Goal: Information Seeking & Learning: Learn about a topic

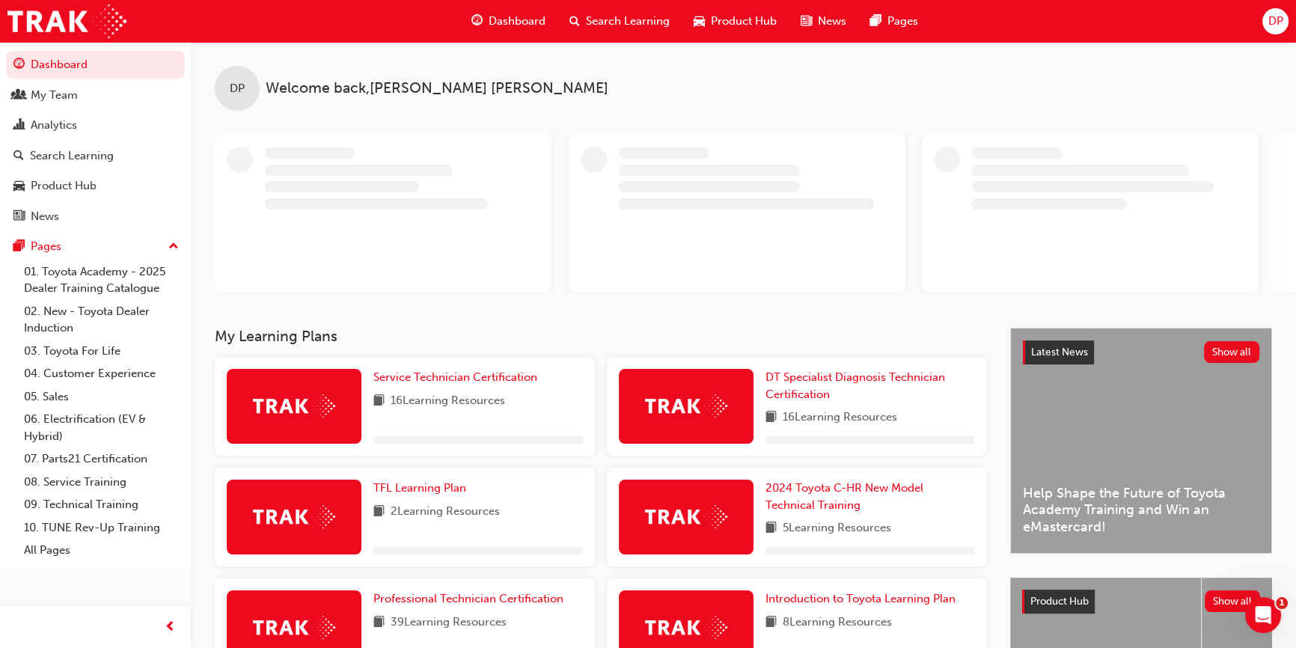
click at [620, 20] on span "Search Learning" at bounding box center [628, 21] width 84 height 17
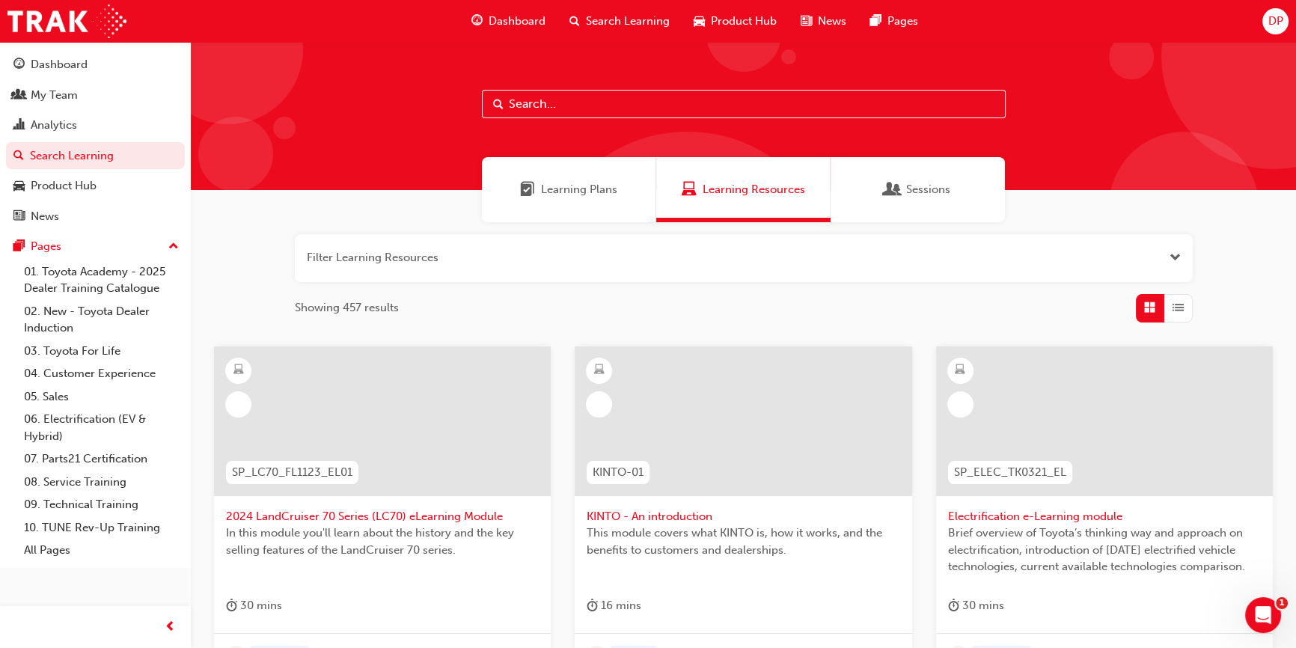
click at [561, 109] on input "text" at bounding box center [744, 104] width 524 height 28
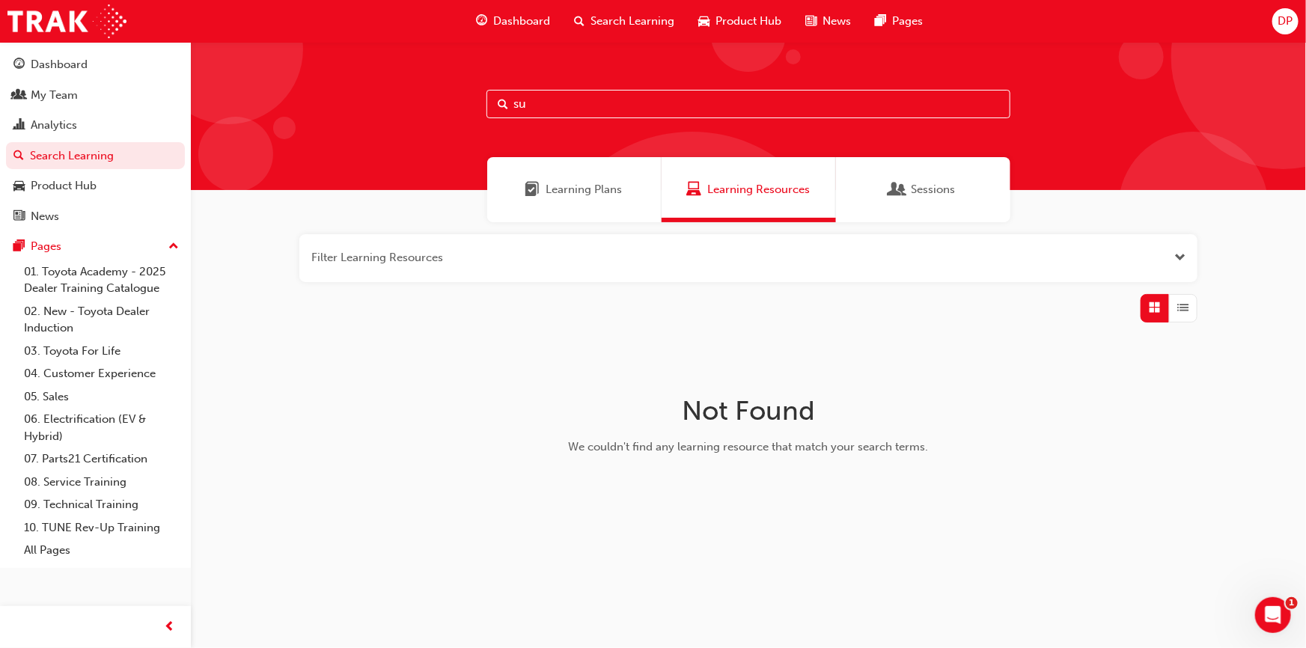
type input "s"
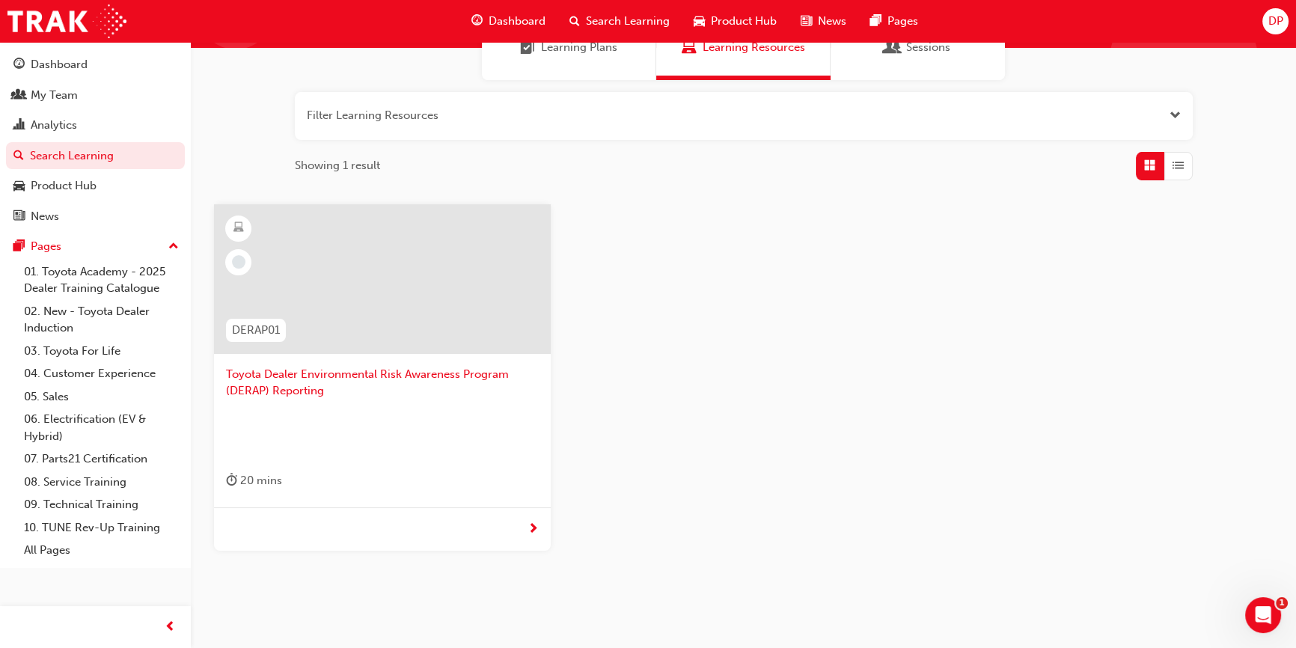
scroll to position [189, 0]
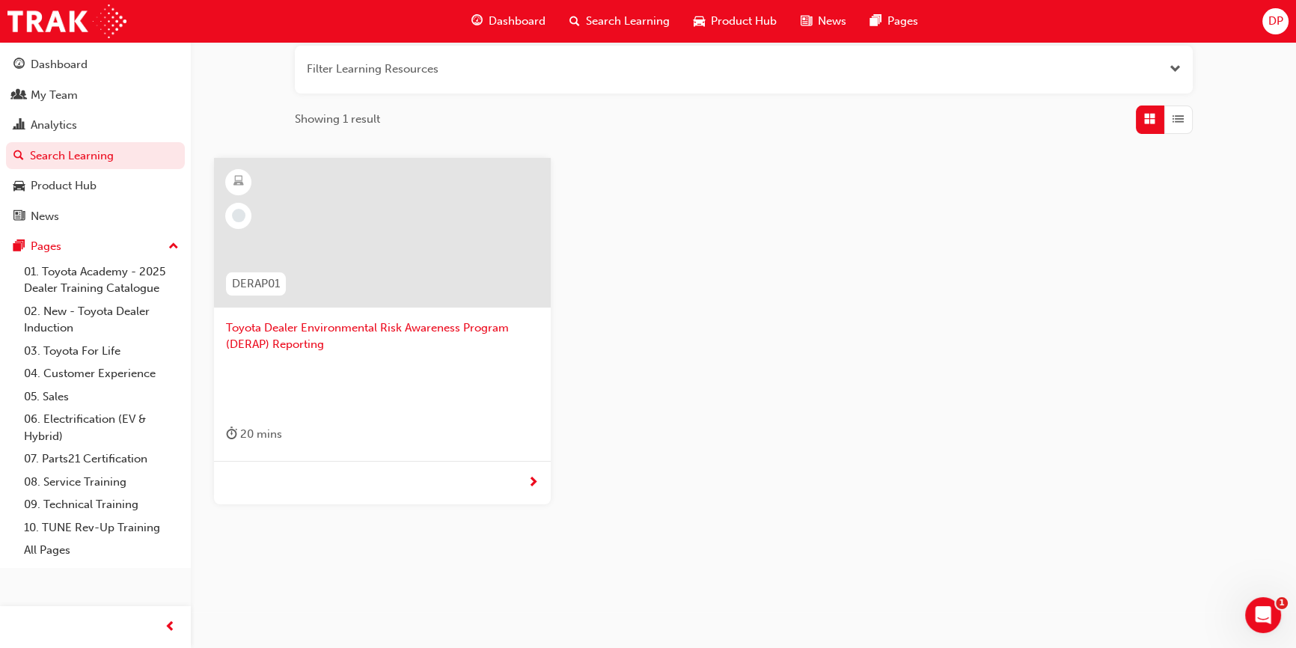
type input "env"
click at [338, 322] on span "Toyota Dealer Environmental Risk Awareness Program (DERAP) Reporting" at bounding box center [382, 337] width 313 height 34
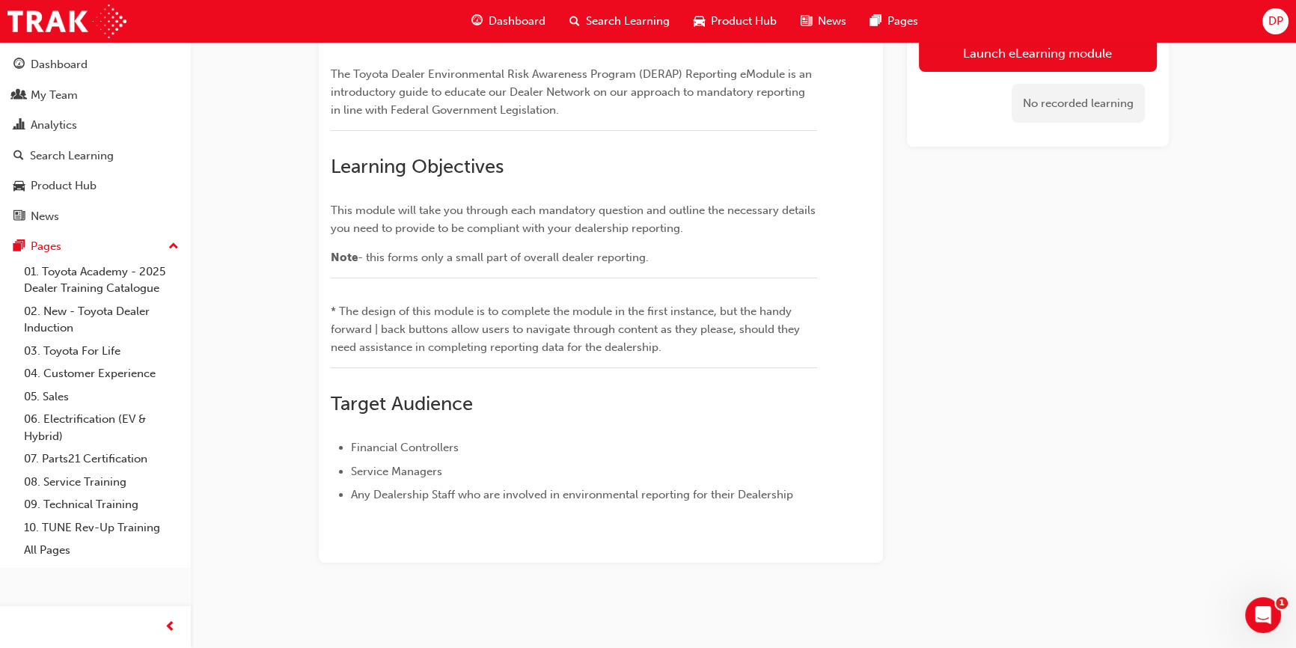
scroll to position [385, 0]
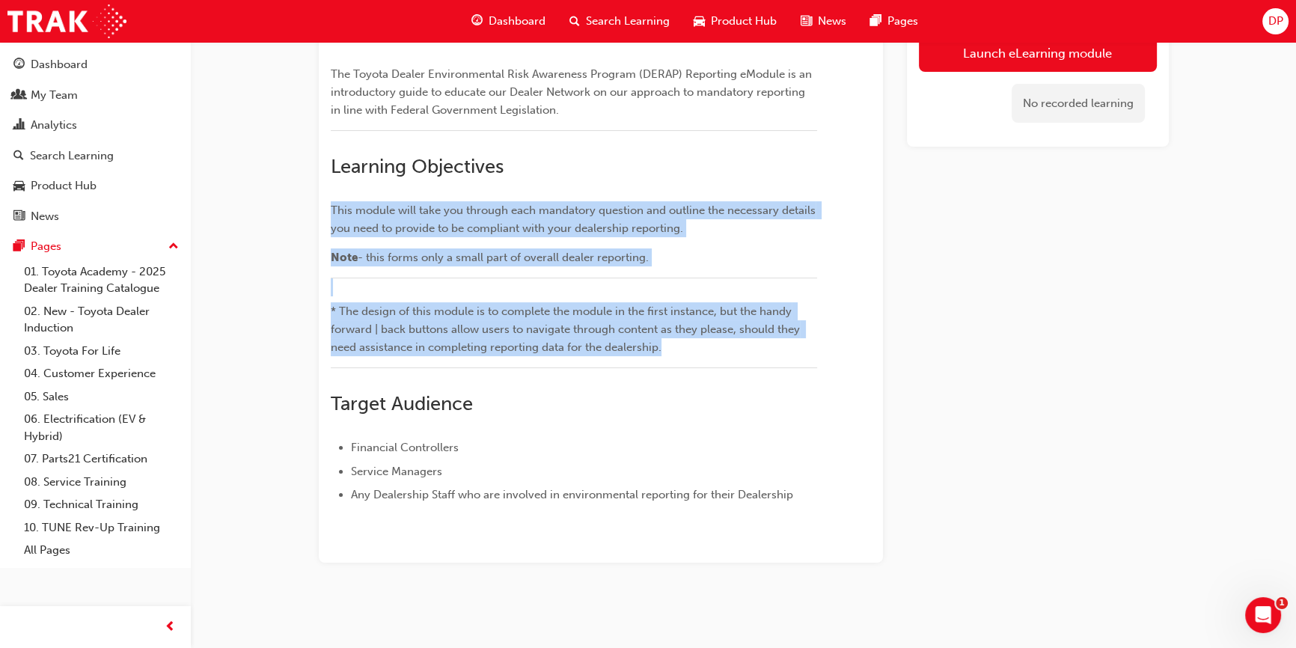
drag, startPoint x: 689, startPoint y: 352, endPoint x: 330, endPoint y: 201, distance: 389.5
click at [331, 201] on div "﻿ Overview The Toyota Dealer Environmental Risk Awareness Program (DERAP) Repor…" at bounding box center [574, 238] width 487 height 532
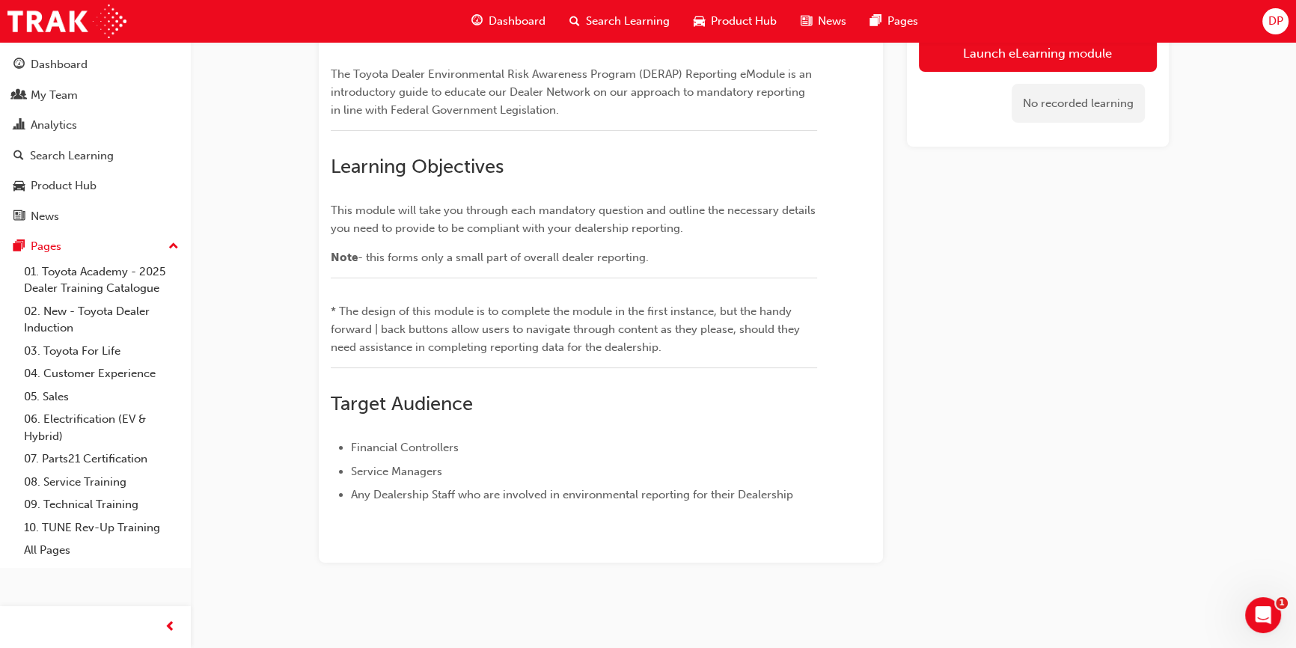
drag, startPoint x: 586, startPoint y: 262, endPoint x: 585, endPoint y: 254, distance: 7.6
click at [586, 262] on div "﻿ Overview The Toyota Dealer Environmental Risk Awareness Program (DERAP) Repor…" at bounding box center [574, 238] width 487 height 532
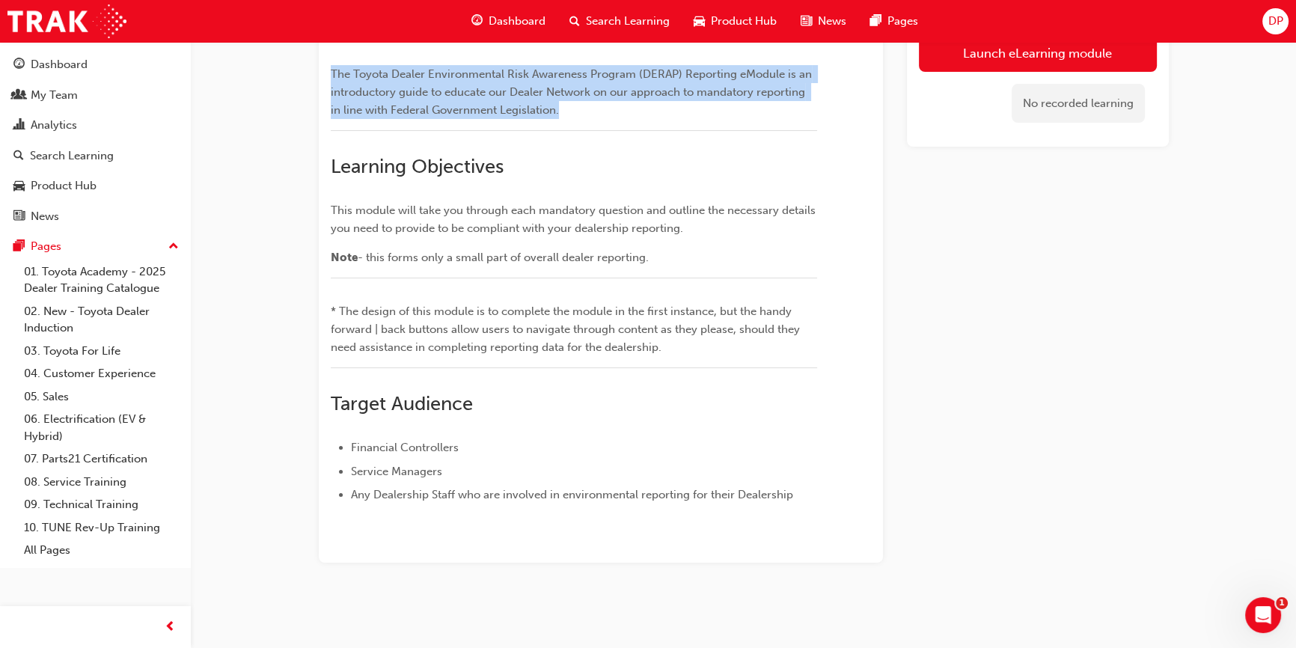
drag, startPoint x: 562, startPoint y: 246, endPoint x: 318, endPoint y: 209, distance: 246.7
click at [319, 209] on div "﻿ Overview The Toyota Dealer Environmental Risk Awareness Program (DERAP) Repor…" at bounding box center [601, 255] width 564 height 615
copy span "The Toyota Dealer Environmental Risk Awareness Program (DERAP) Reporting eModul…"
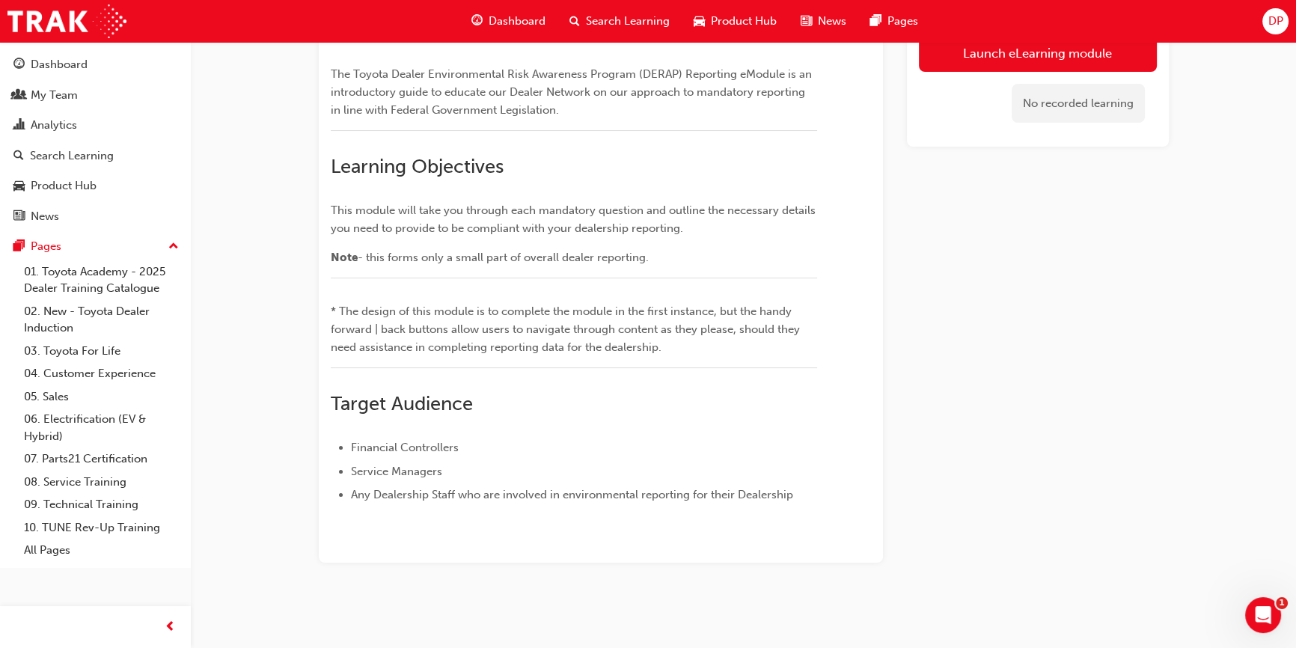
click at [658, 266] on p "Note - this forms only a small part of overall dealer reporting." at bounding box center [574, 257] width 487 height 18
drag, startPoint x: 653, startPoint y: 393, endPoint x: 331, endPoint y: 350, distance: 324.8
click at [331, 350] on div "﻿ Overview The Toyota Dealer Environmental Risk Awareness Program (DERAP) Repor…" at bounding box center [574, 238] width 487 height 532
copy div "This module will take you through each mandatory question and outline the neces…"
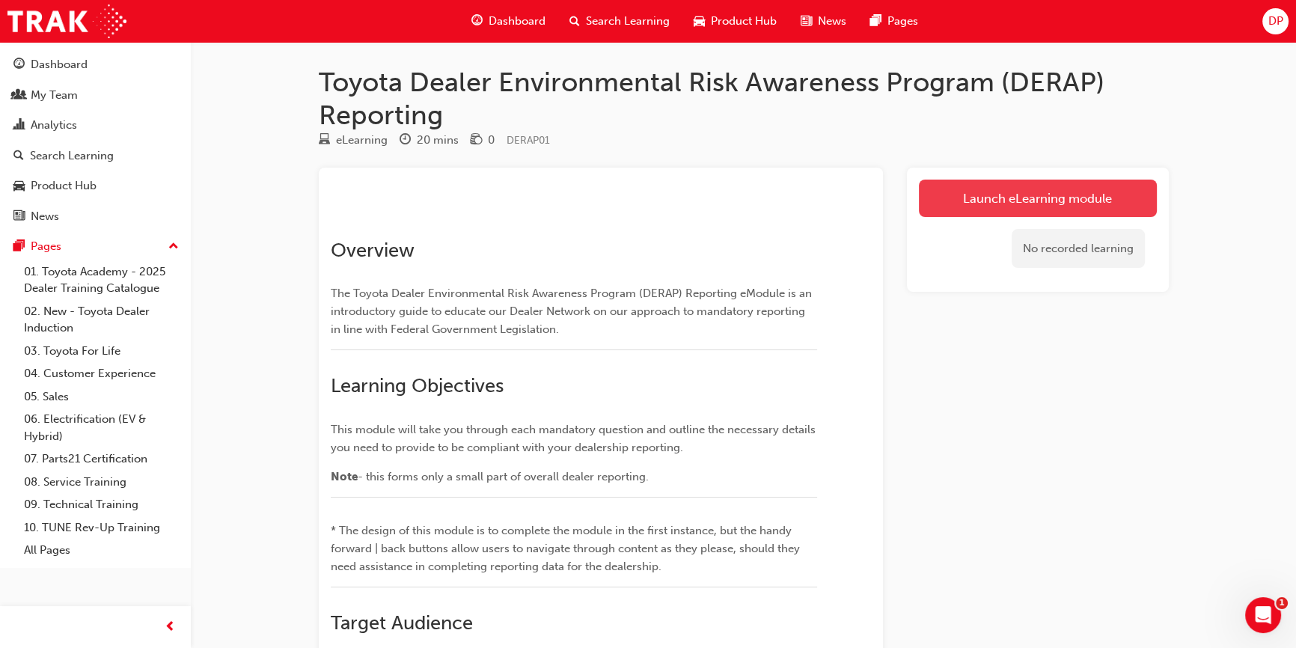
click at [1034, 195] on link "Launch eLearning module" at bounding box center [1038, 198] width 238 height 37
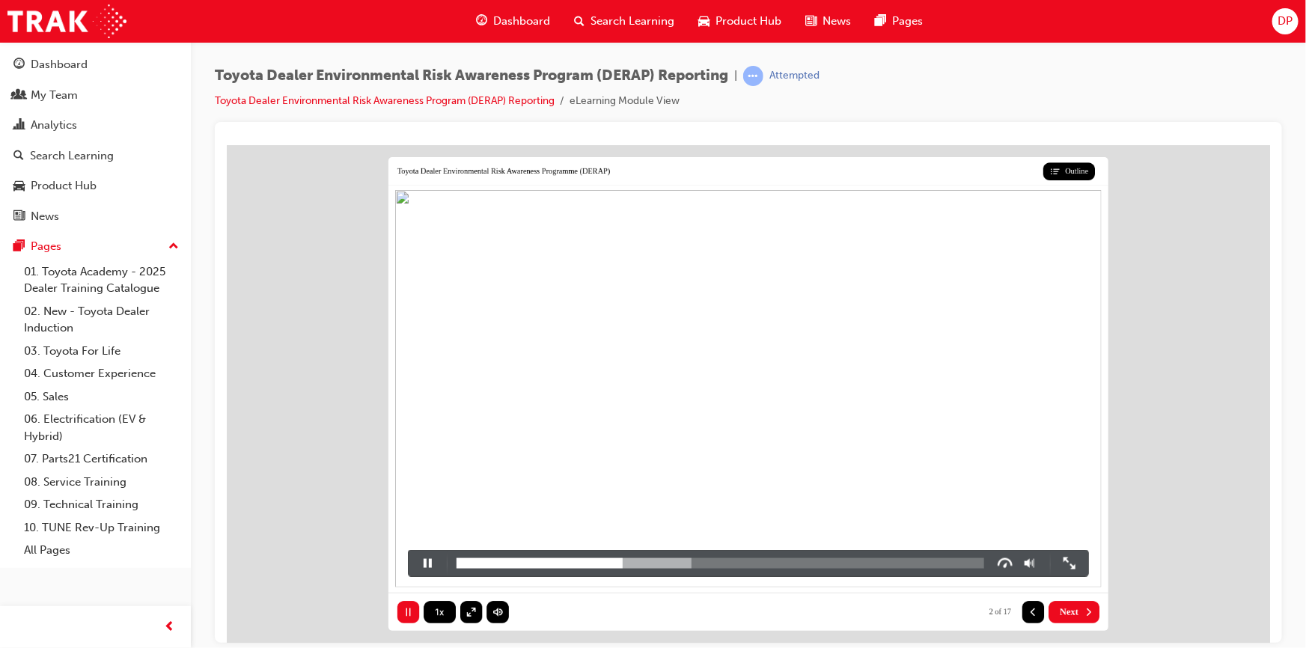
scroll to position [10, 0]
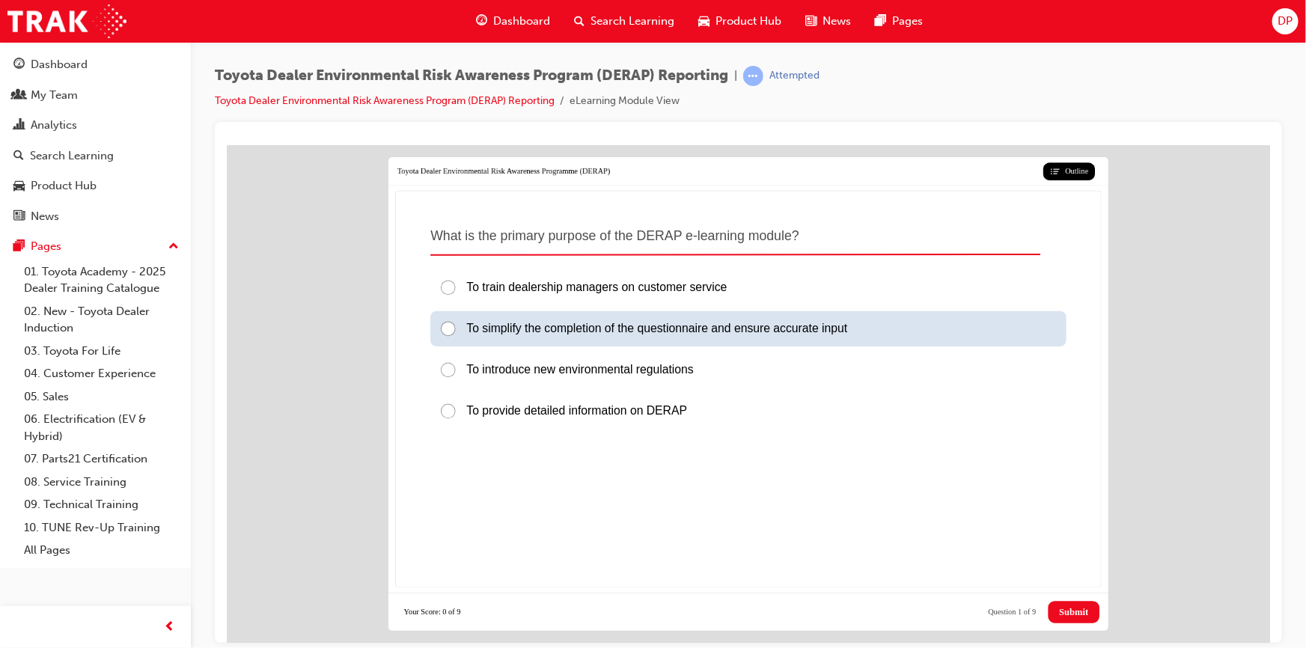
click at [638, 321] on span "To simplify the completion of the questionnaire and ensure accurate input" at bounding box center [656, 327] width 381 height 13
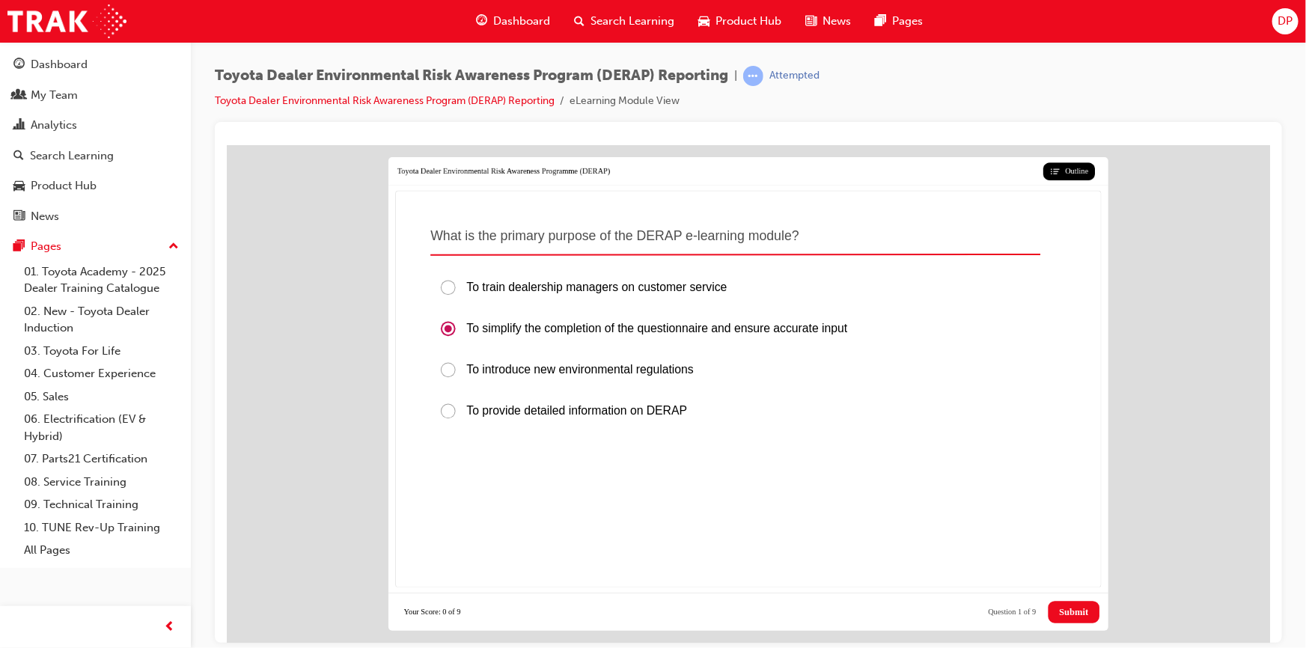
click at [1073, 606] on span "Submit" at bounding box center [1072, 611] width 29 height 11
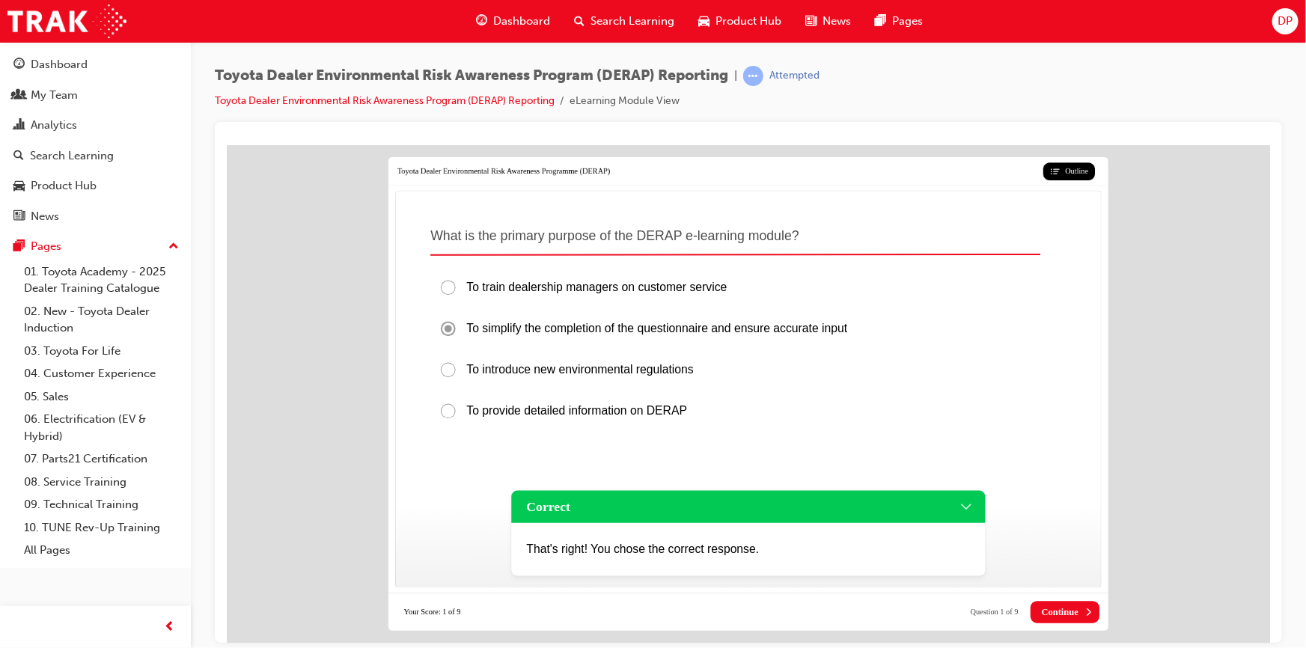
click at [1071, 606] on span "Continue" at bounding box center [1059, 611] width 37 height 11
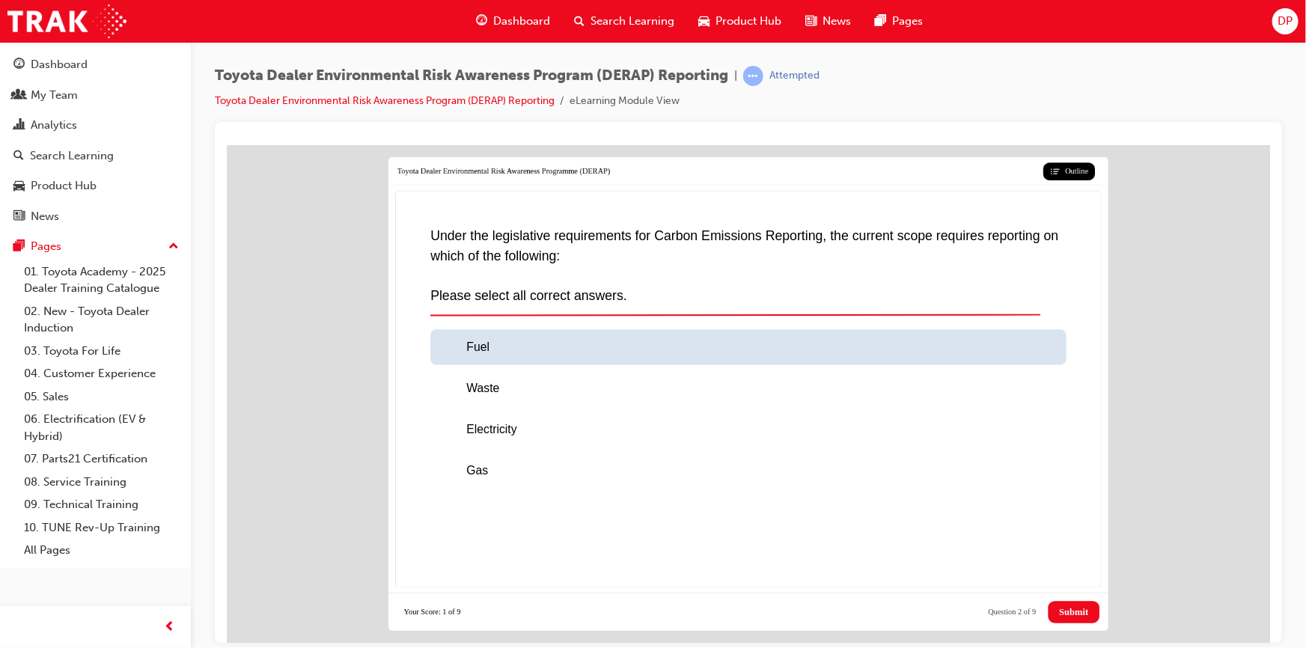
click at [441, 338] on div at bounding box center [452, 347] width 27 height 18
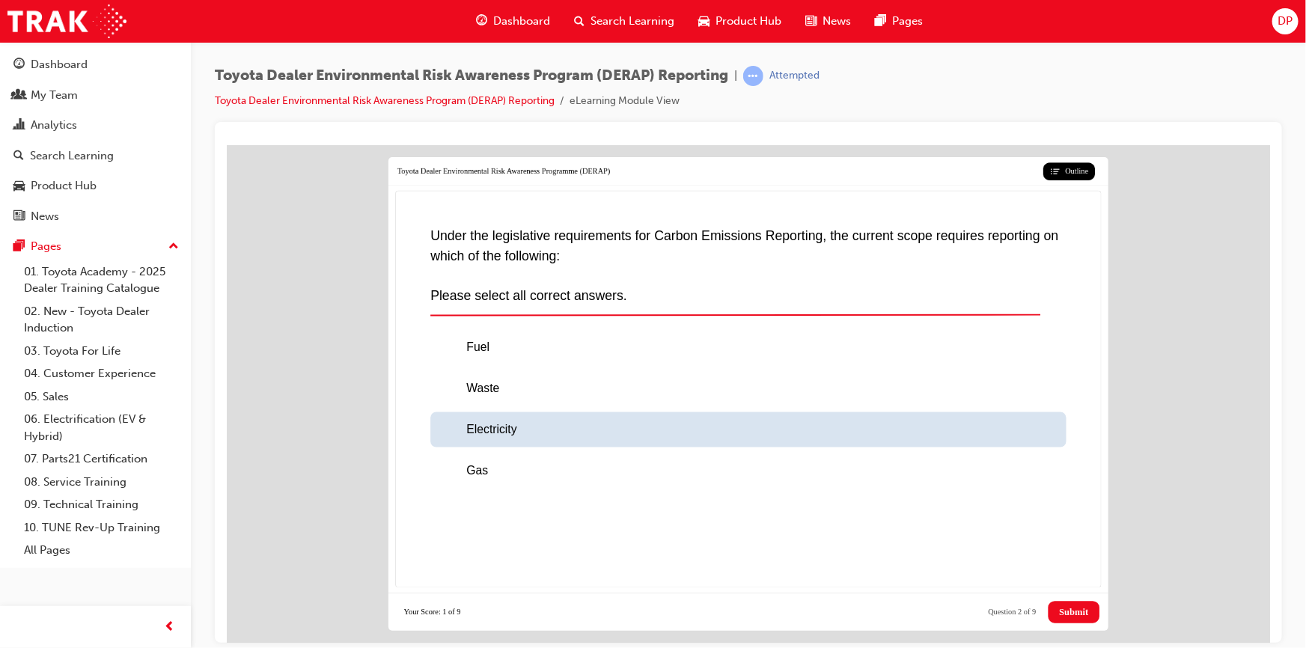
click at [443, 420] on div at bounding box center [452, 429] width 27 height 18
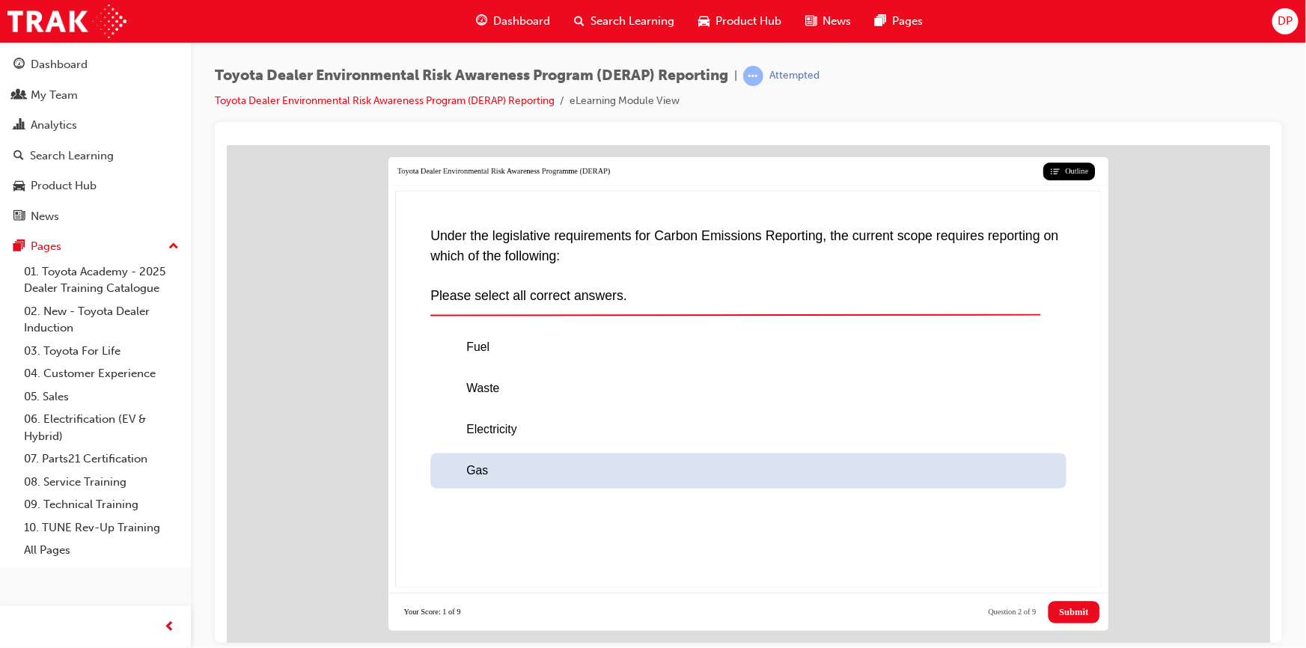
drag, startPoint x: 444, startPoint y: 457, endPoint x: 457, endPoint y: 469, distance: 17.5
click at [444, 461] on div at bounding box center [452, 470] width 27 height 18
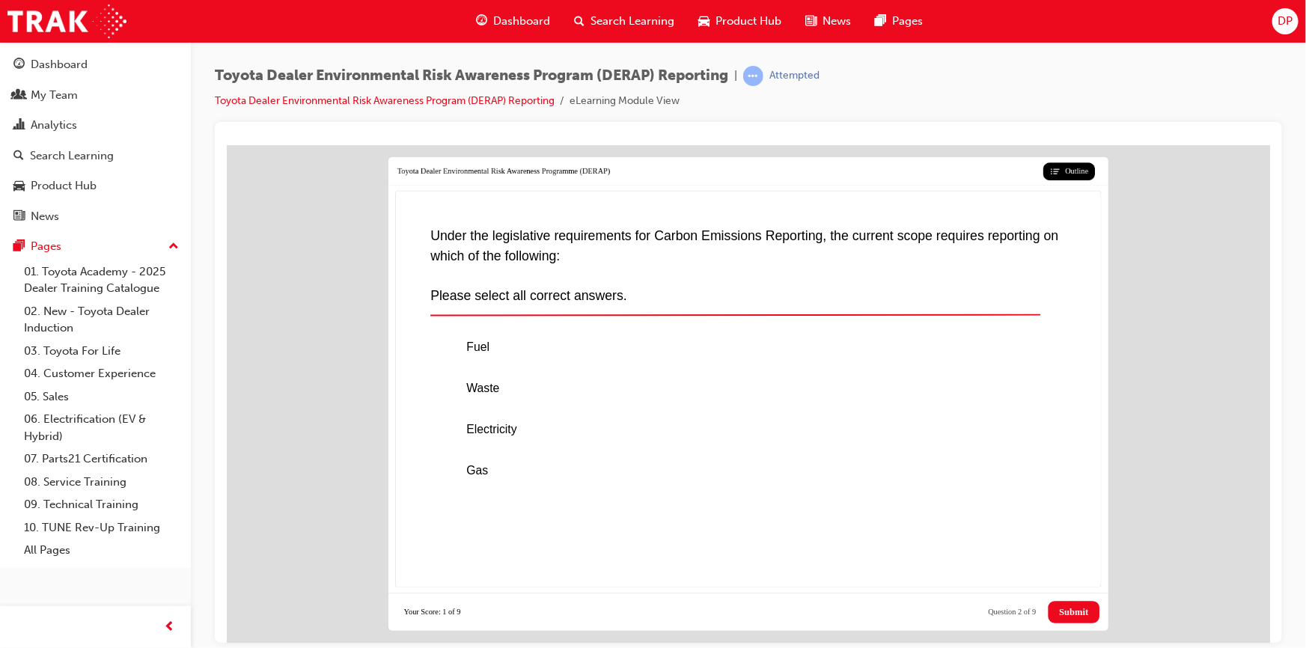
click at [1077, 606] on span "Submit" at bounding box center [1072, 611] width 29 height 11
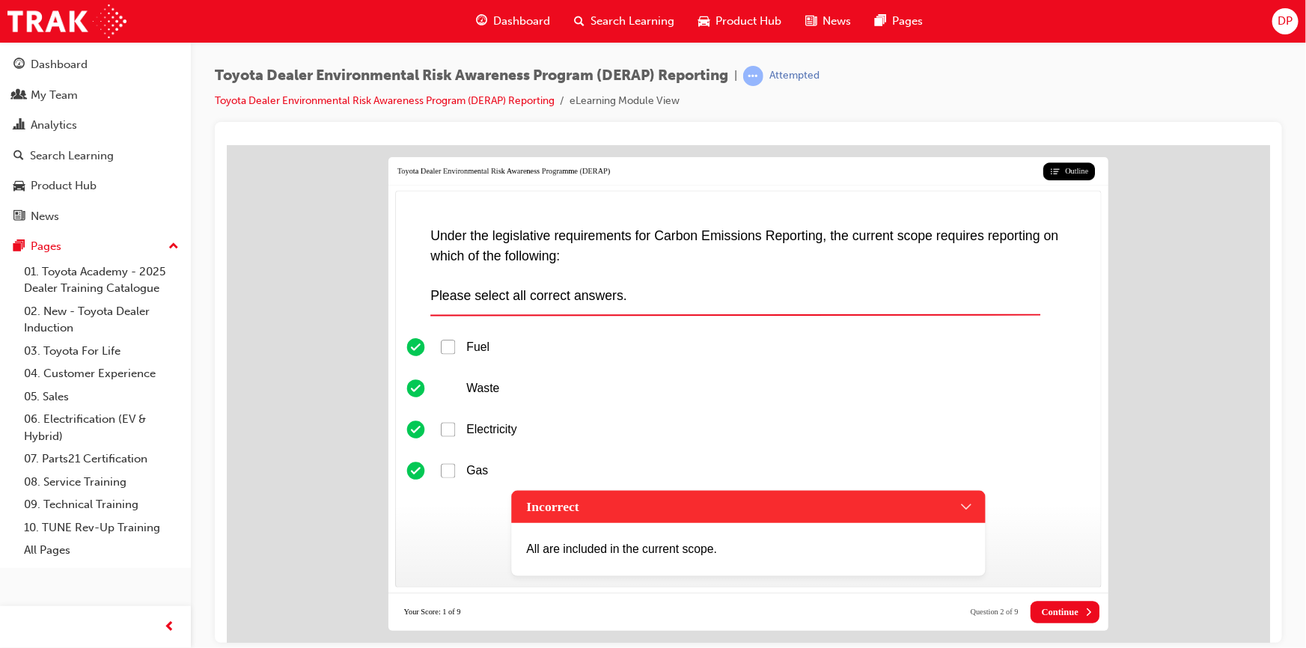
click at [656, 542] on span "All are included in the current scope." at bounding box center [620, 548] width 190 height 13
click at [460, 376] on div "Waste" at bounding box center [748, 387] width 636 height 35
click at [1070, 606] on span "Continue" at bounding box center [1059, 611] width 37 height 11
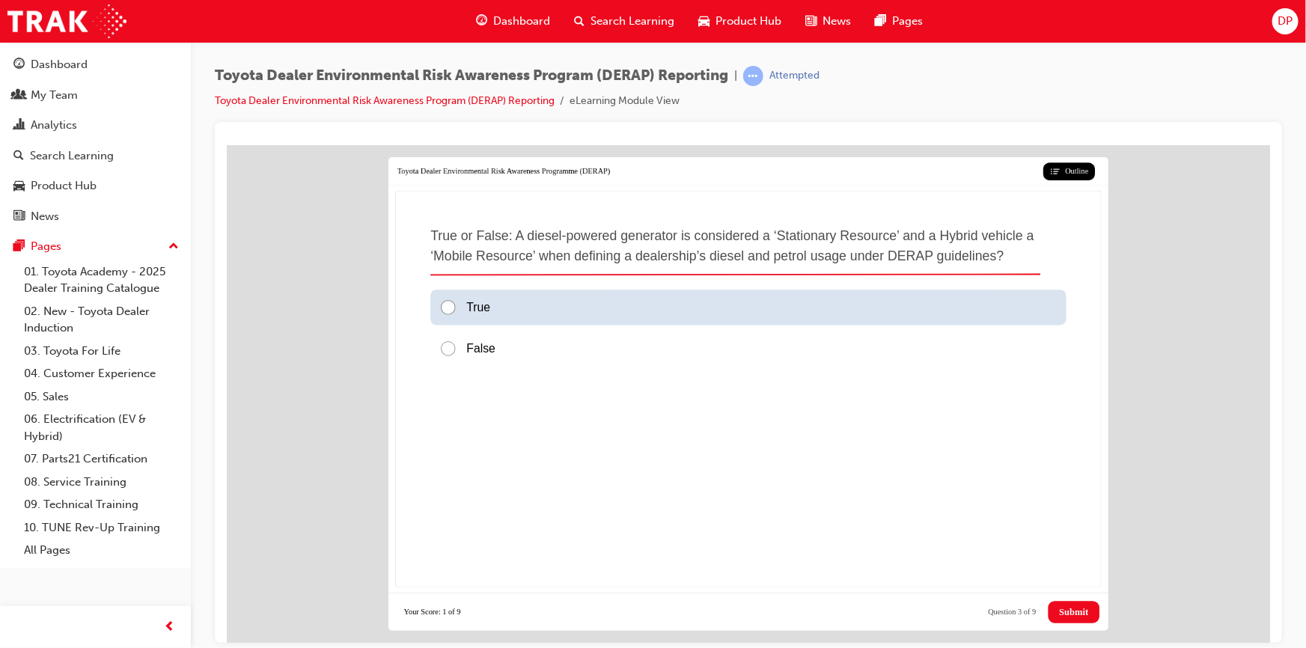
click at [460, 298] on div at bounding box center [452, 307] width 27 height 18
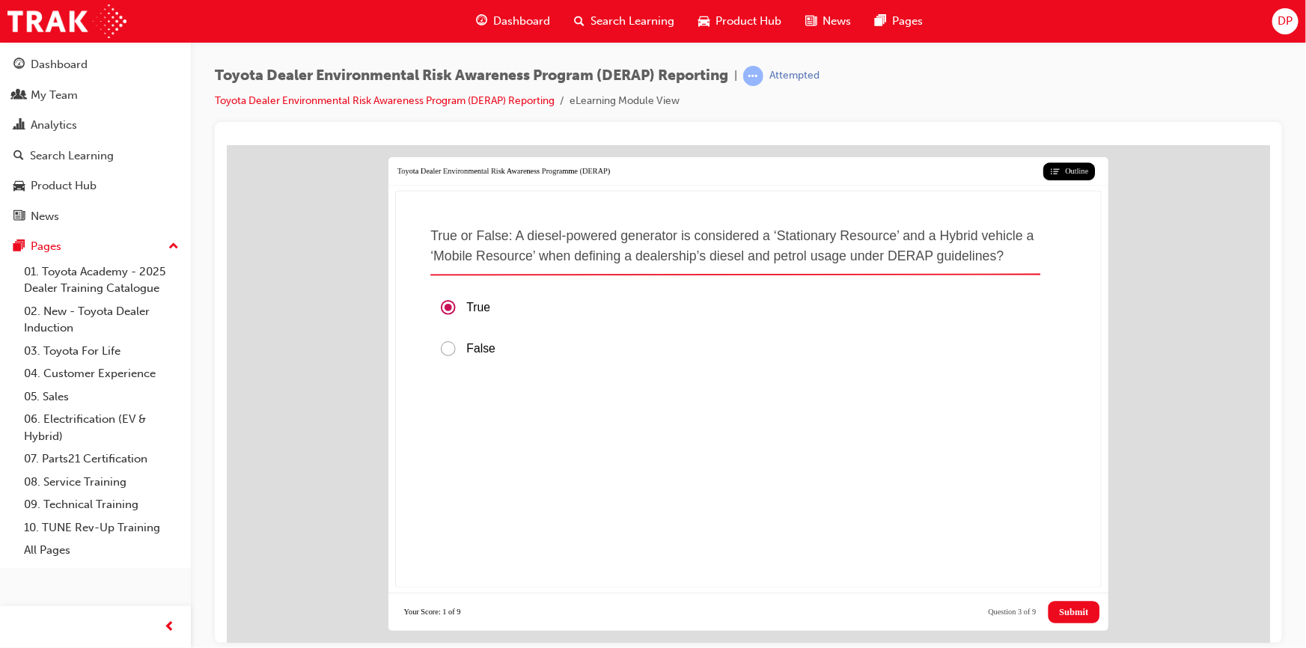
click at [1085, 606] on span "Submit" at bounding box center [1072, 611] width 29 height 11
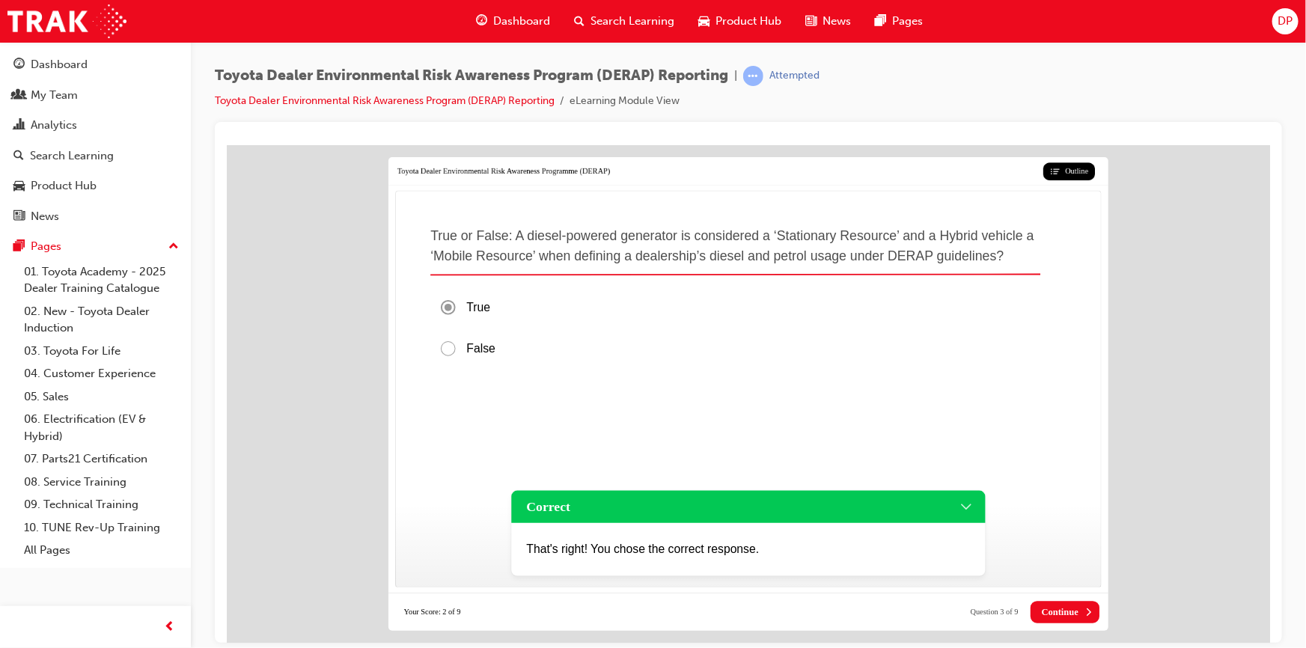
click at [1085, 606] on icon at bounding box center [1087, 611] width 11 height 11
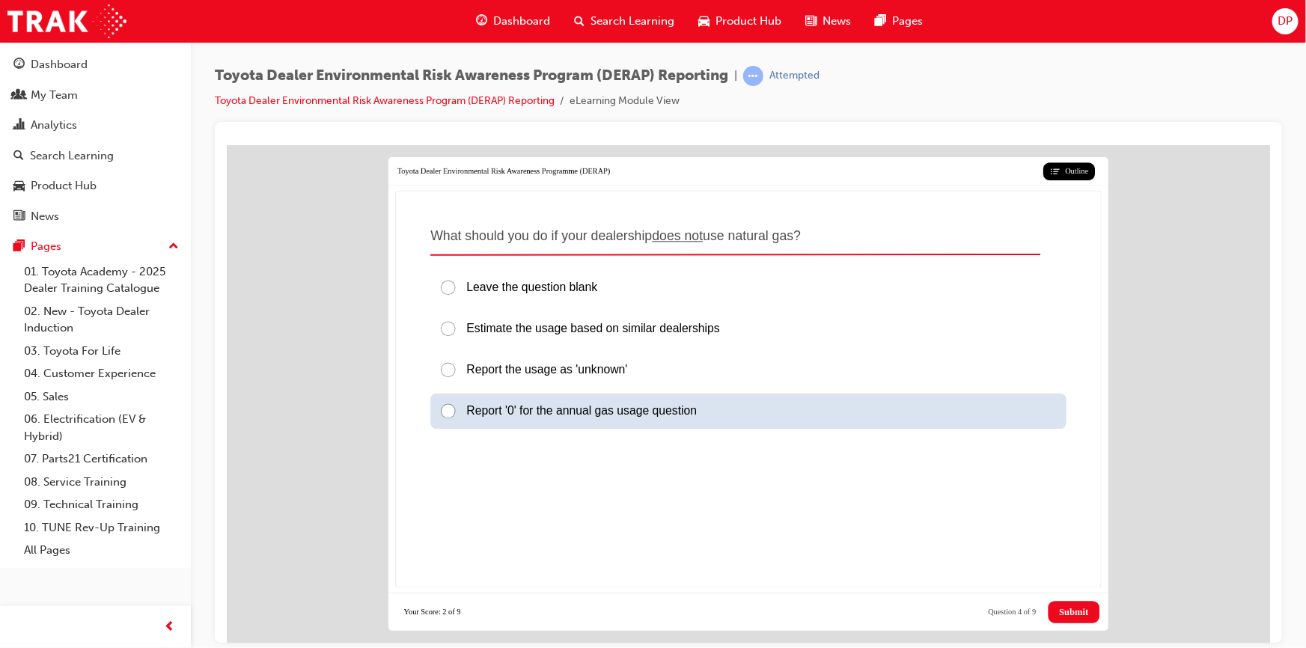
click at [469, 403] on span "Report '0' for the annual gas usage question" at bounding box center [581, 409] width 231 height 13
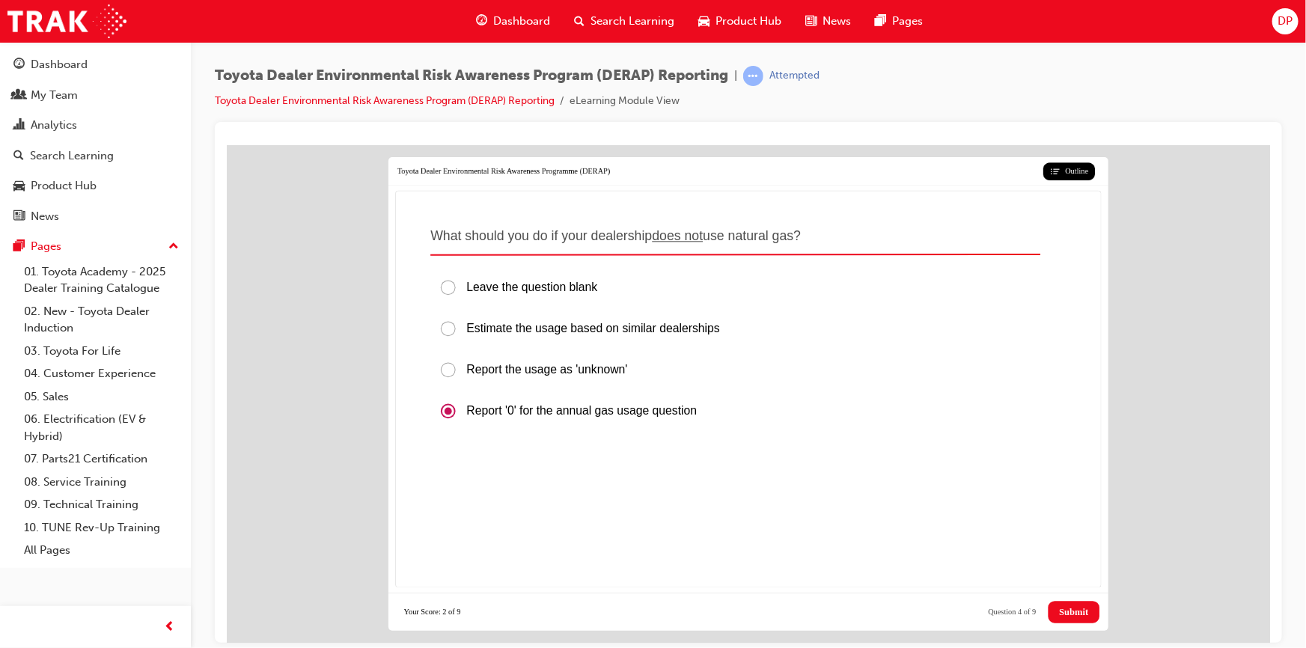
click at [1077, 600] on button "Submit" at bounding box center [1074, 611] width 52 height 22
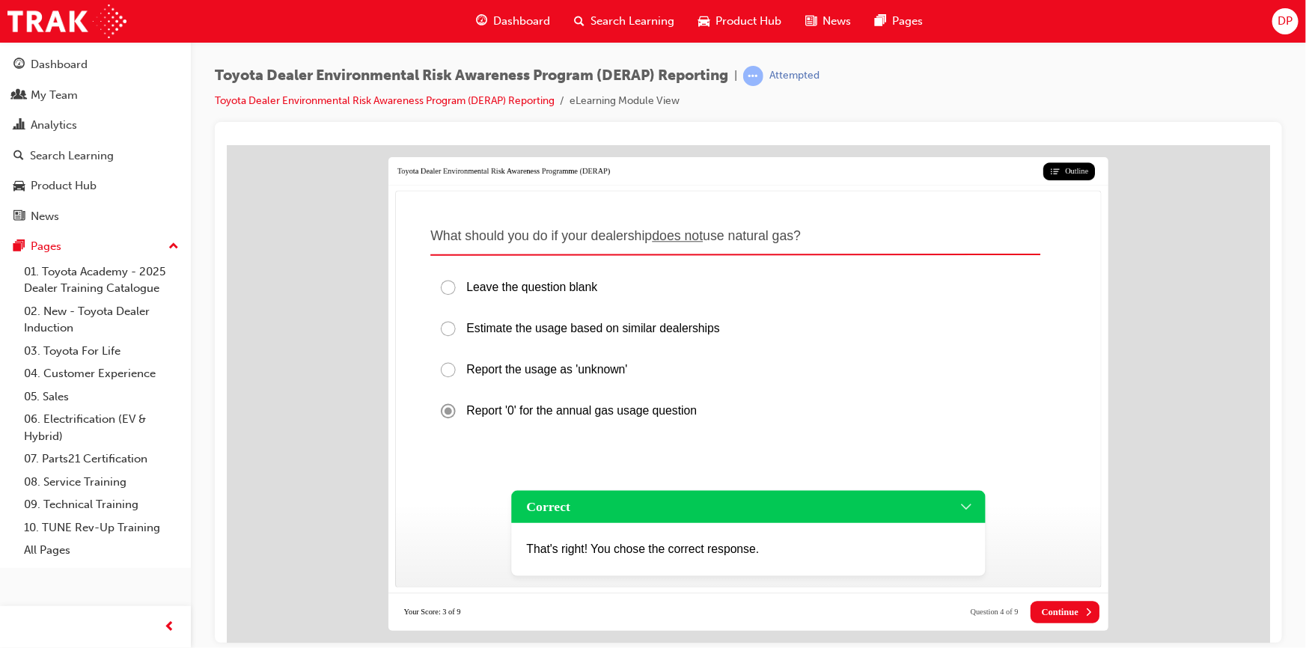
click at [1074, 606] on span "Continue" at bounding box center [1059, 611] width 37 height 11
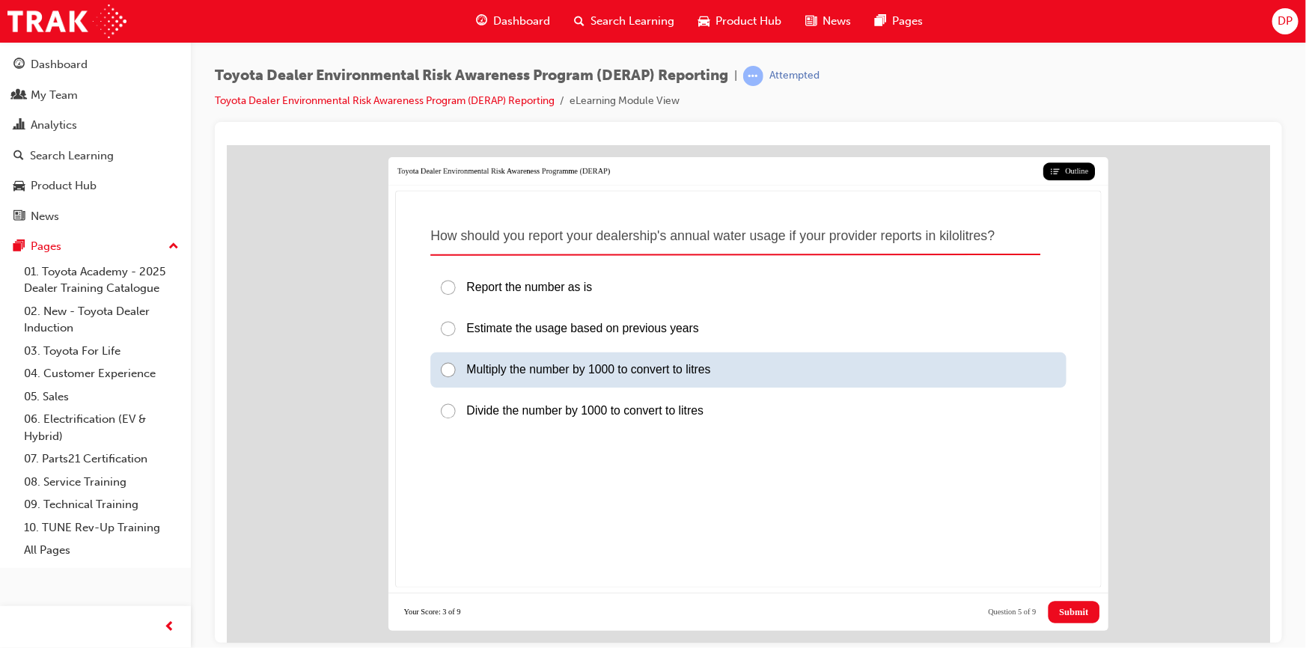
click at [750, 363] on div "Multiply the number by 1000 to convert to litres" at bounding box center [748, 369] width 636 height 35
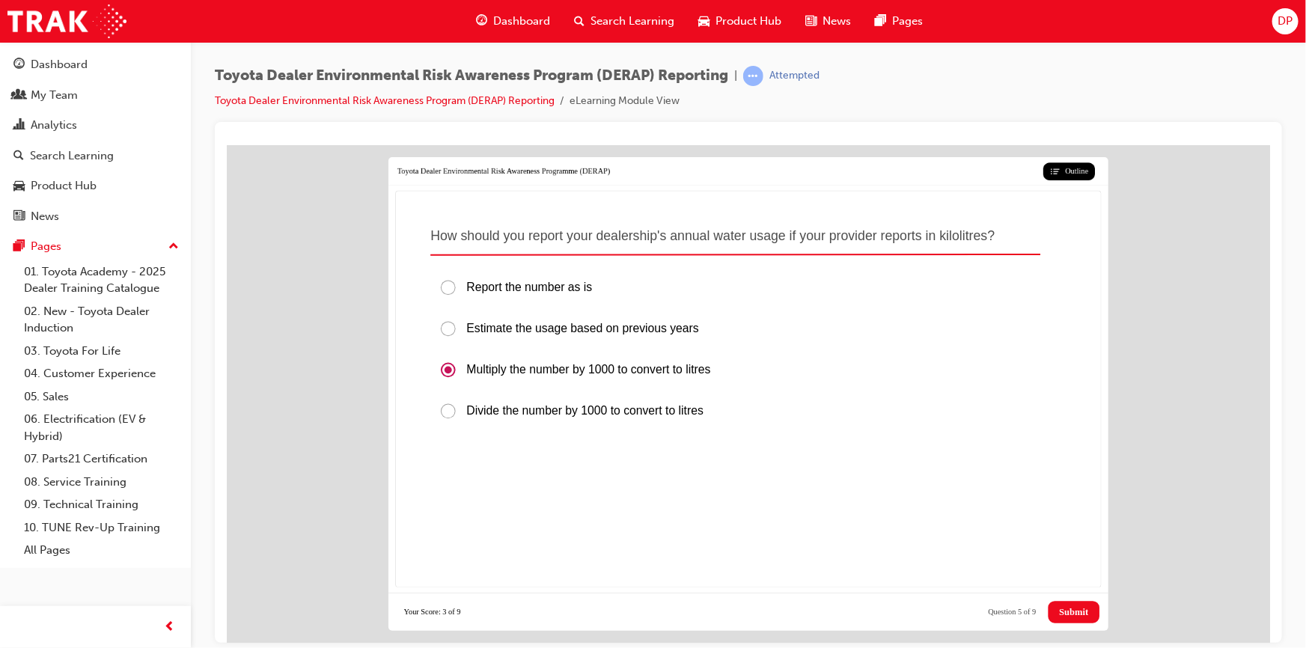
click at [1072, 606] on span "Submit" at bounding box center [1072, 611] width 29 height 11
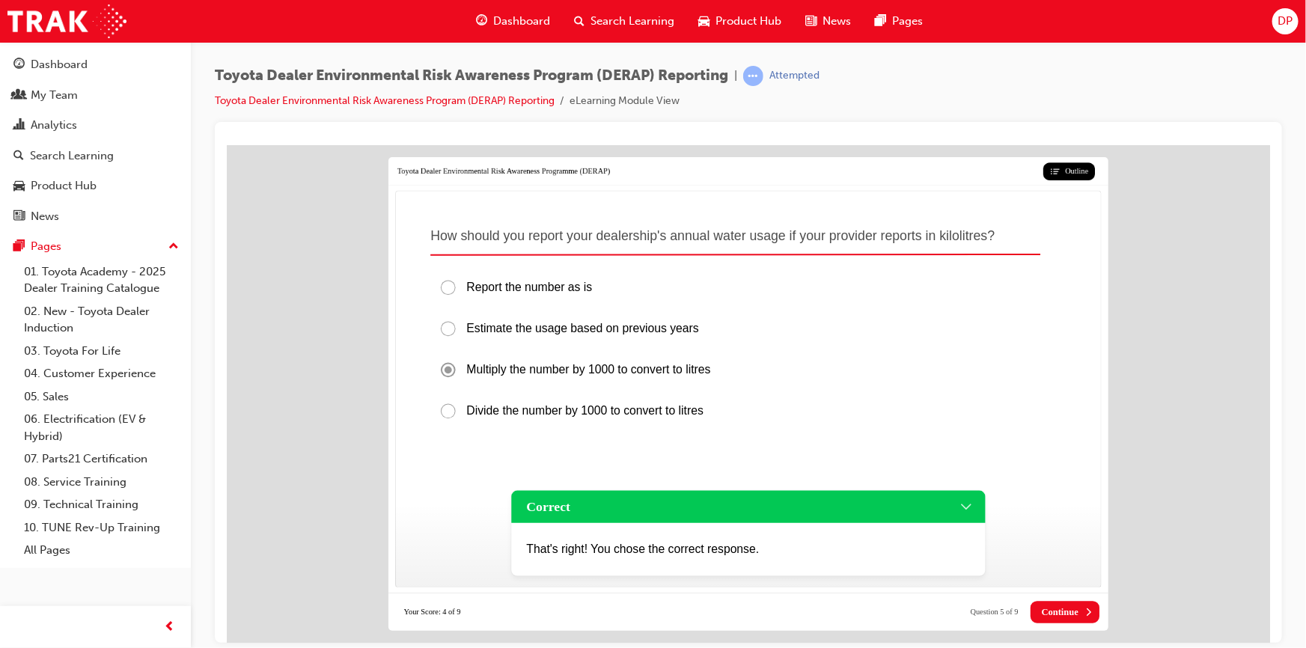
click at [1076, 606] on span "Continue" at bounding box center [1059, 611] width 37 height 11
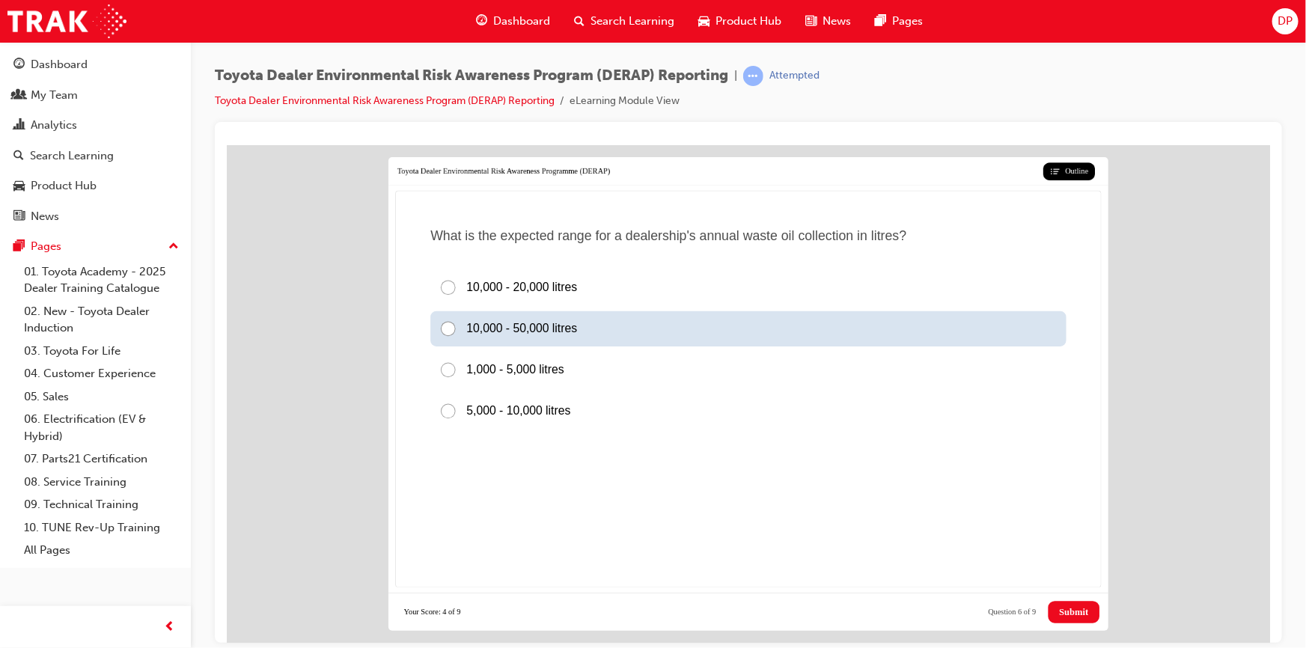
click at [540, 321] on span "10,000 - 50,000 litres" at bounding box center [521, 327] width 111 height 13
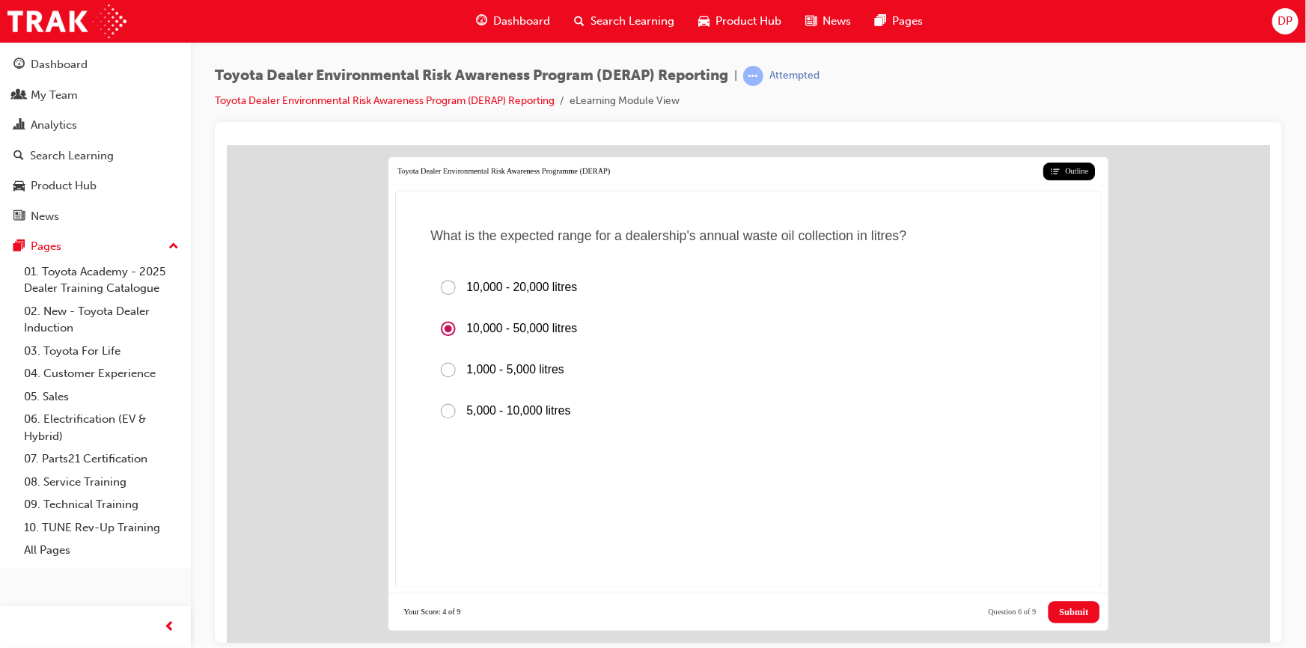
click at [1088, 602] on button "Submit" at bounding box center [1074, 611] width 52 height 22
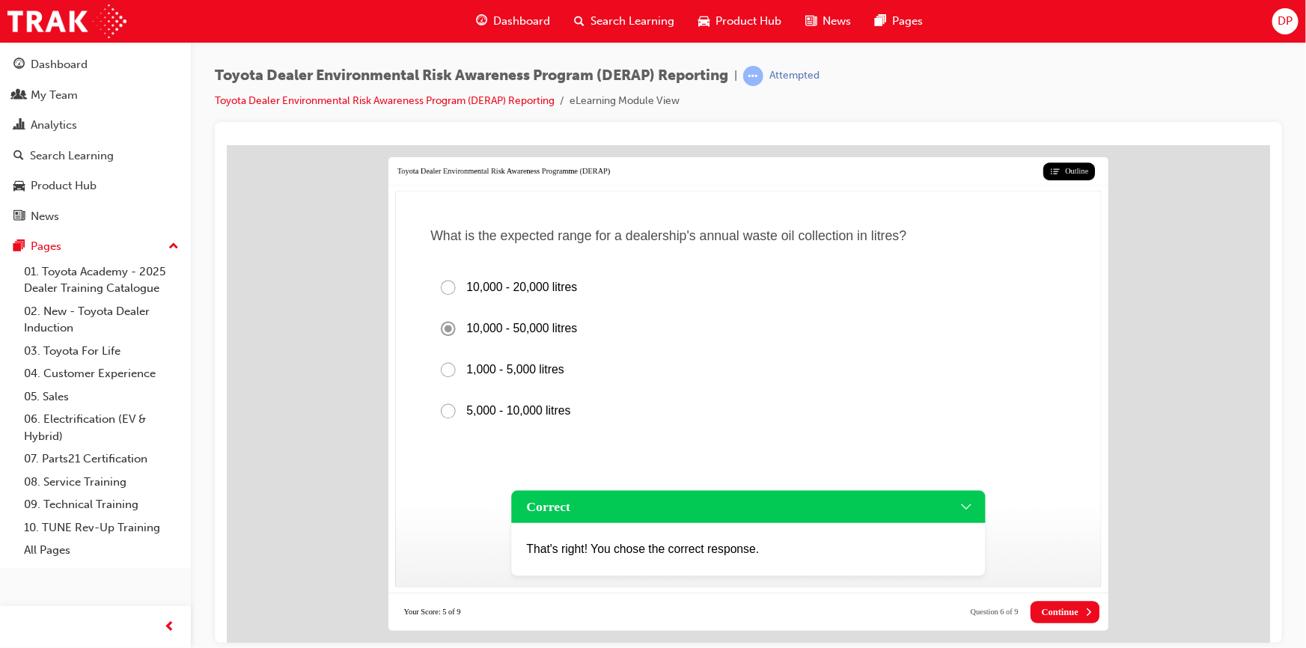
click at [1081, 603] on button "Continue" at bounding box center [1064, 611] width 69 height 22
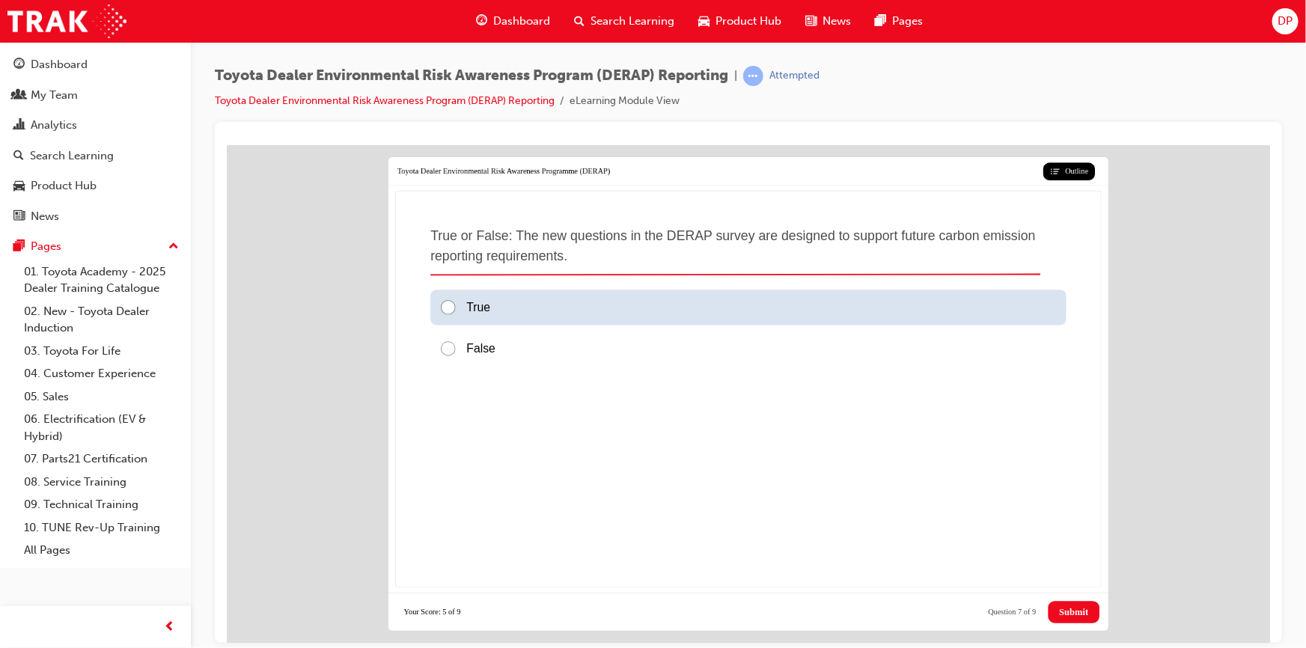
click at [505, 290] on div "True" at bounding box center [748, 306] width 636 height 35
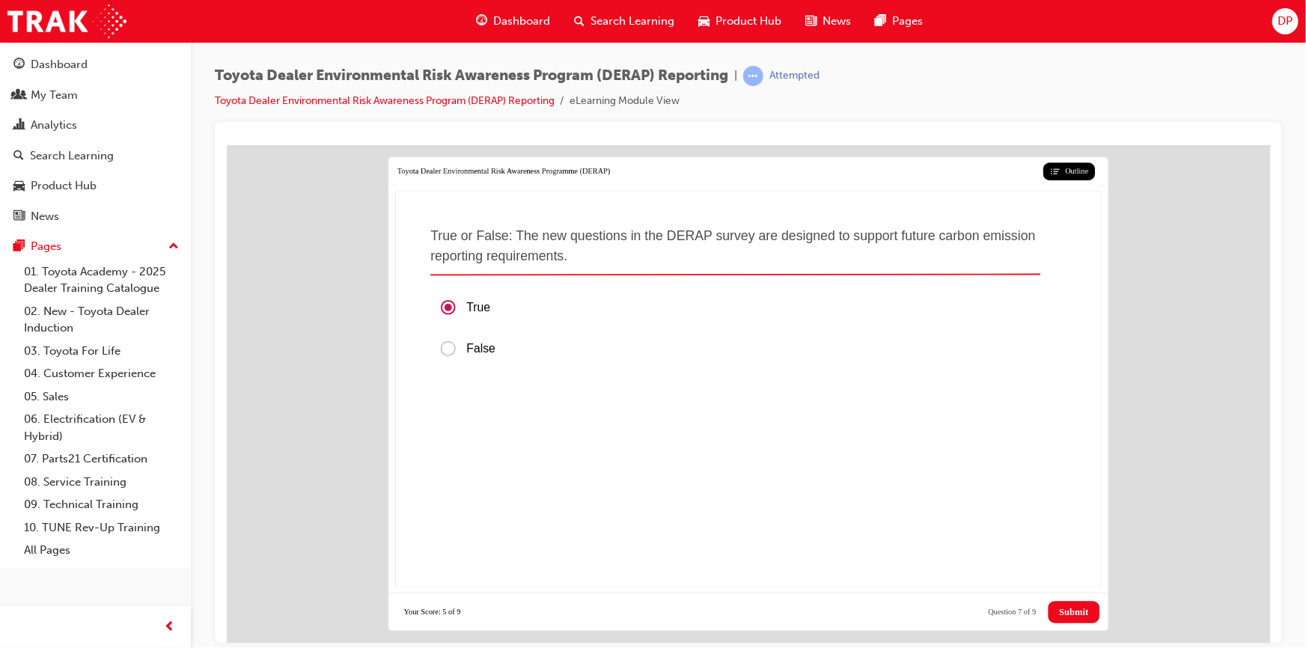
click at [1098, 603] on button "Submit" at bounding box center [1074, 611] width 52 height 22
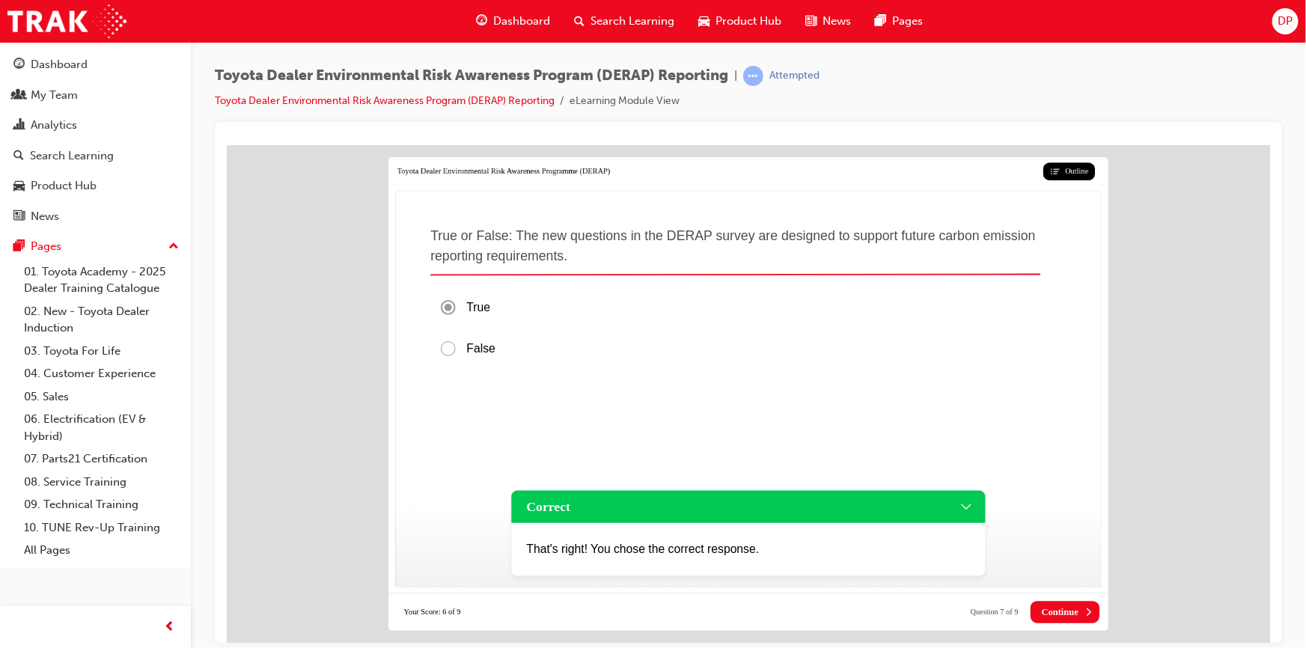
click at [1080, 600] on button "Continue" at bounding box center [1064, 611] width 69 height 22
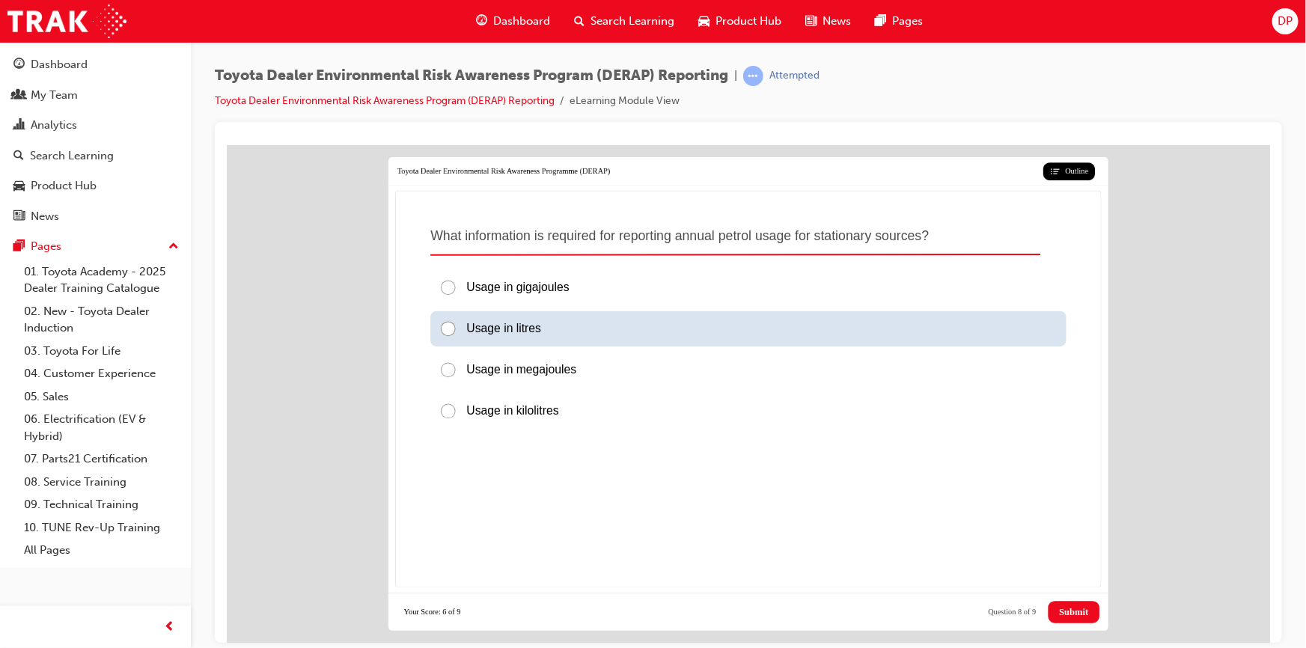
click at [581, 322] on div "Usage in litres" at bounding box center [748, 328] width 636 height 35
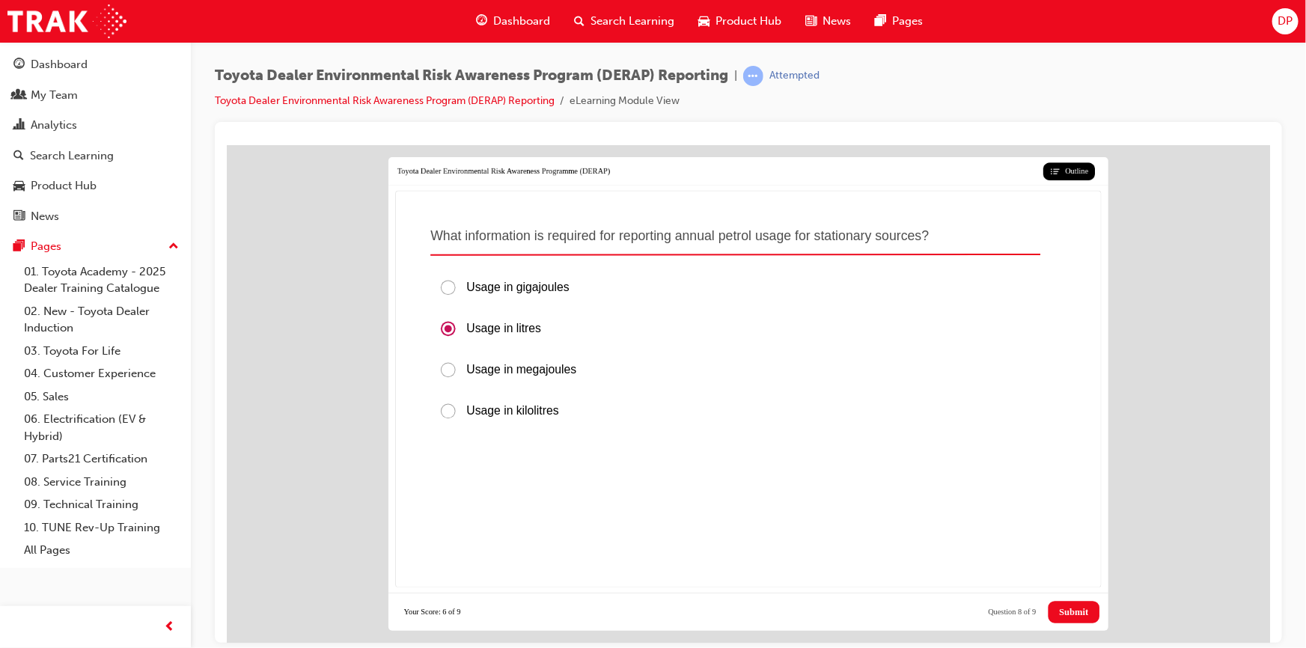
click at [1066, 606] on span "Submit" at bounding box center [1072, 611] width 29 height 11
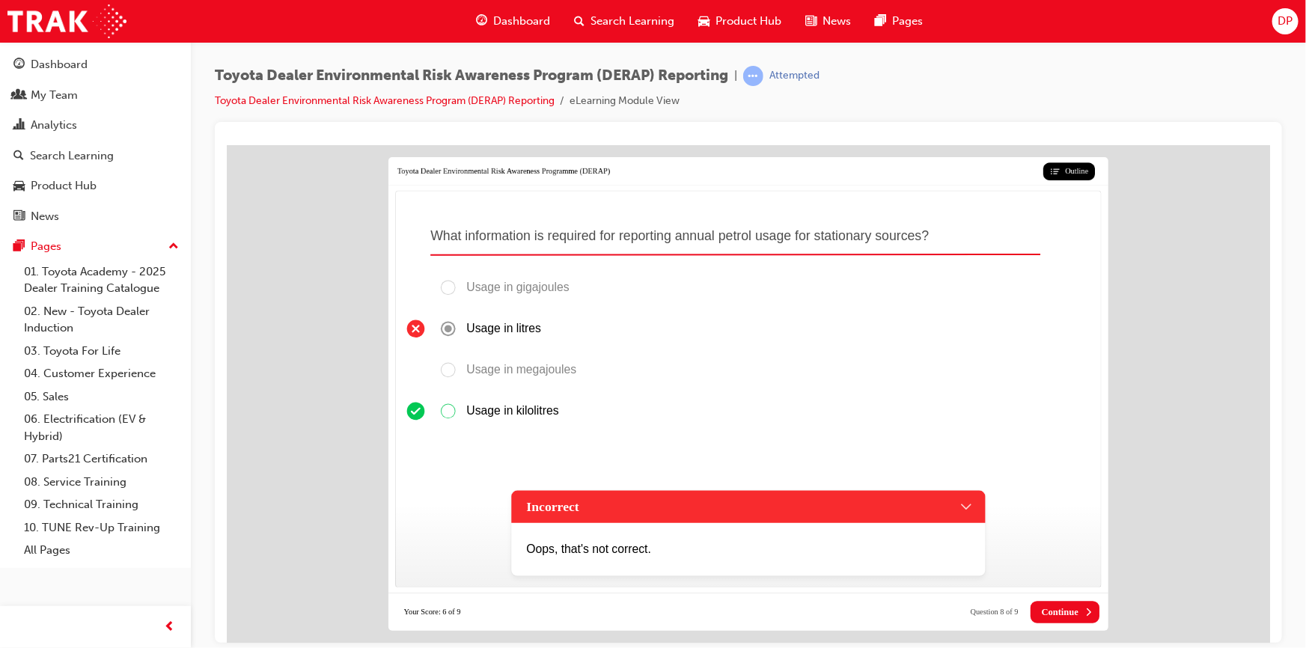
click at [1067, 606] on span "Continue" at bounding box center [1059, 611] width 37 height 11
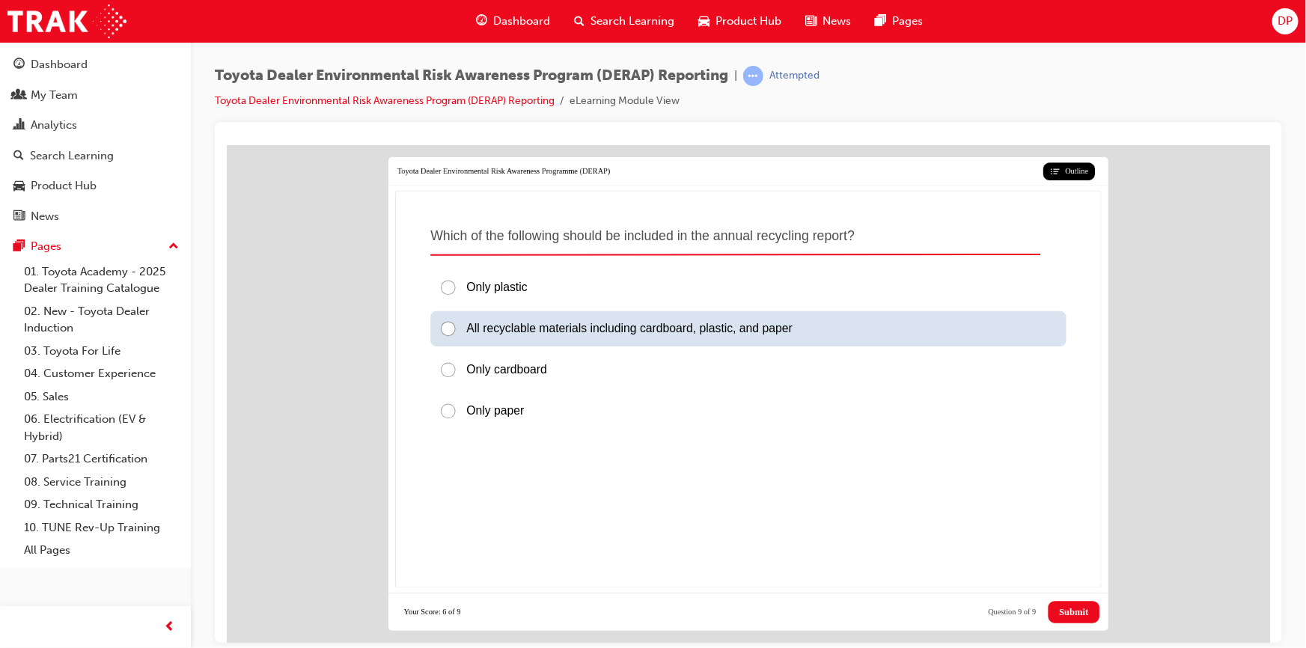
click at [835, 319] on div "All recyclable materials including cardboard, plastic, and paper" at bounding box center [748, 328] width 636 height 35
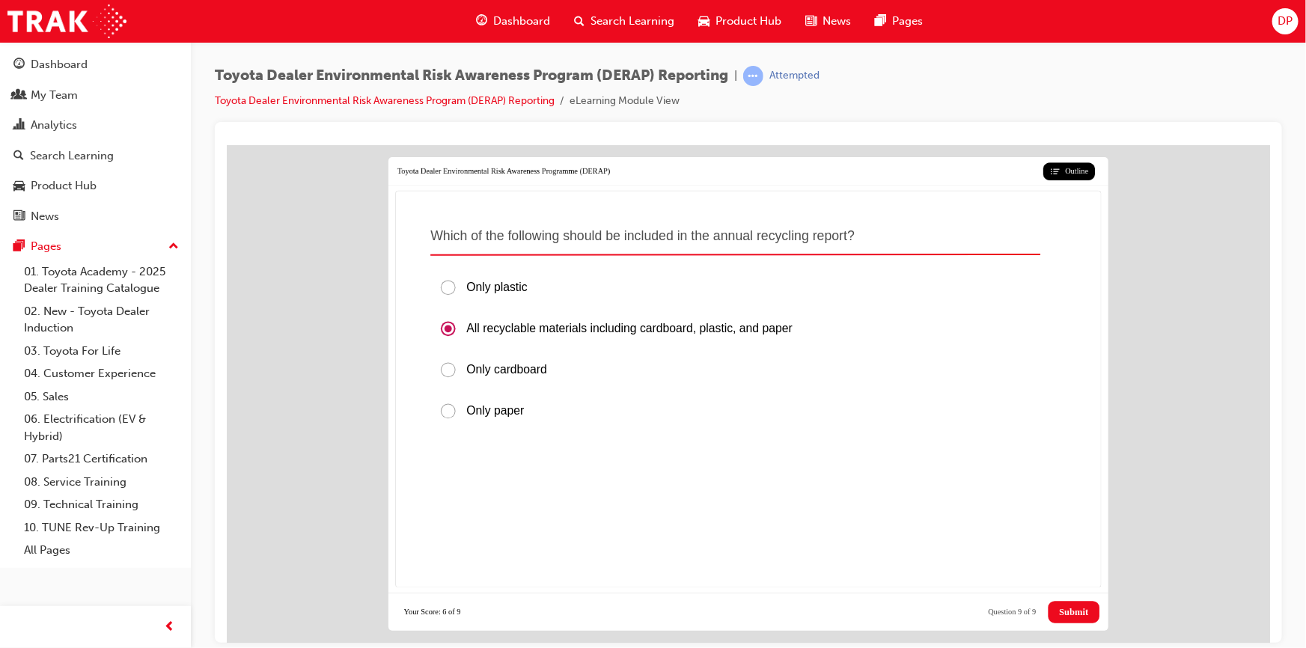
click at [1074, 606] on span "Submit" at bounding box center [1072, 611] width 29 height 11
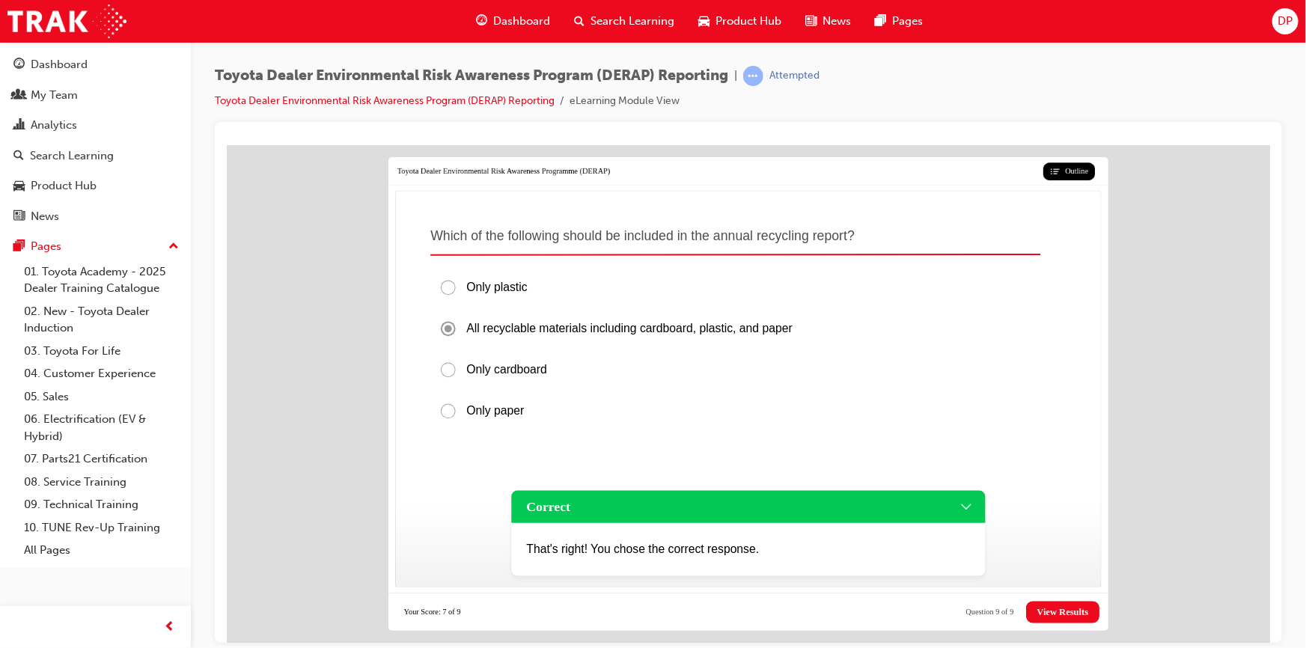
click at [1053, 606] on span "View Results" at bounding box center [1063, 611] width 52 height 11
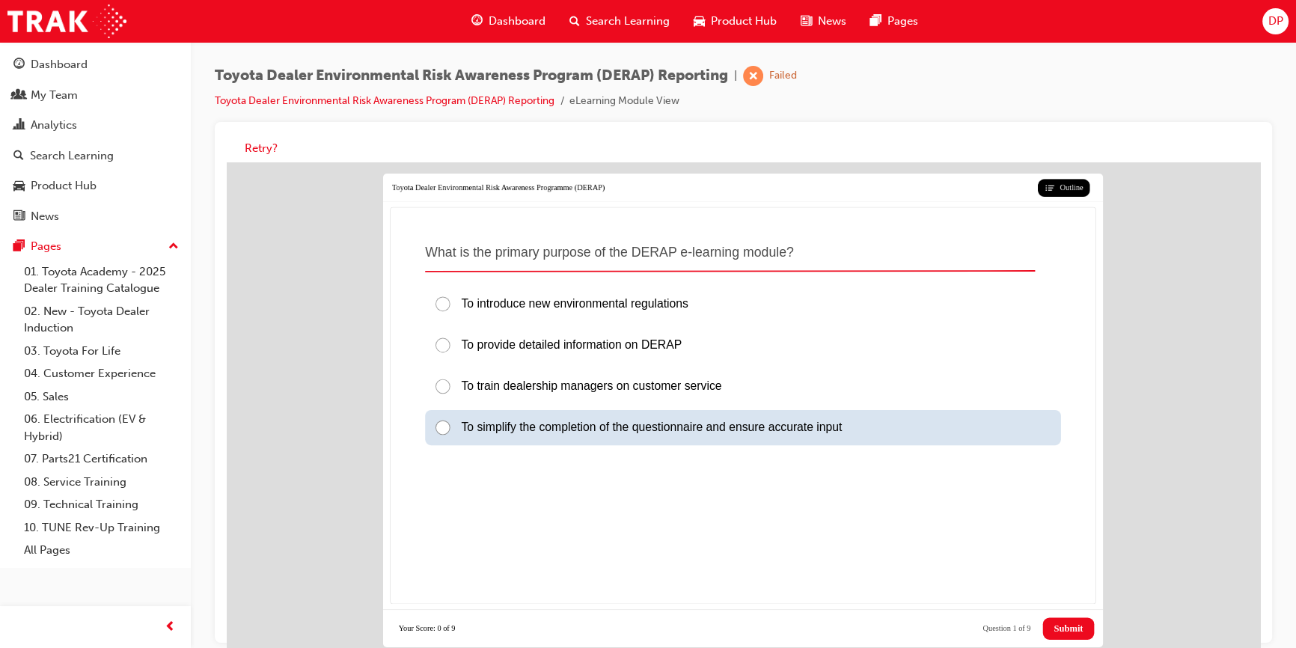
click at [699, 426] on div "To simplify the completion of the questionnaire and ensure accurate input" at bounding box center [743, 427] width 636 height 35
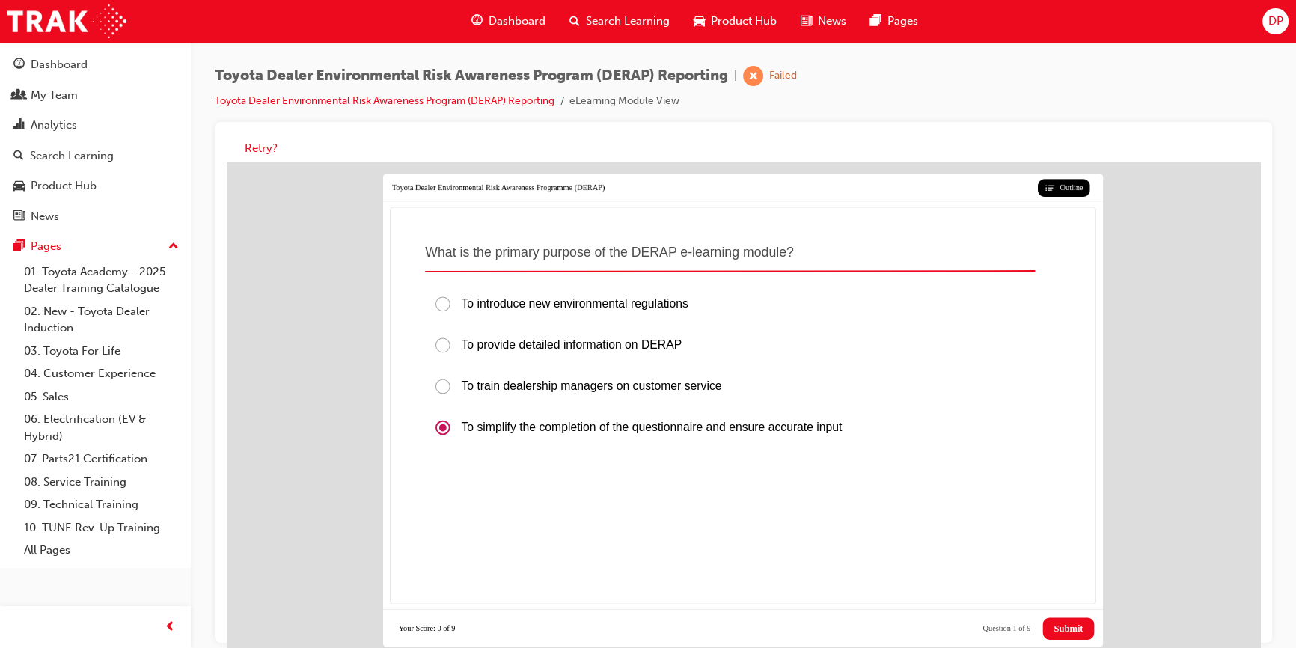
click at [1067, 623] on span "Submit" at bounding box center [1068, 628] width 29 height 11
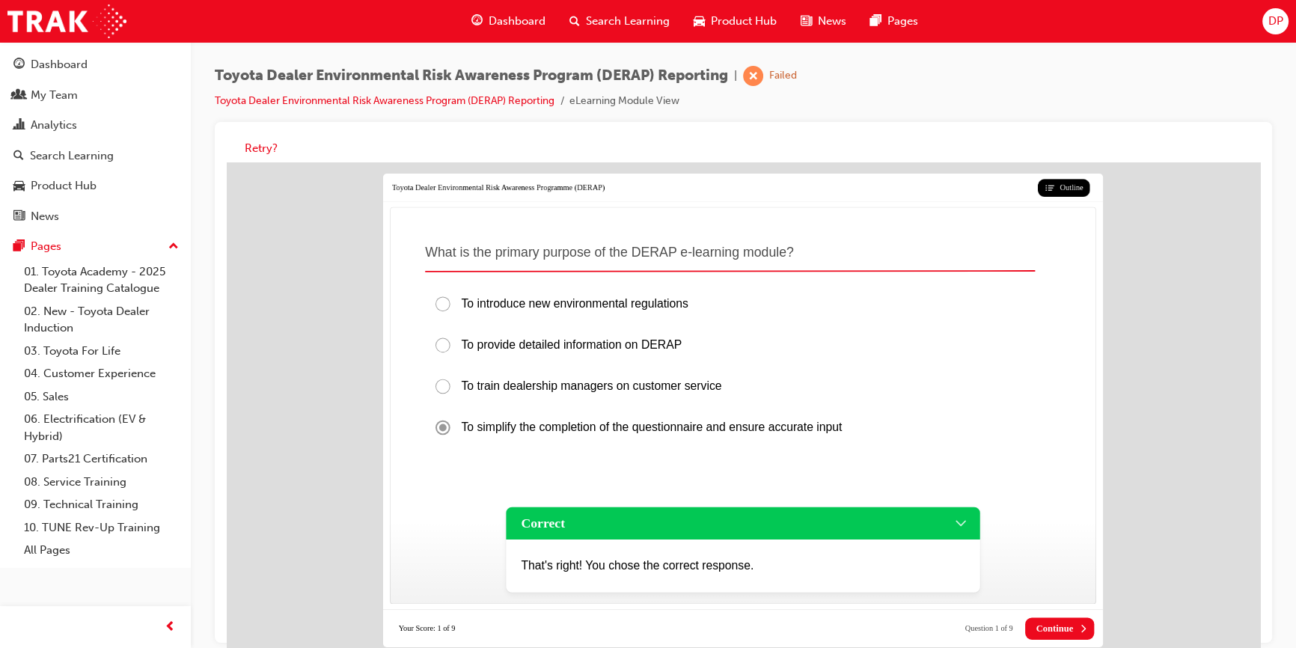
click at [1067, 623] on span "Continue" at bounding box center [1055, 628] width 37 height 11
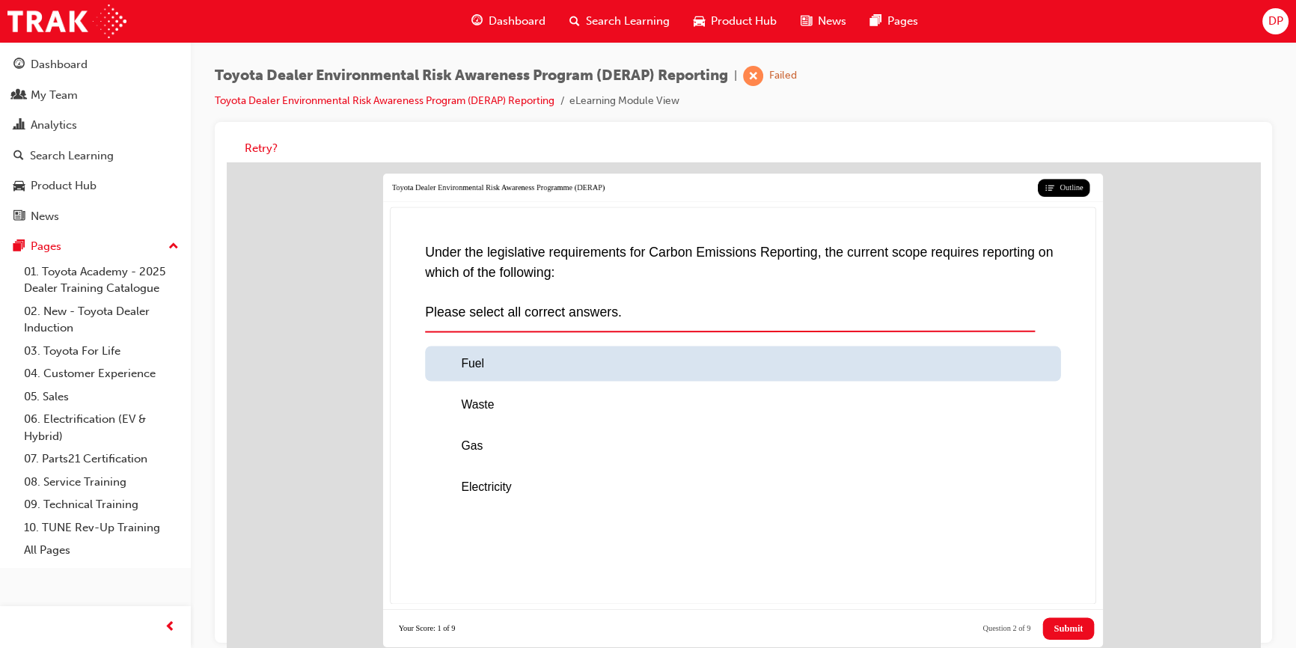
click at [496, 364] on div "Fuel" at bounding box center [743, 363] width 636 height 35
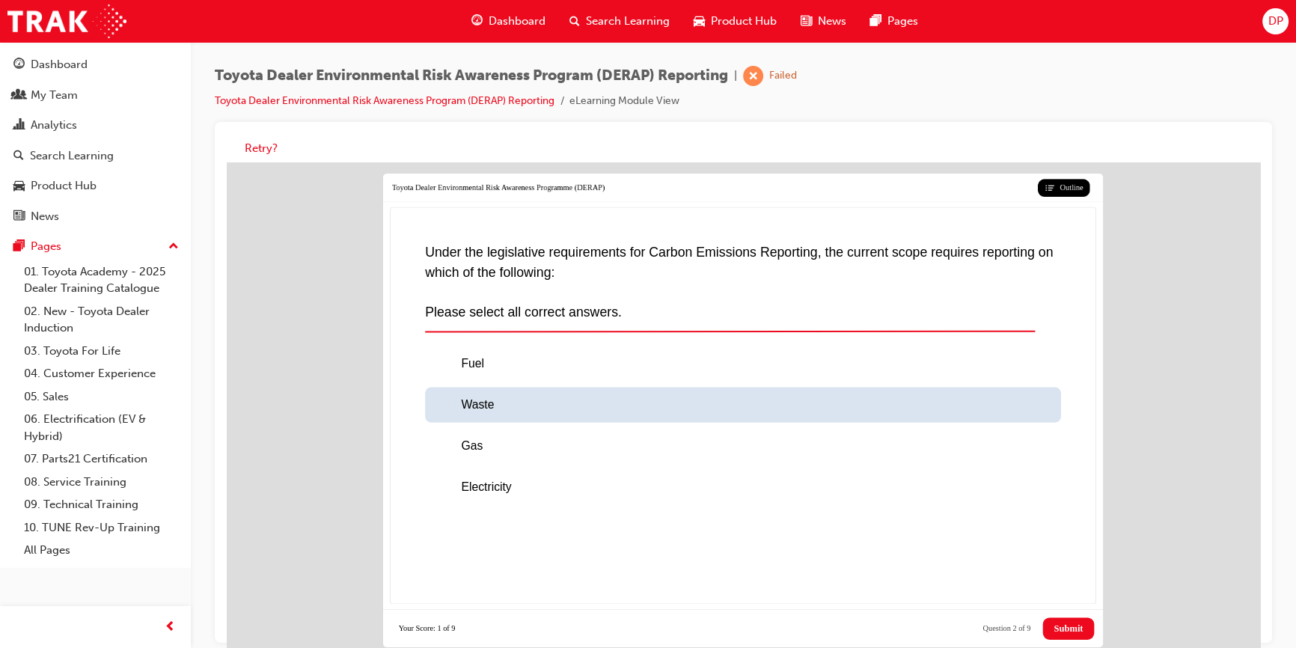
click at [496, 395] on div "Waste" at bounding box center [743, 404] width 636 height 35
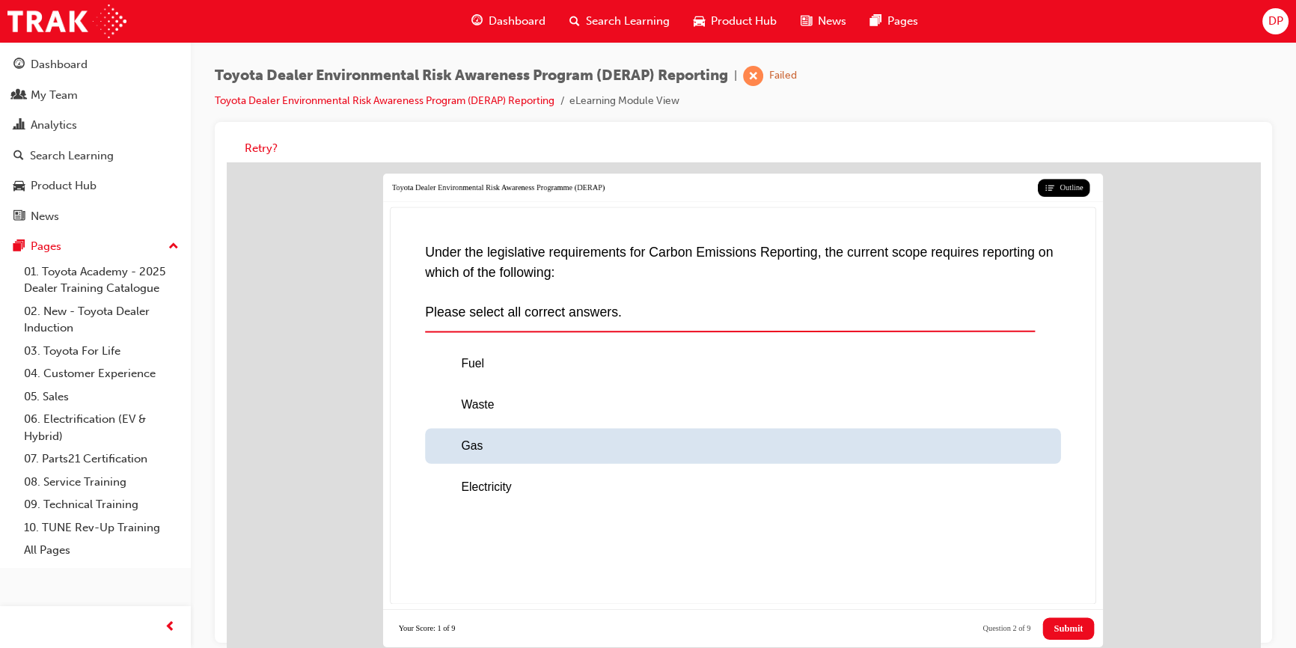
click at [504, 440] on div "Gas" at bounding box center [743, 445] width 636 height 35
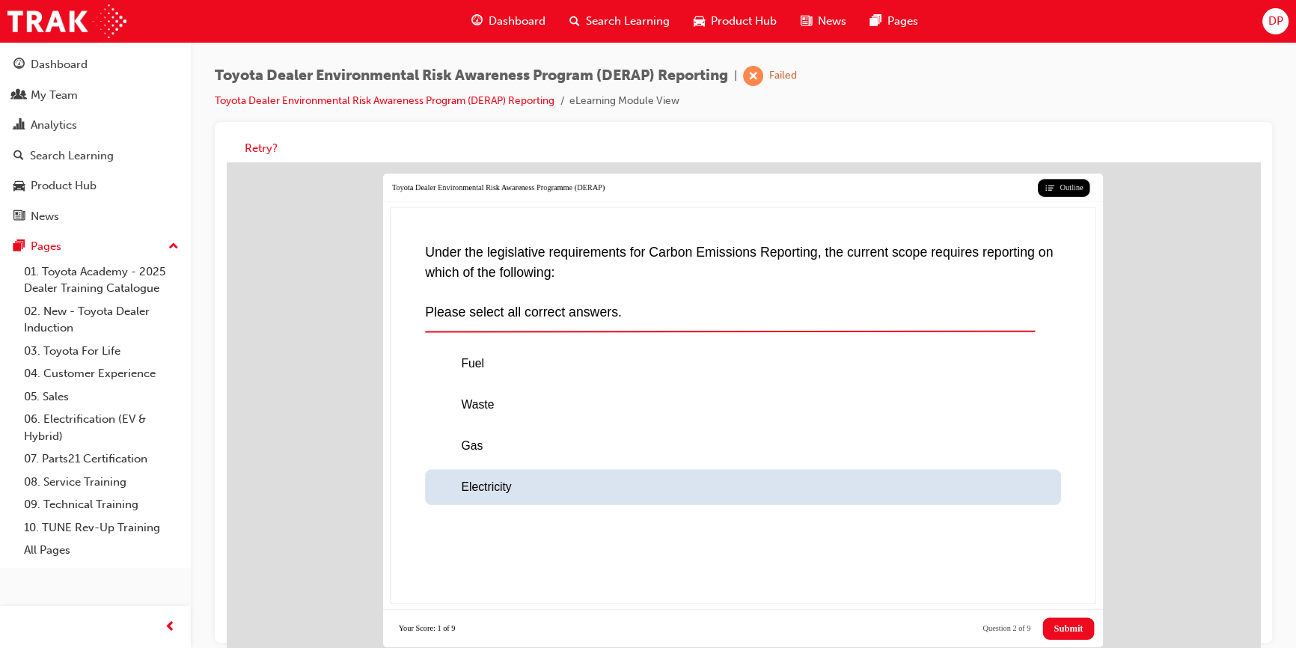
click at [524, 484] on div "Electricity" at bounding box center [743, 486] width 636 height 35
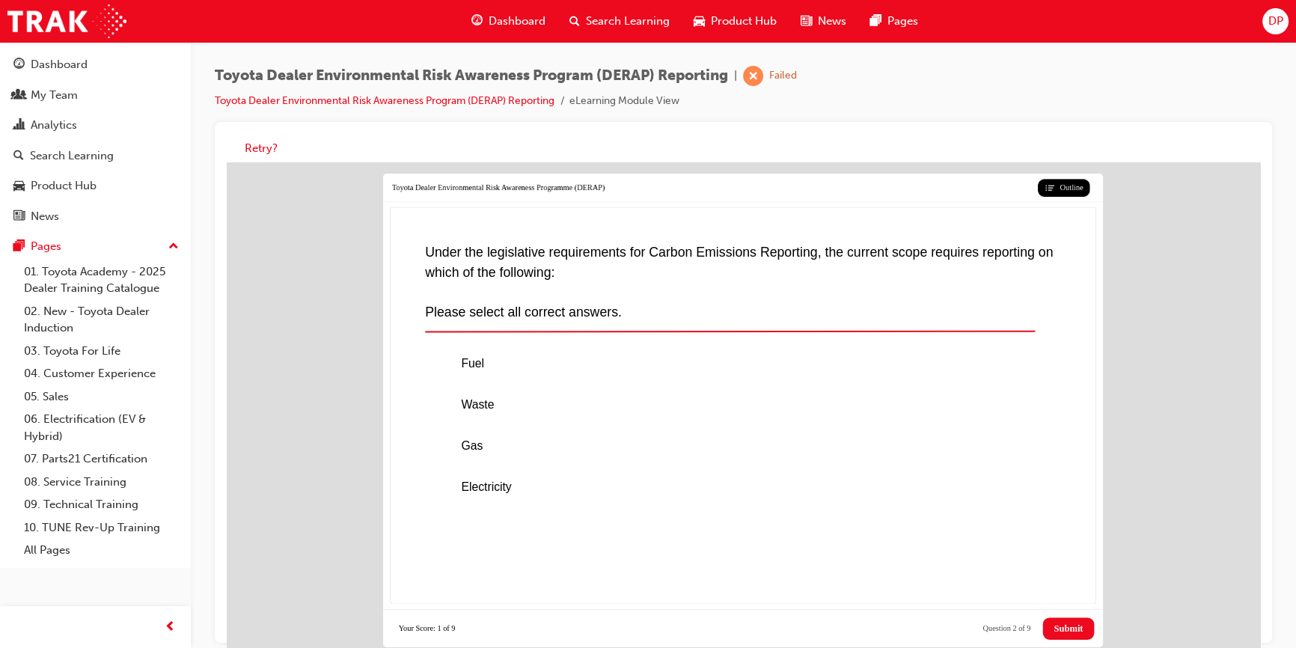
click at [1073, 623] on span "Submit" at bounding box center [1068, 628] width 29 height 11
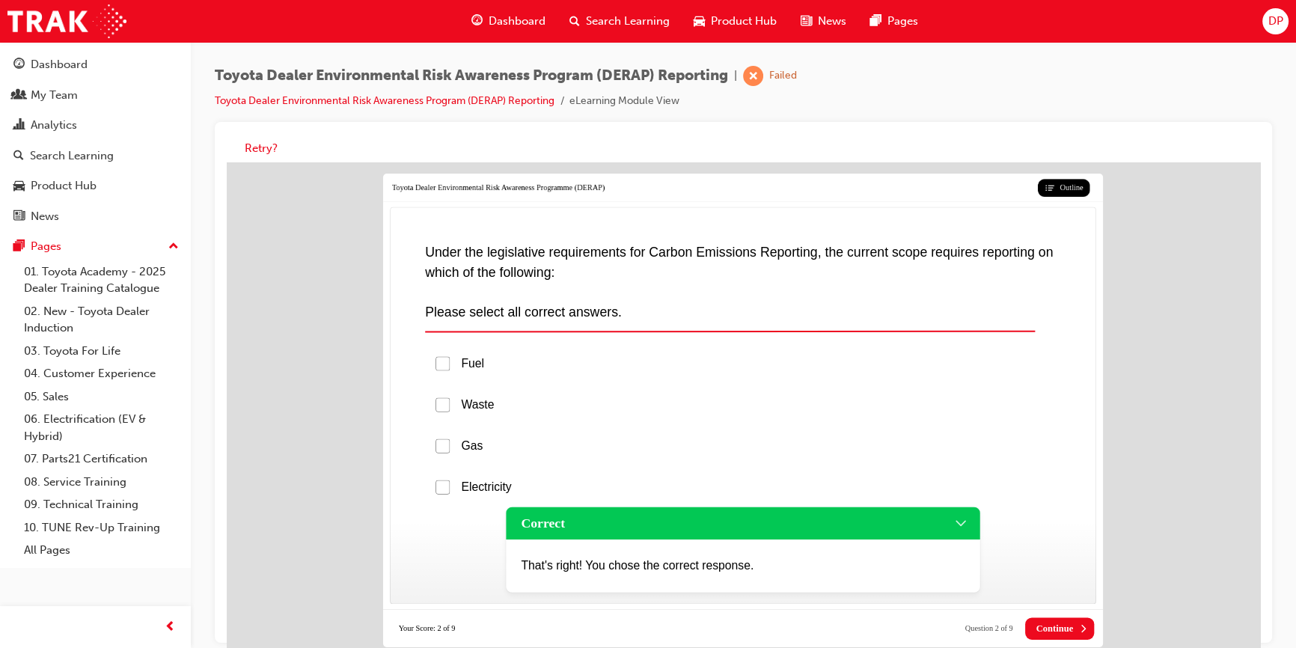
click at [1072, 623] on span "Continue" at bounding box center [1055, 628] width 37 height 11
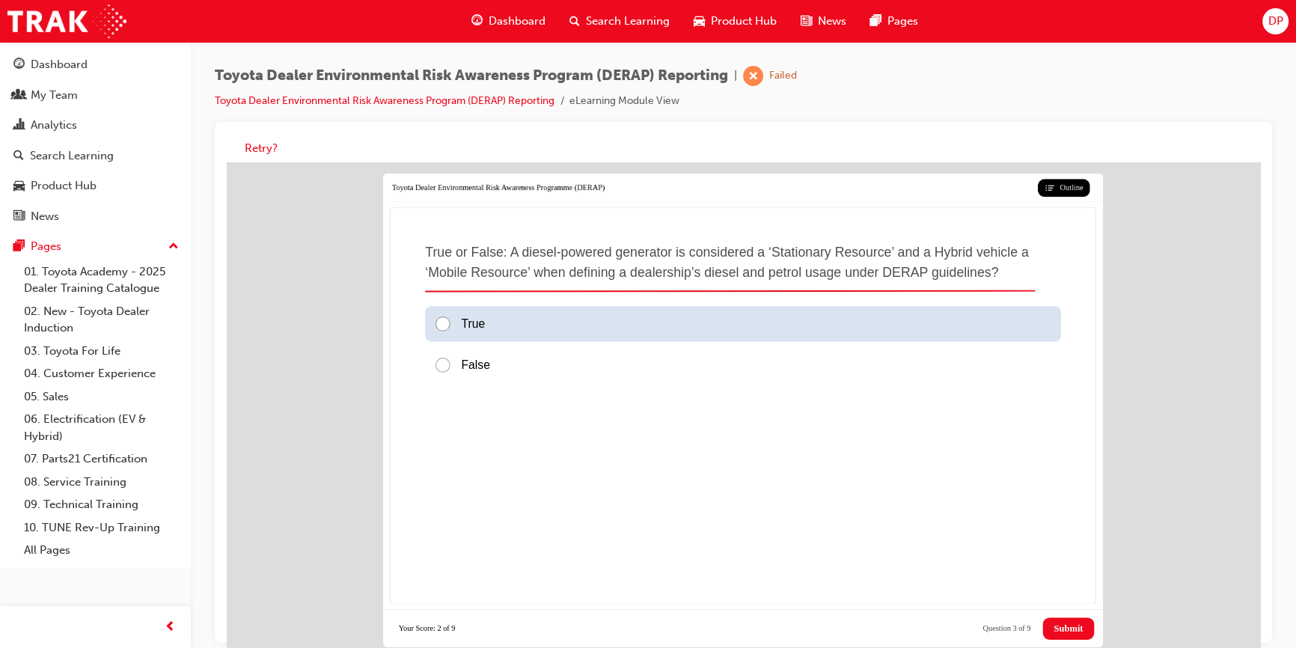
drag, startPoint x: 475, startPoint y: 316, endPoint x: 510, endPoint y: 344, distance: 45.2
click at [476, 322] on span "True" at bounding box center [473, 323] width 24 height 13
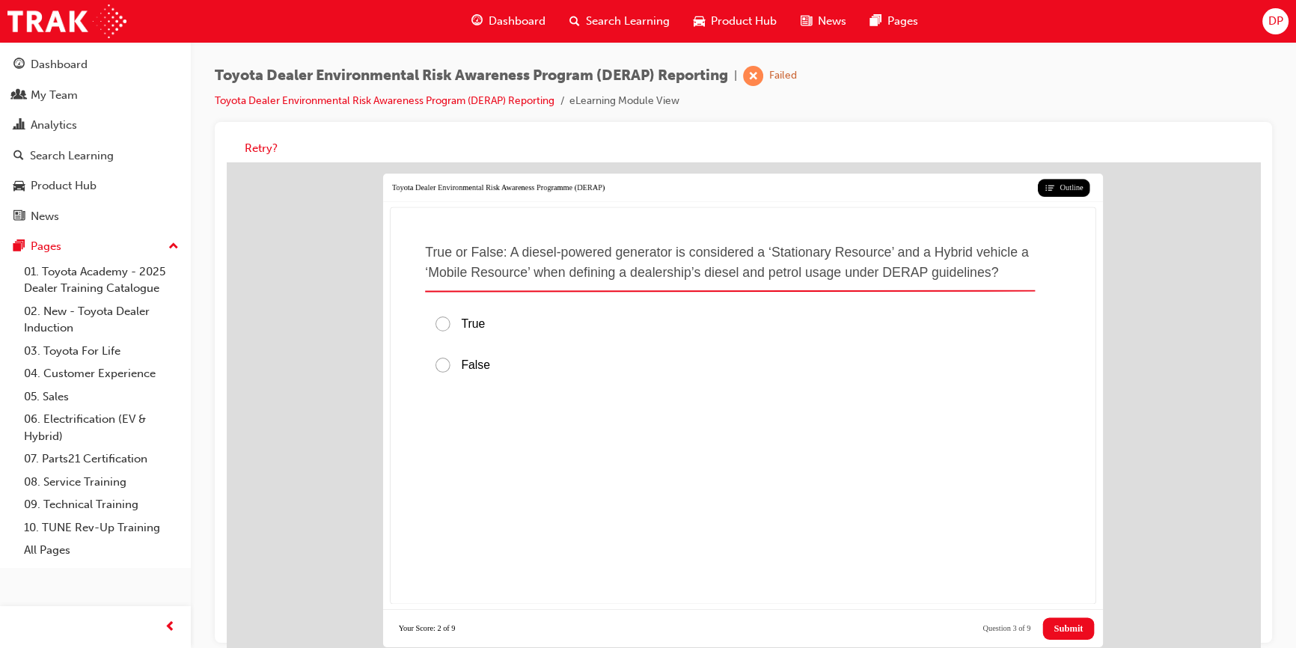
click at [1062, 623] on span "Submit" at bounding box center [1068, 628] width 29 height 11
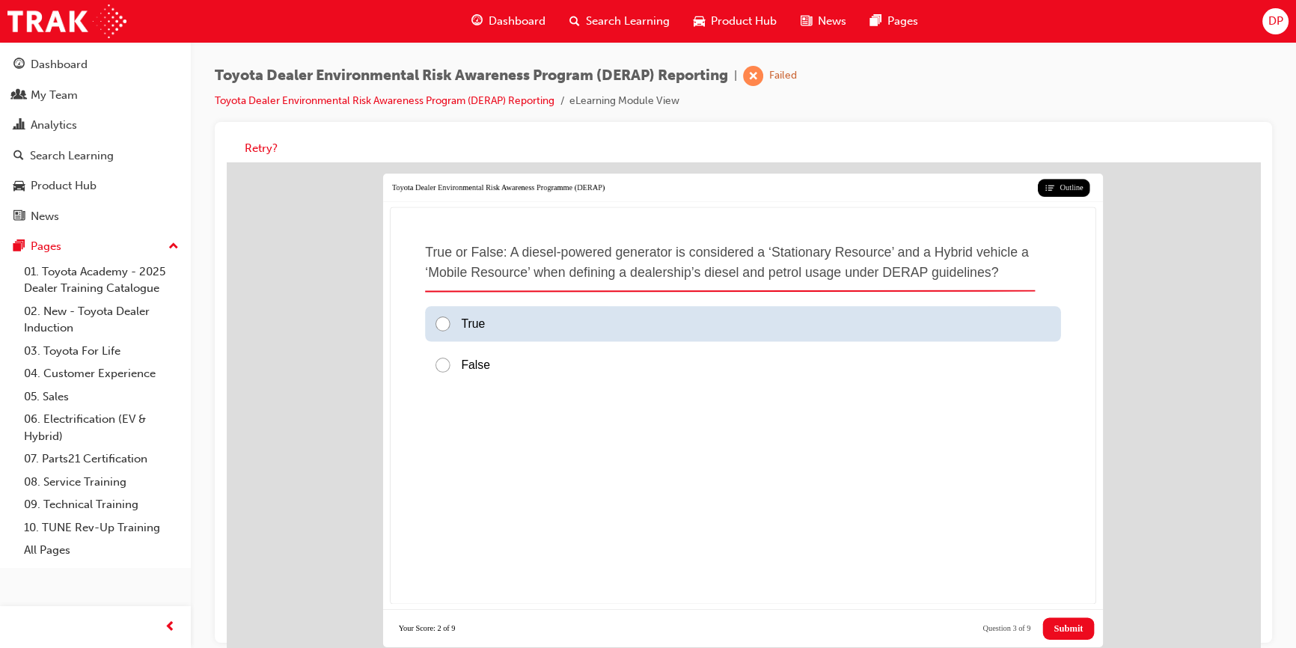
click at [481, 317] on span "True" at bounding box center [473, 323] width 24 height 13
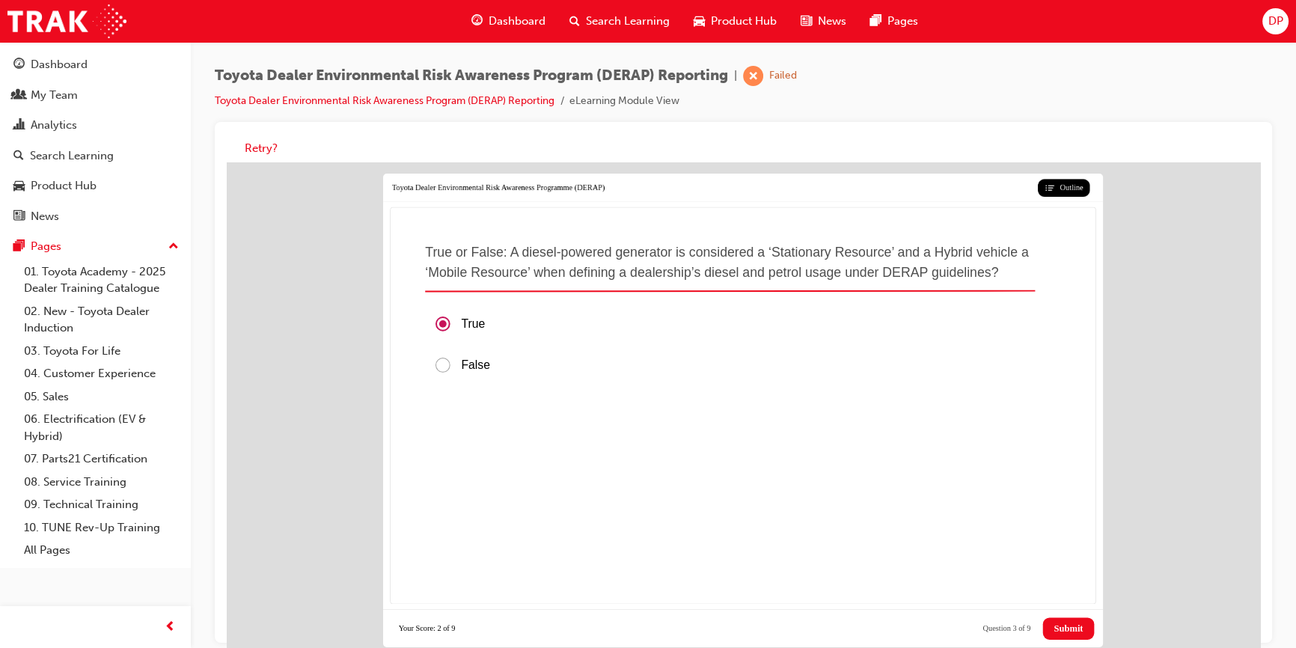
click at [1071, 623] on span "Submit" at bounding box center [1068, 628] width 29 height 11
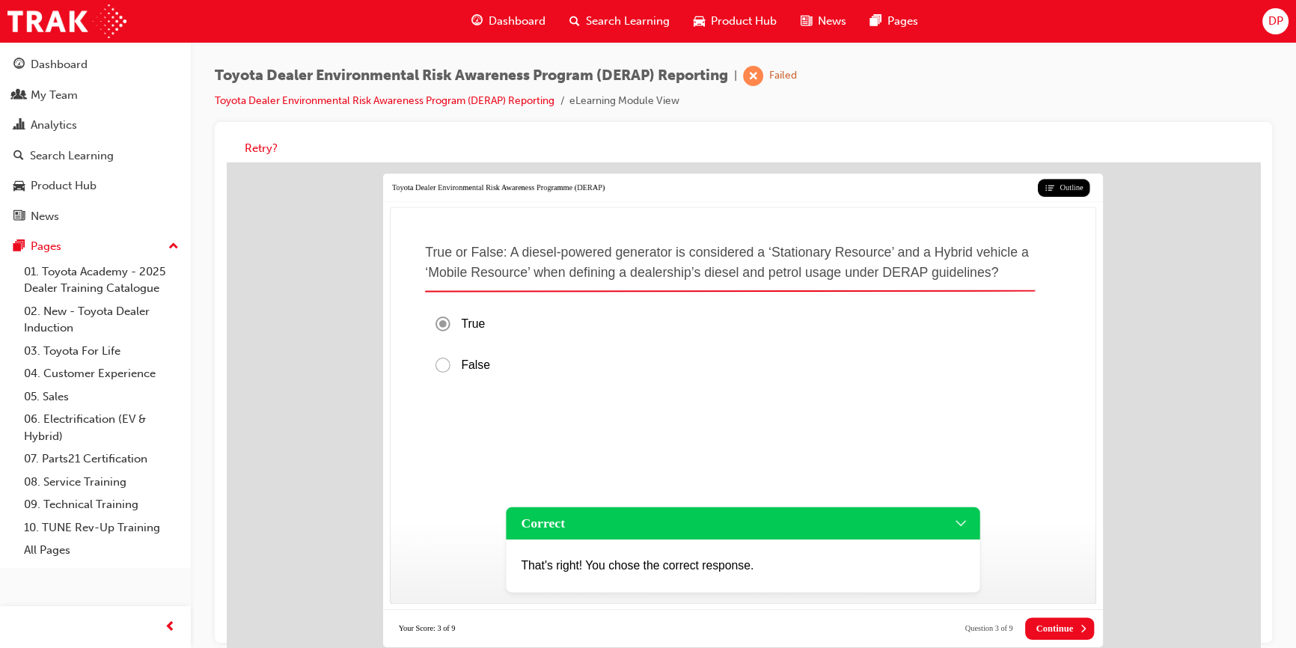
click at [1043, 623] on span "Continue" at bounding box center [1055, 628] width 37 height 11
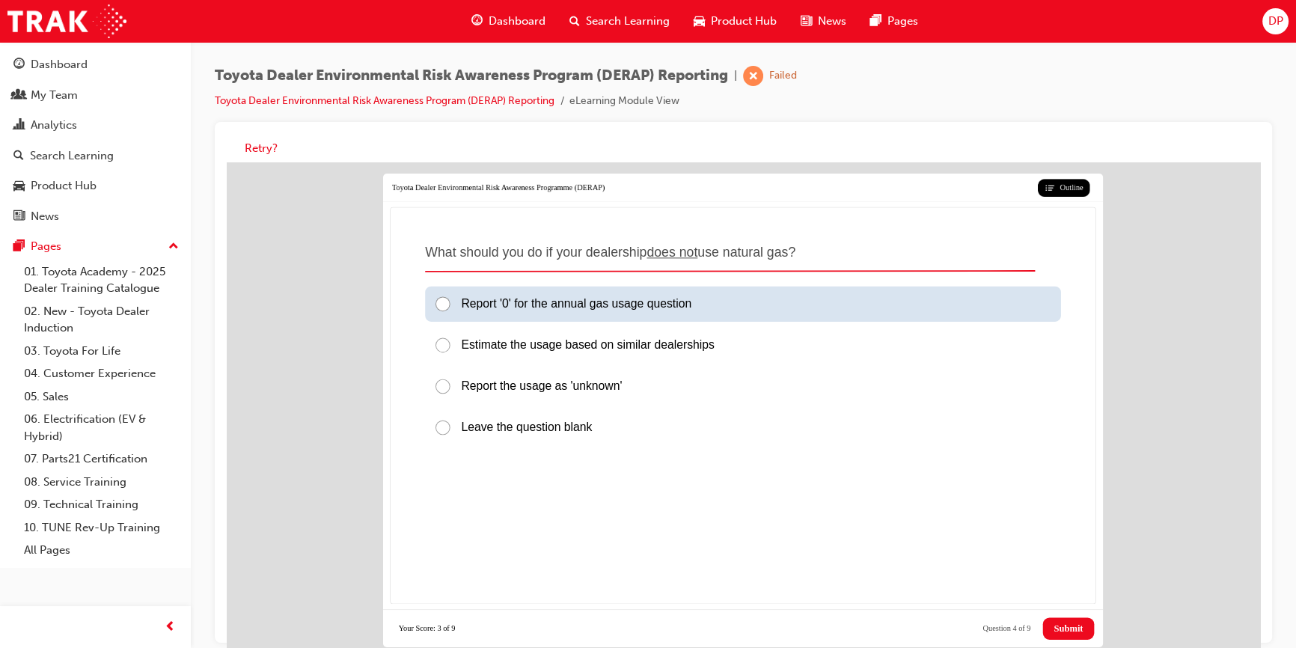
drag, startPoint x: 552, startPoint y: 293, endPoint x: 612, endPoint y: 346, distance: 80.6
click at [552, 297] on span "Report '0' for the annual gas usage question" at bounding box center [576, 303] width 231 height 13
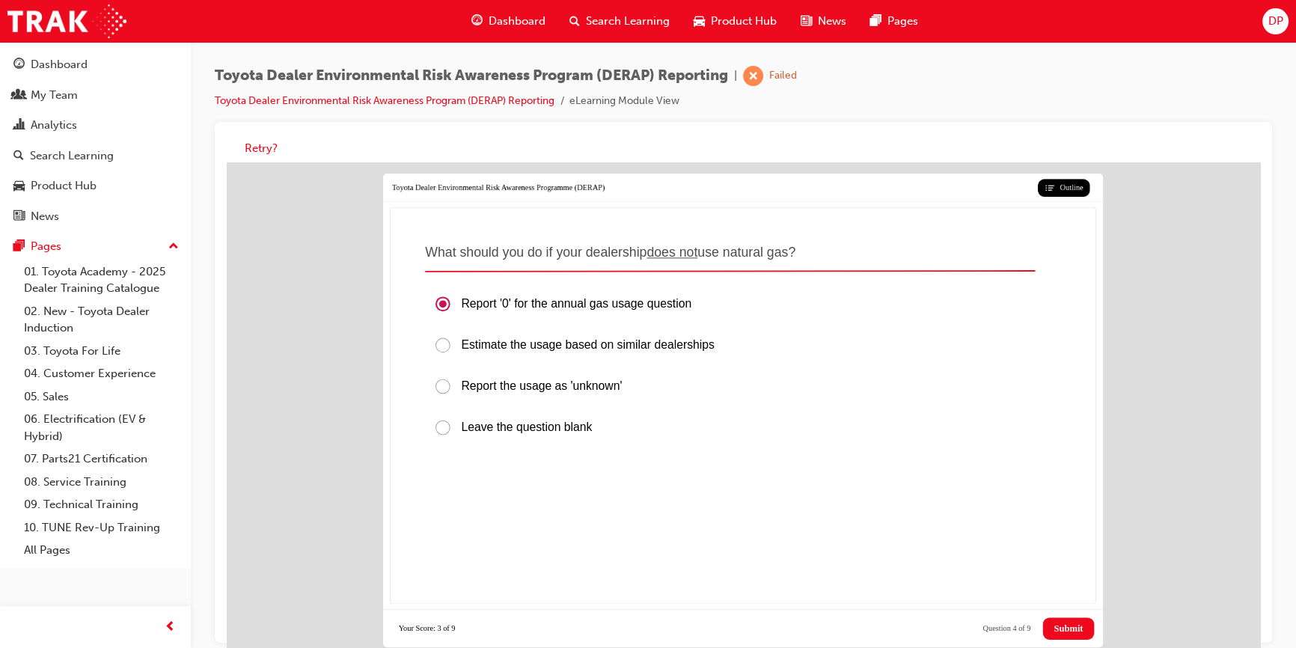
click at [1068, 623] on span "Submit" at bounding box center [1068, 628] width 29 height 11
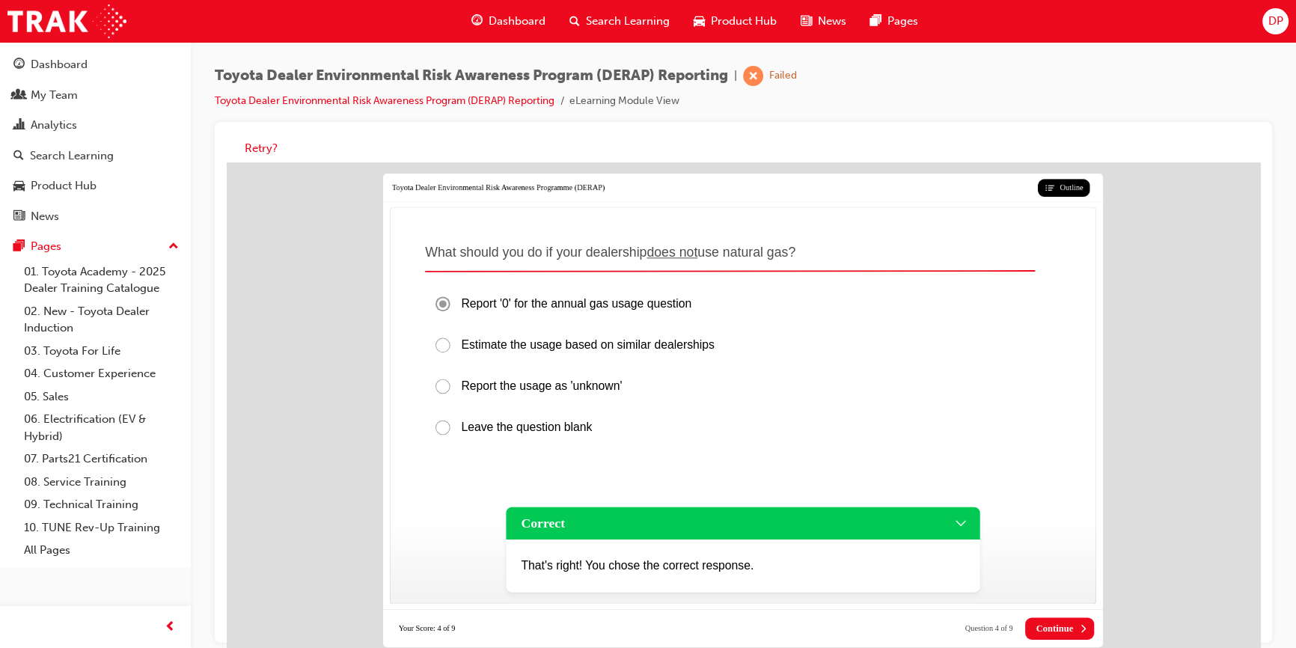
click at [1070, 623] on span "Continue" at bounding box center [1055, 628] width 37 height 11
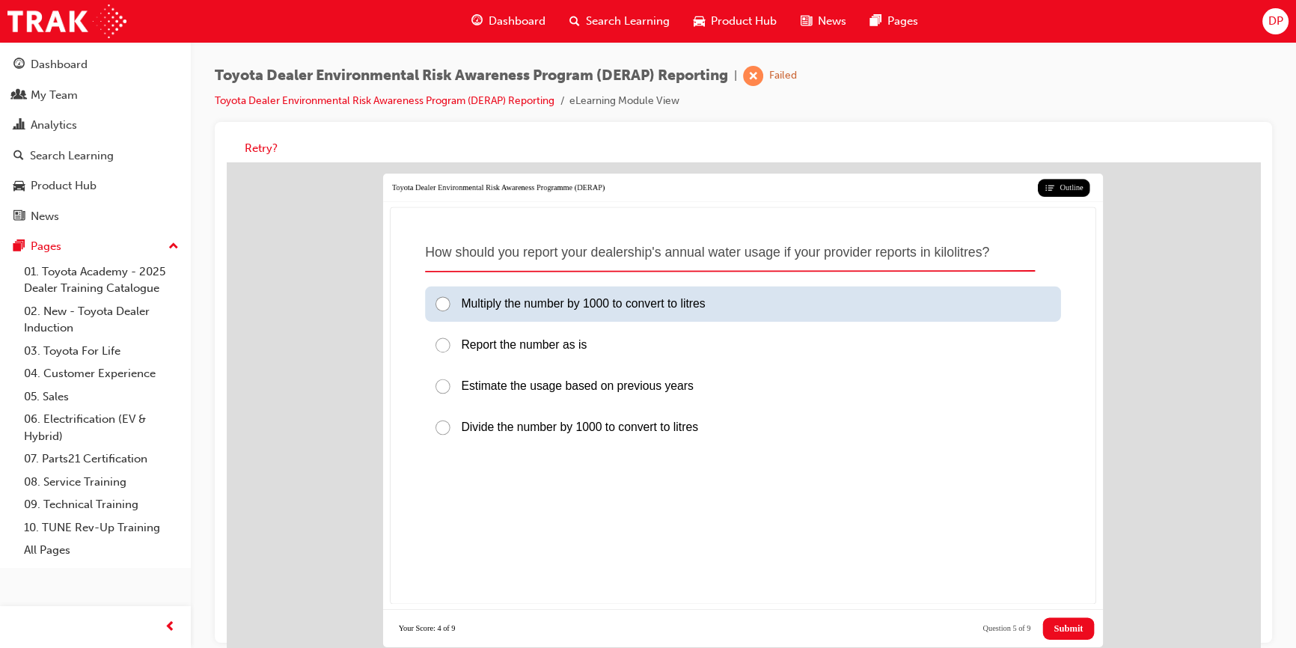
click at [516, 297] on span "Multiply the number by 1000 to convert to litres" at bounding box center [583, 303] width 244 height 13
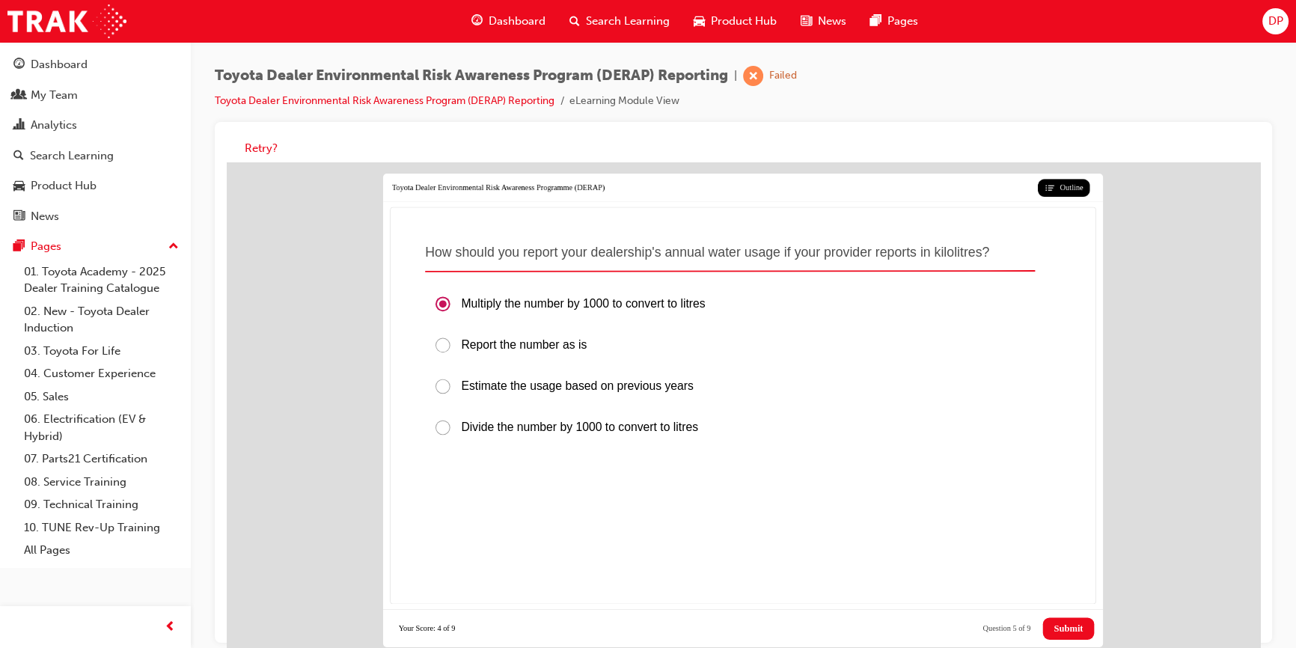
click at [1076, 623] on span "Submit" at bounding box center [1068, 628] width 29 height 11
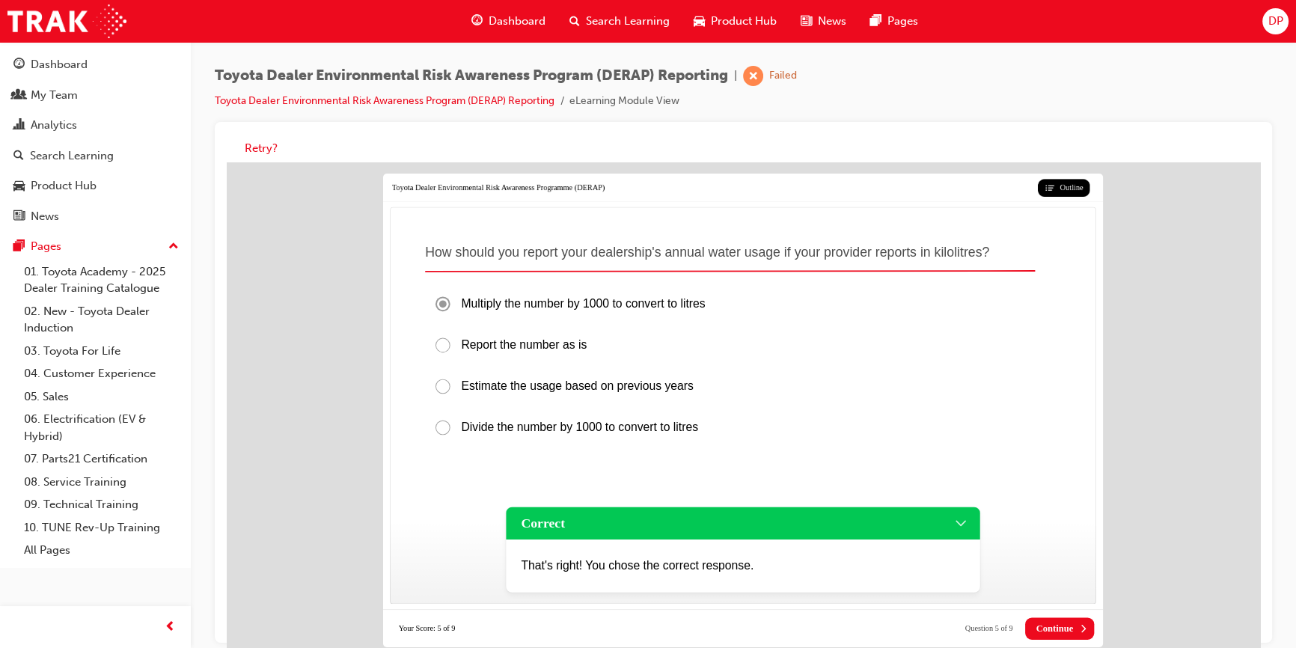
click at [1076, 618] on button "Continue" at bounding box center [1059, 629] width 69 height 22
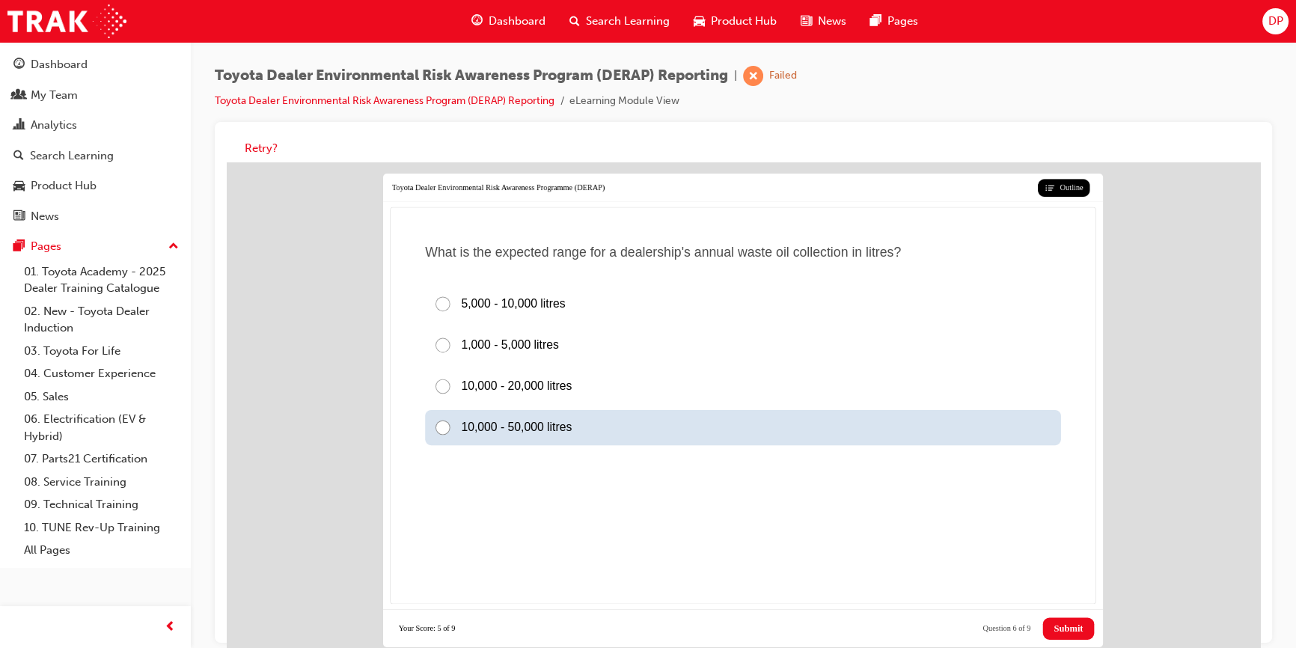
drag, startPoint x: 547, startPoint y: 416, endPoint x: 574, endPoint y: 426, distance: 28.6
click at [547, 421] on span "10,000 - 50,000 litres" at bounding box center [516, 427] width 111 height 13
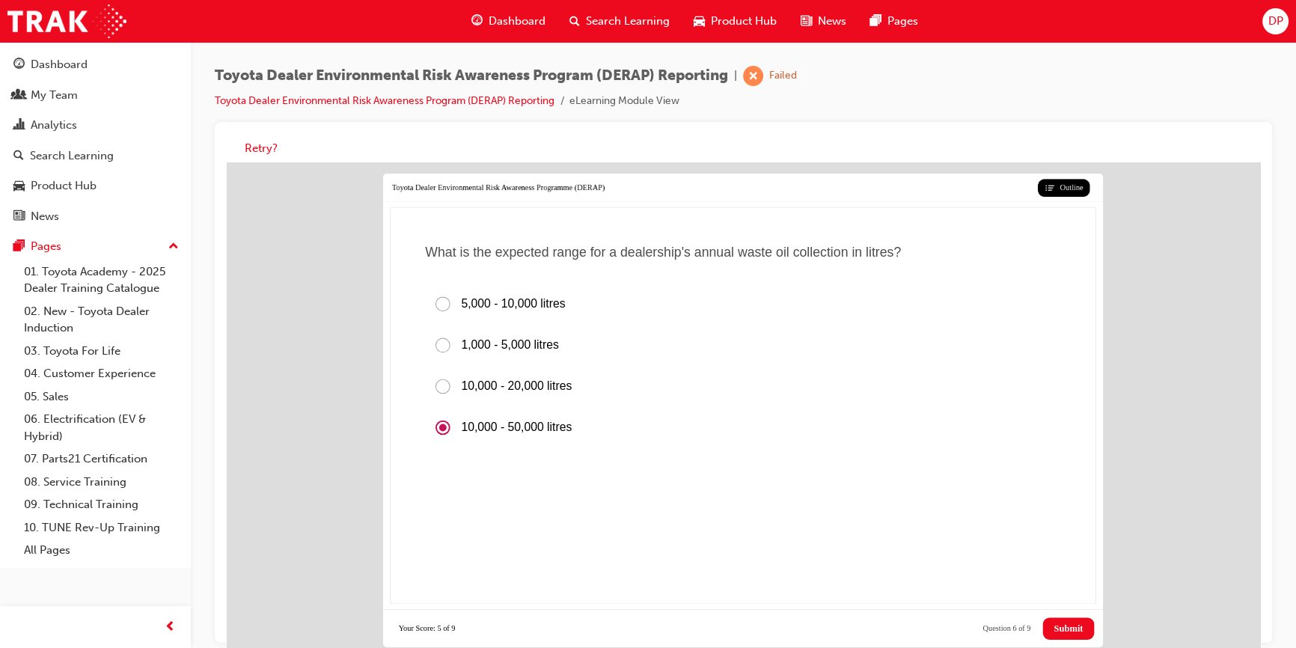
click at [1081, 626] on button "Submit" at bounding box center [1069, 629] width 52 height 22
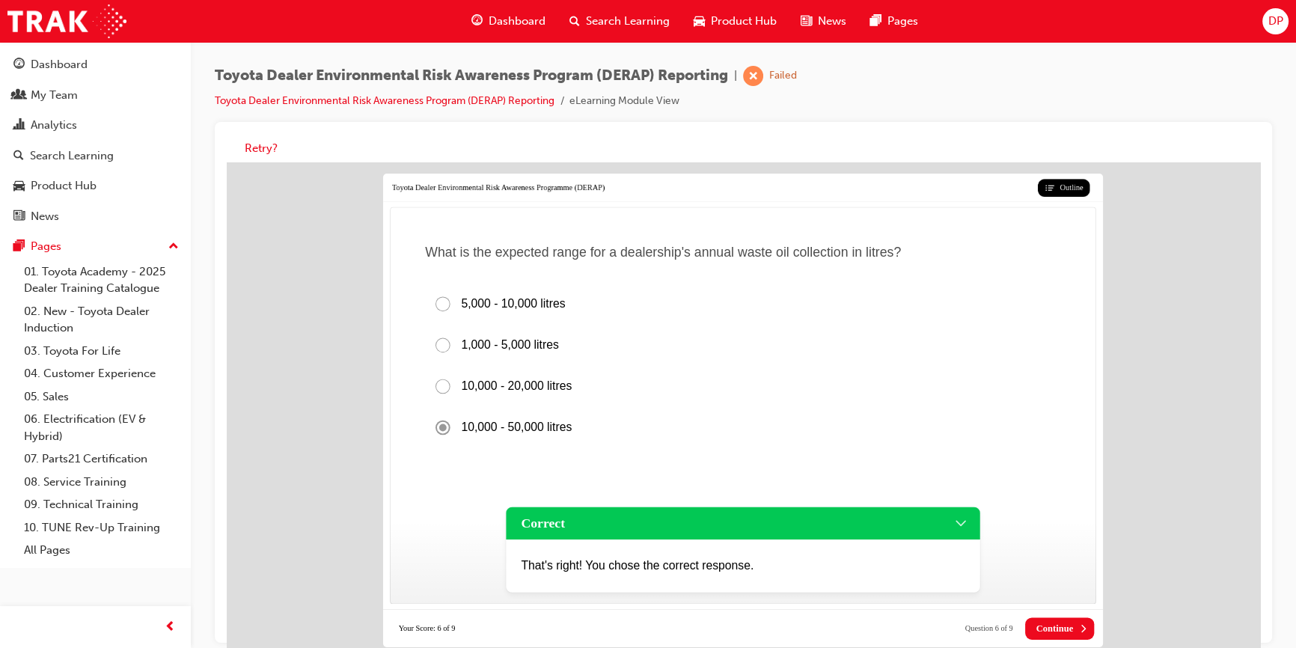
click at [1079, 623] on icon at bounding box center [1083, 628] width 11 height 11
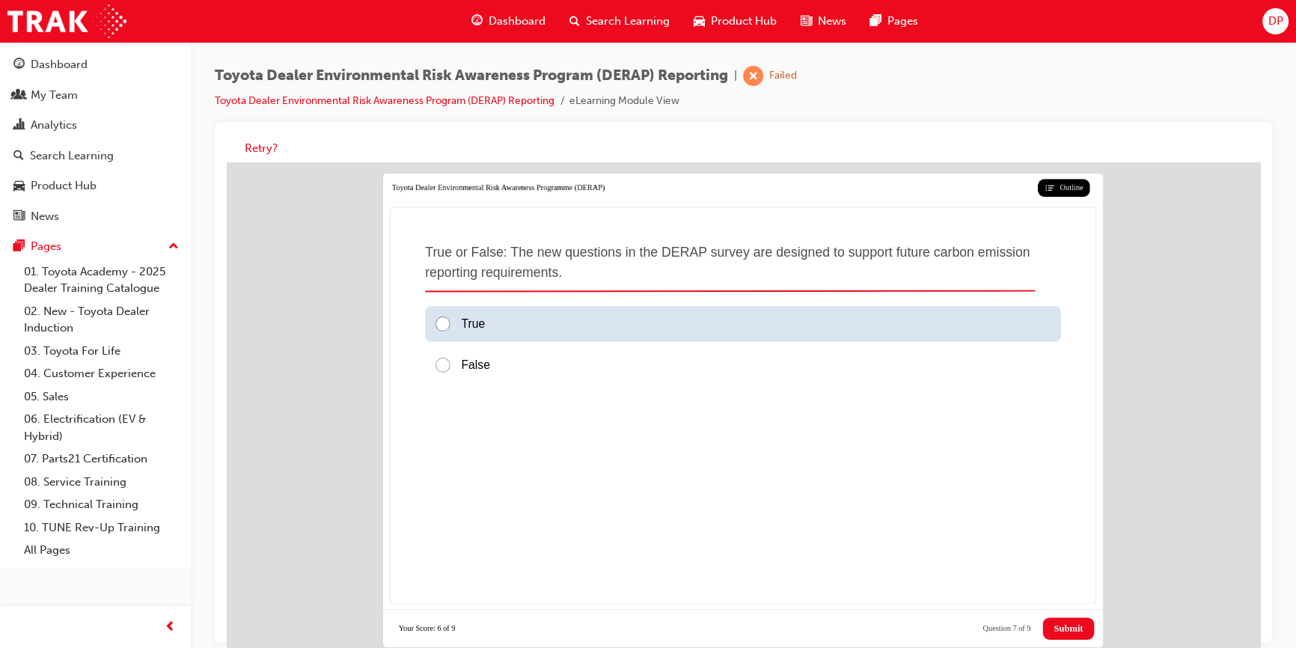
click at [487, 317] on div "True" at bounding box center [743, 323] width 636 height 35
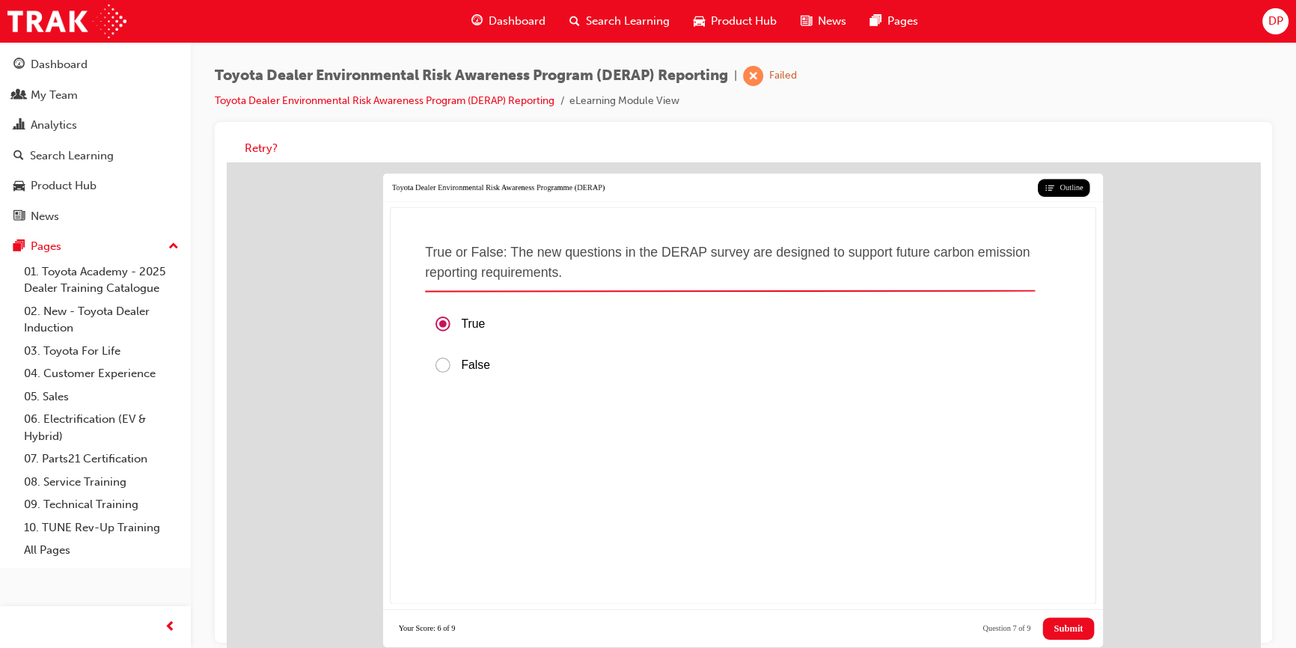
click at [1065, 618] on button "Submit" at bounding box center [1069, 629] width 52 height 22
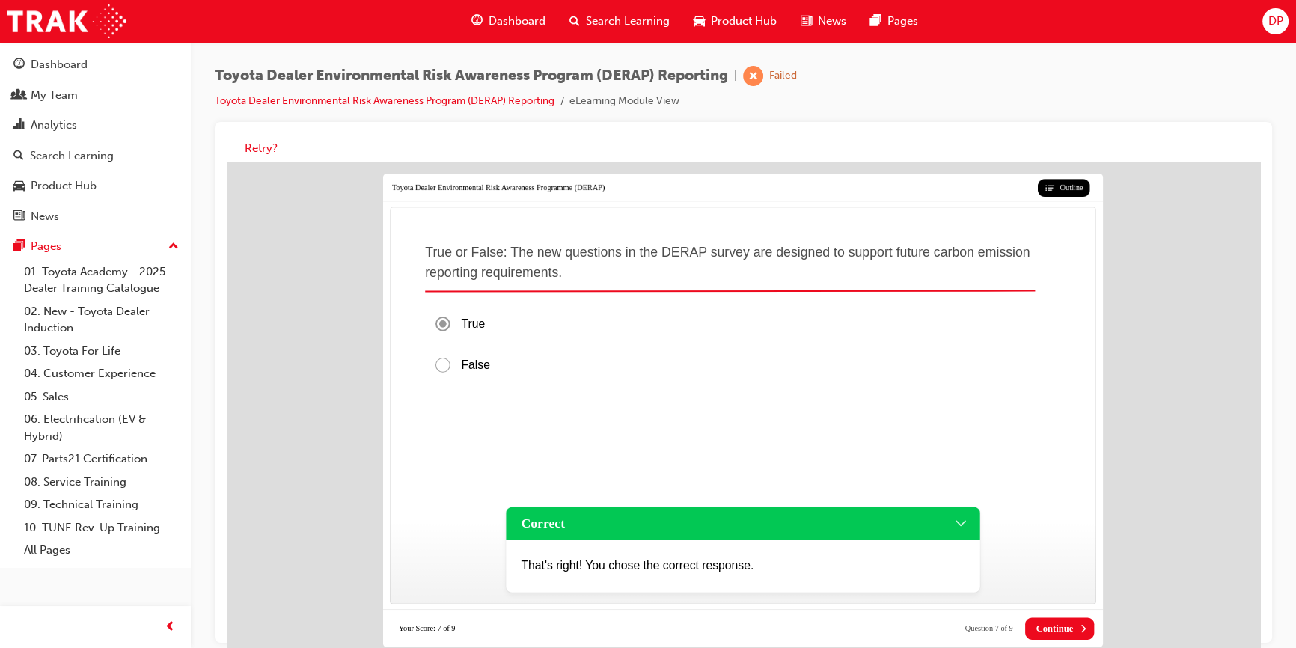
click at [1070, 623] on span "Continue" at bounding box center [1055, 628] width 37 height 11
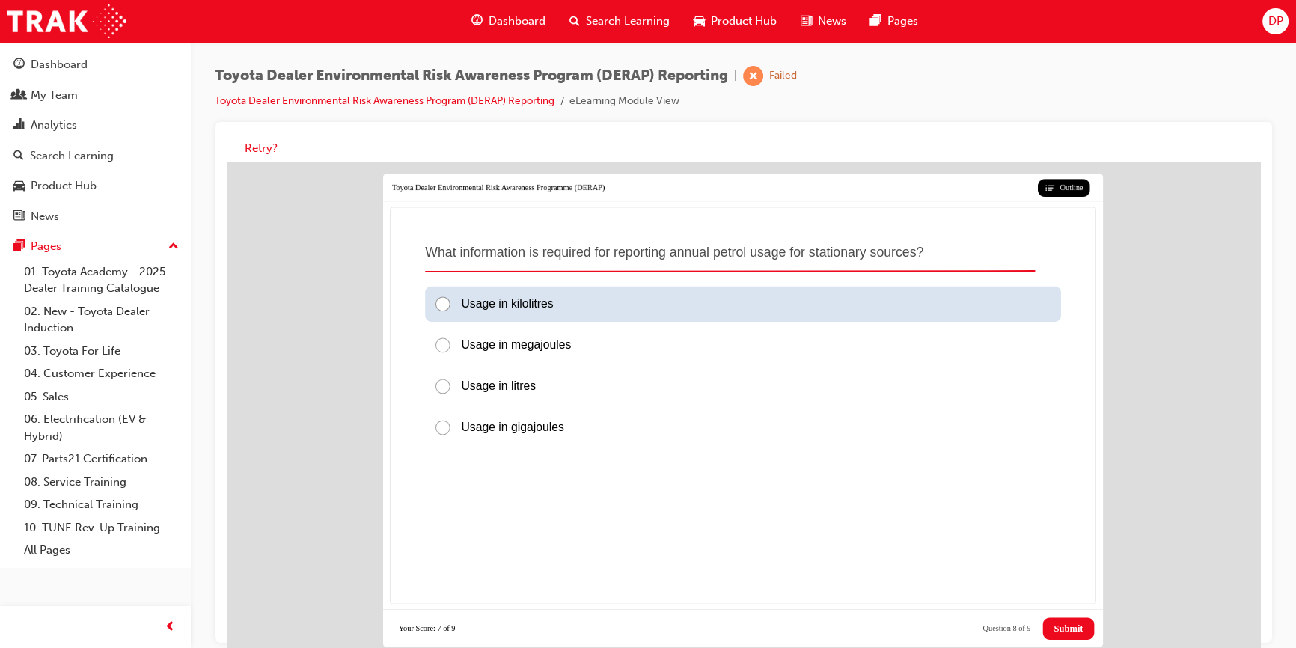
click at [502, 297] on span "Usage in kilolitres" at bounding box center [507, 303] width 92 height 13
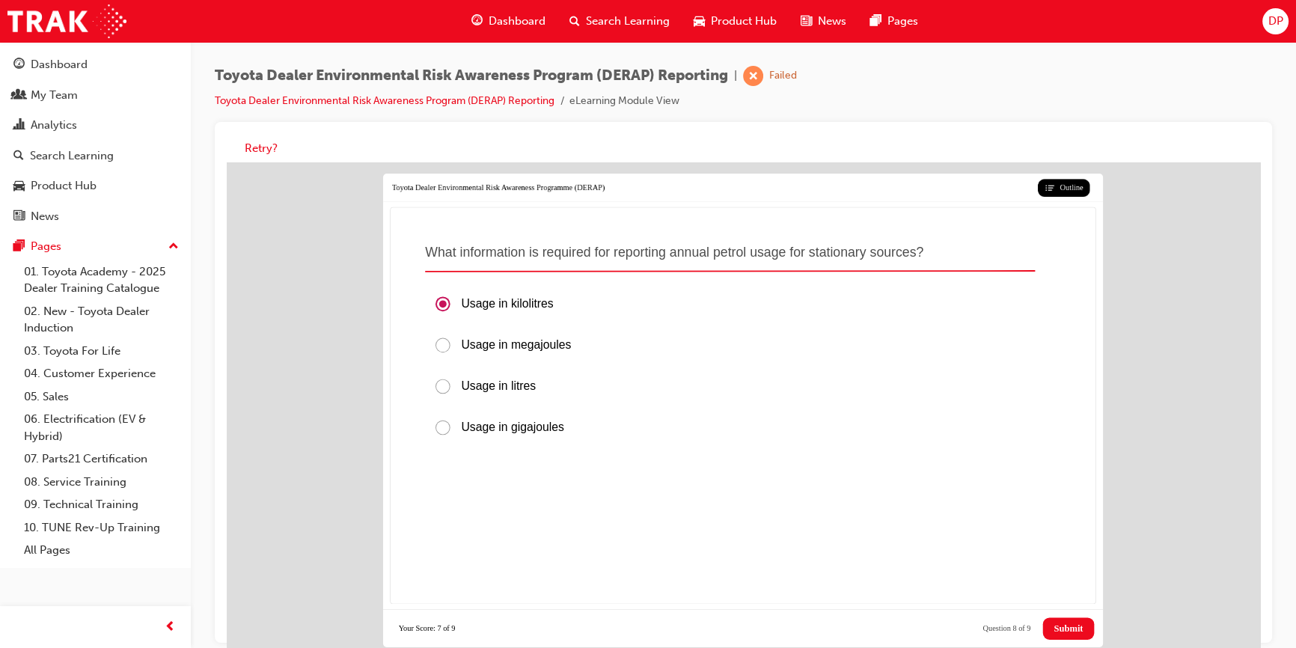
click at [1073, 623] on span "Submit" at bounding box center [1068, 628] width 29 height 11
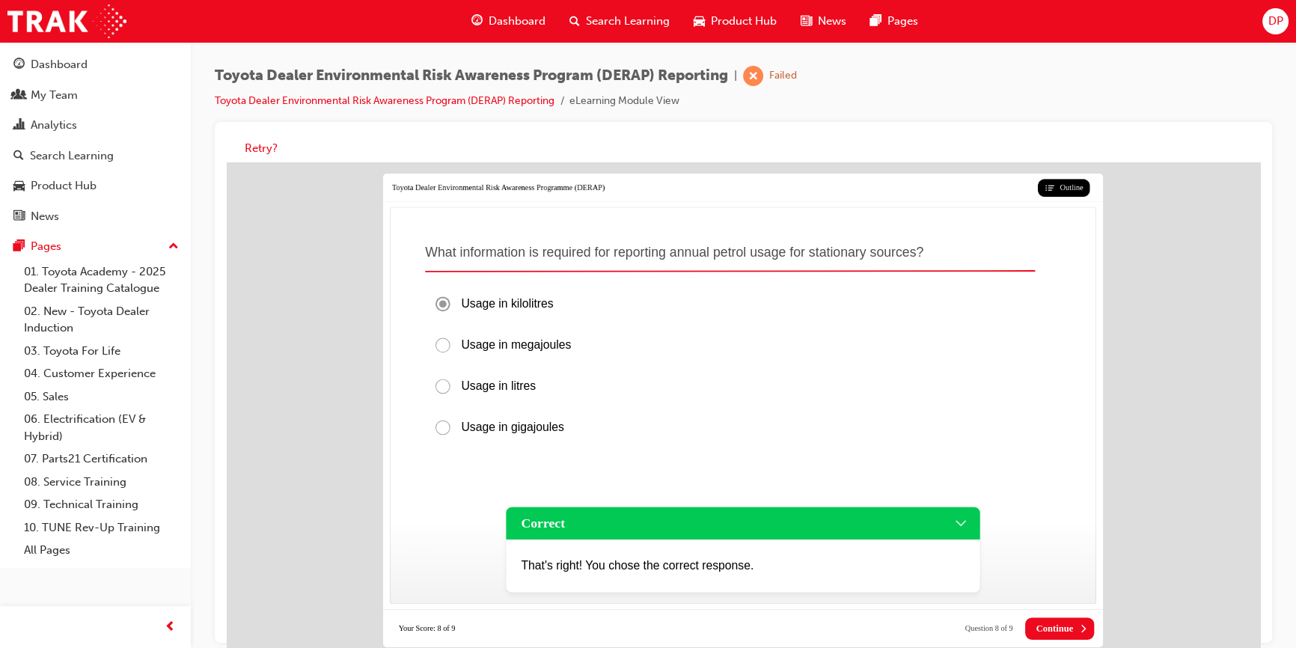
click at [1048, 623] on span "Continue" at bounding box center [1055, 628] width 37 height 11
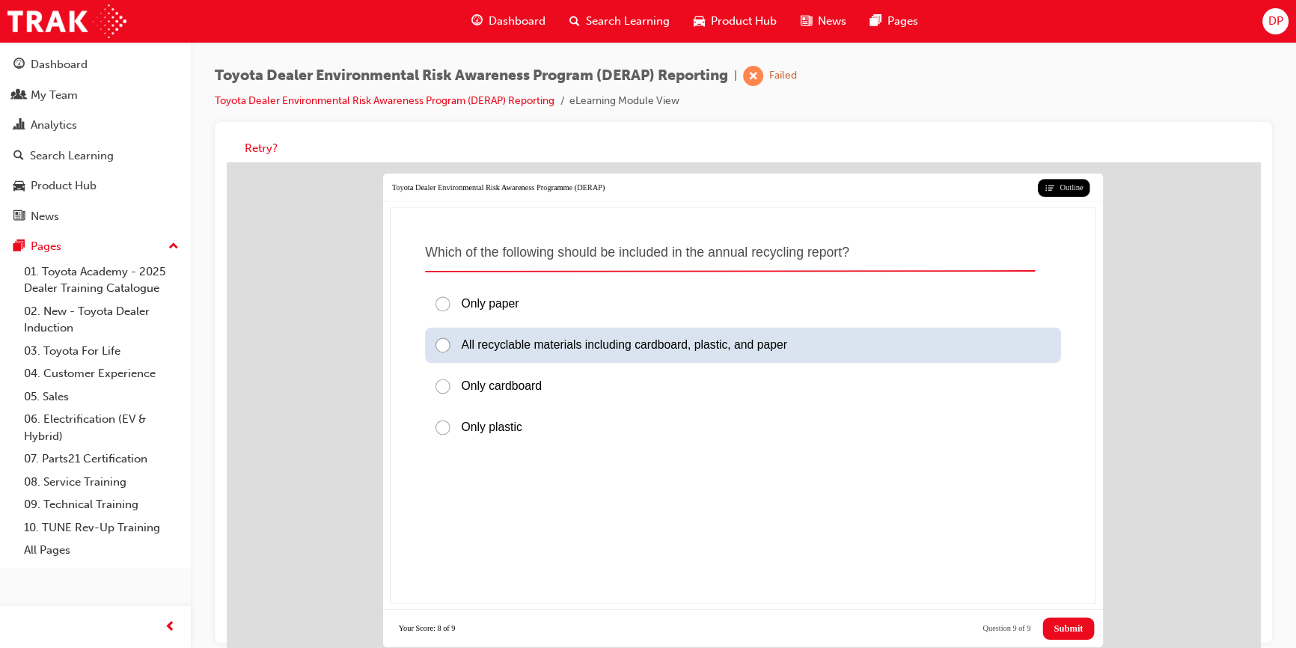
click at [511, 338] on span "All recyclable materials including cardboard, plastic, and paper" at bounding box center [624, 344] width 326 height 13
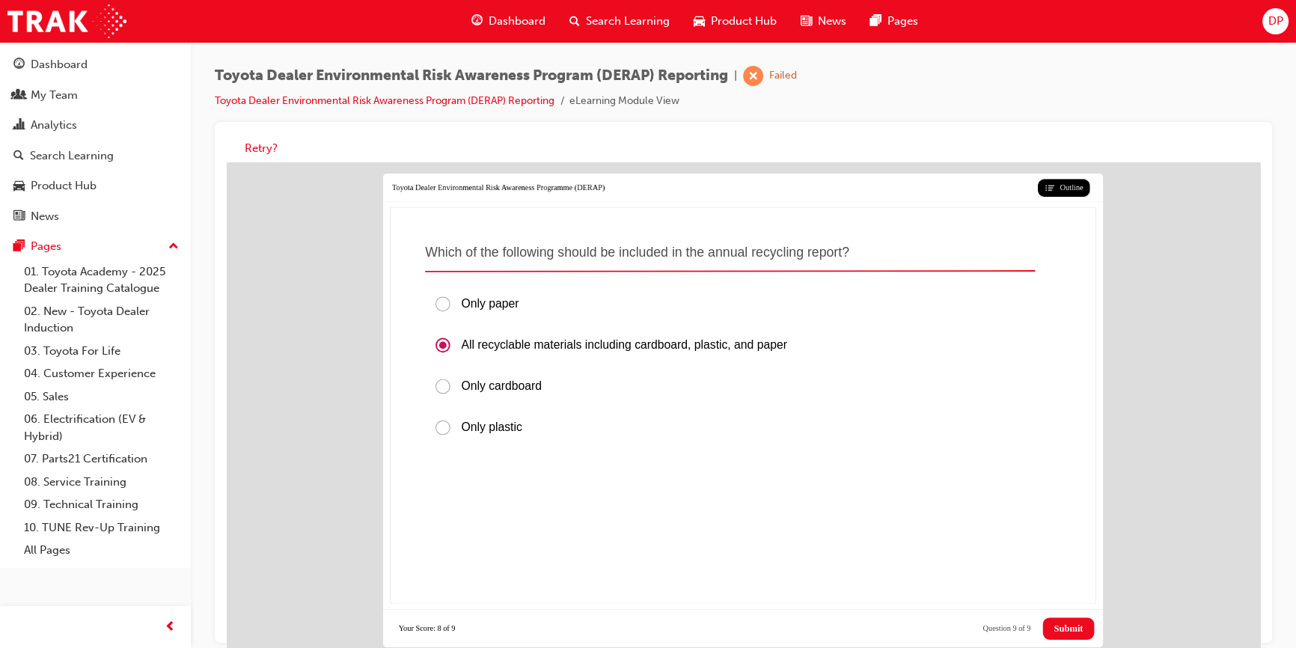
click at [1073, 623] on span "Submit" at bounding box center [1068, 628] width 29 height 11
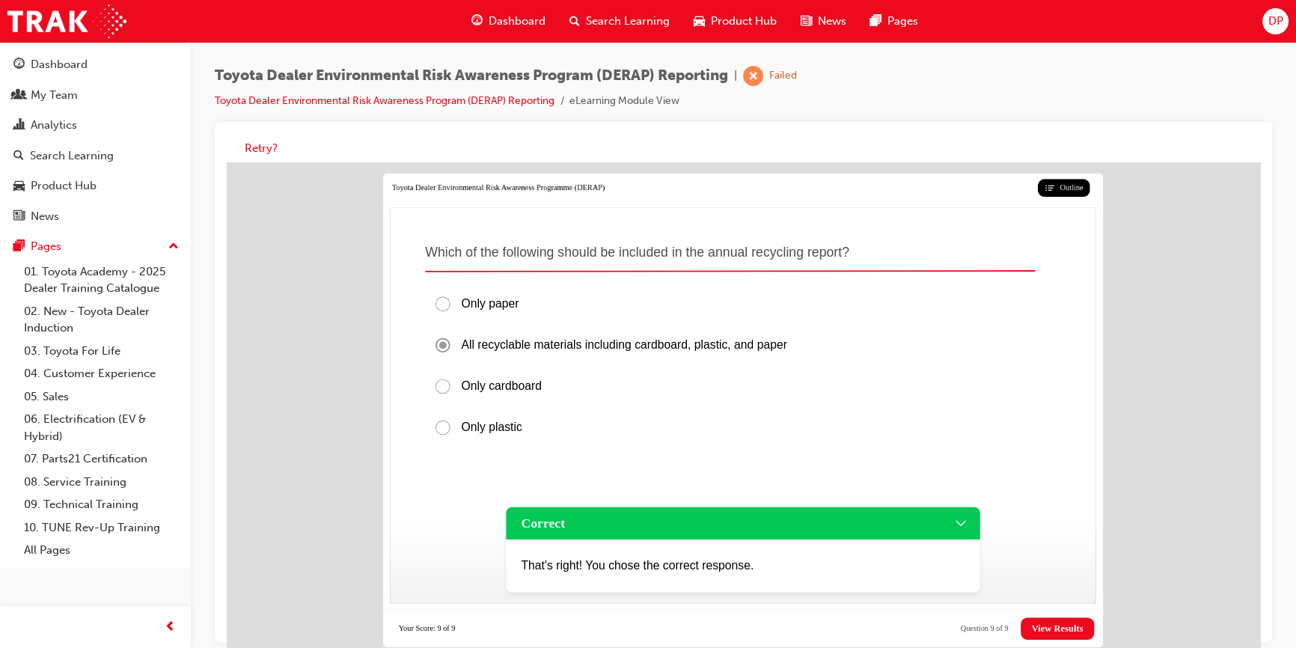
click at [1073, 623] on span "View Results" at bounding box center [1058, 628] width 52 height 11
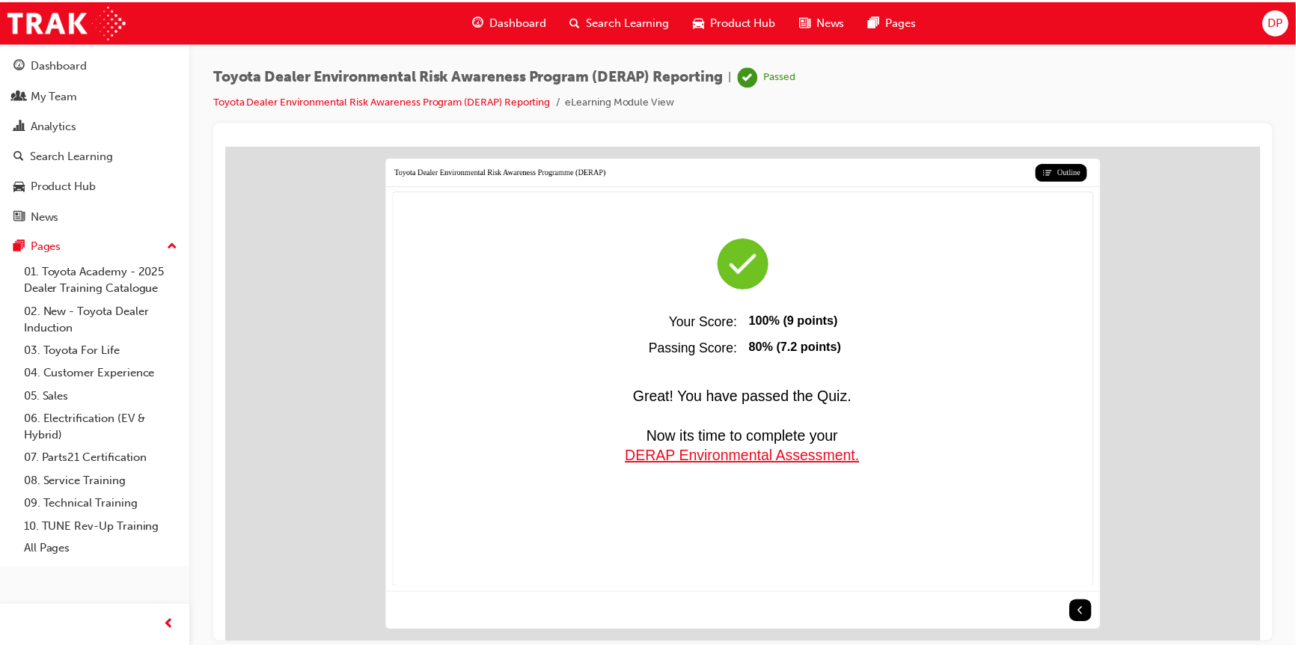
scroll to position [0, 0]
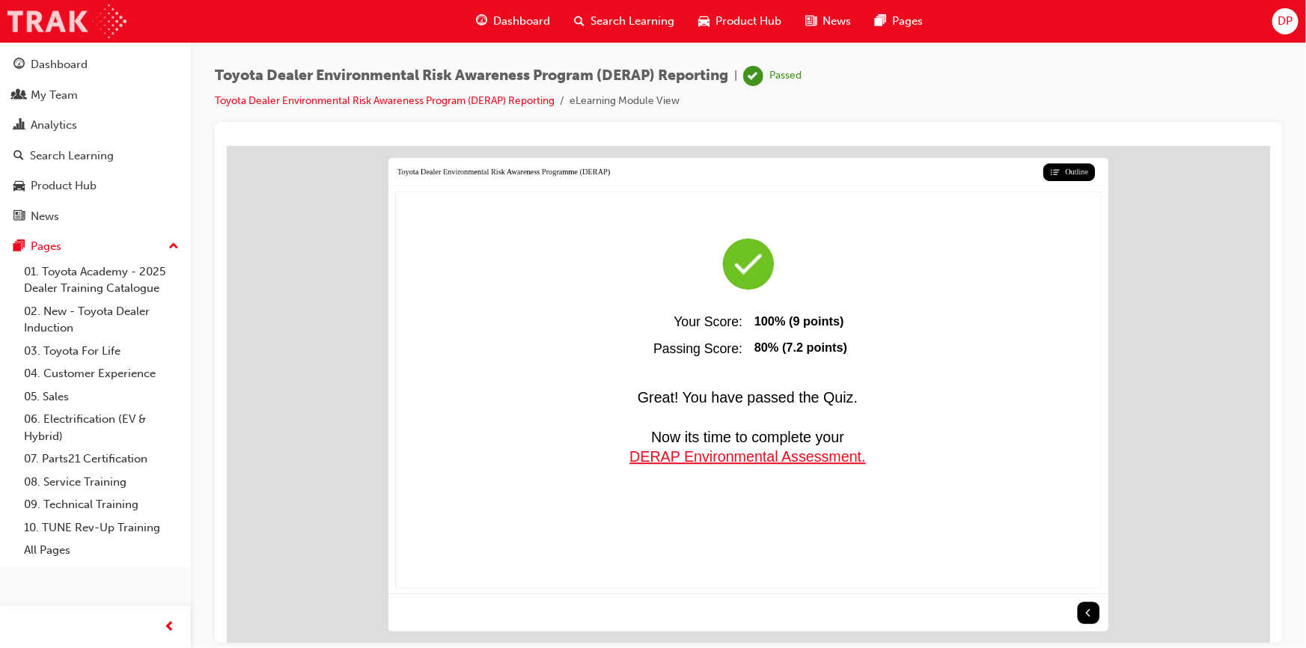
click at [76, 23] on img at bounding box center [66, 21] width 119 height 34
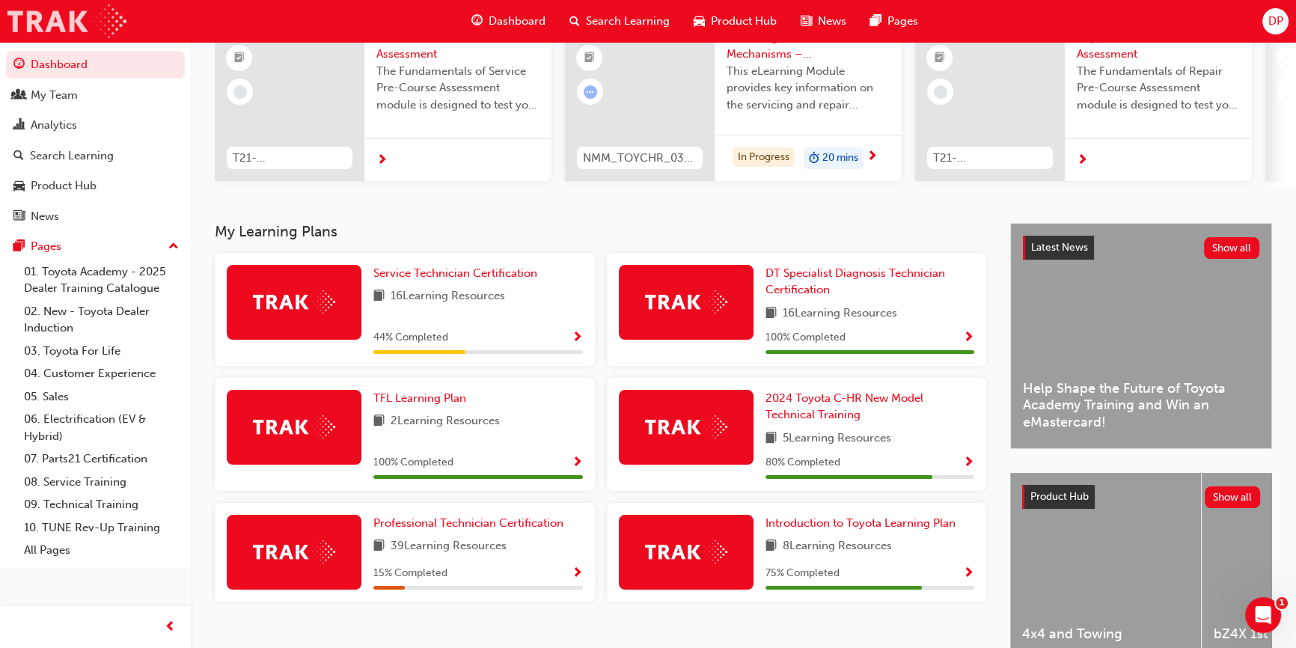
scroll to position [204, 0]
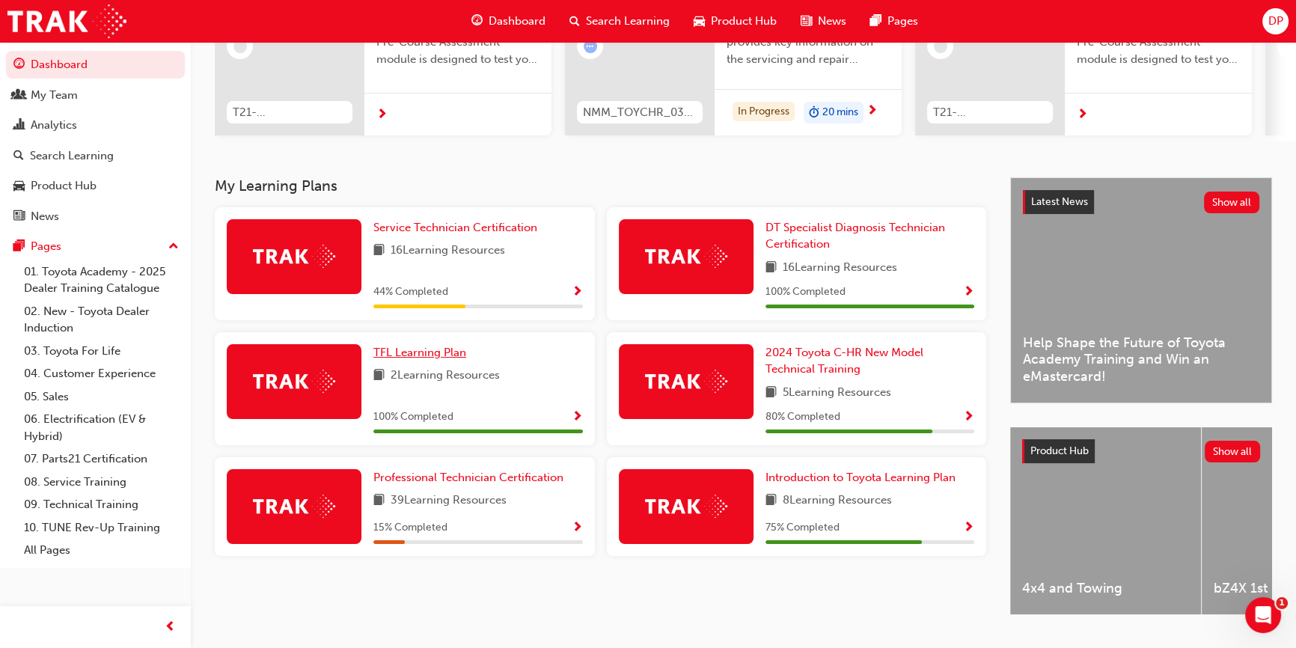
click at [399, 359] on span "TFL Learning Plan" at bounding box center [419, 352] width 93 height 13
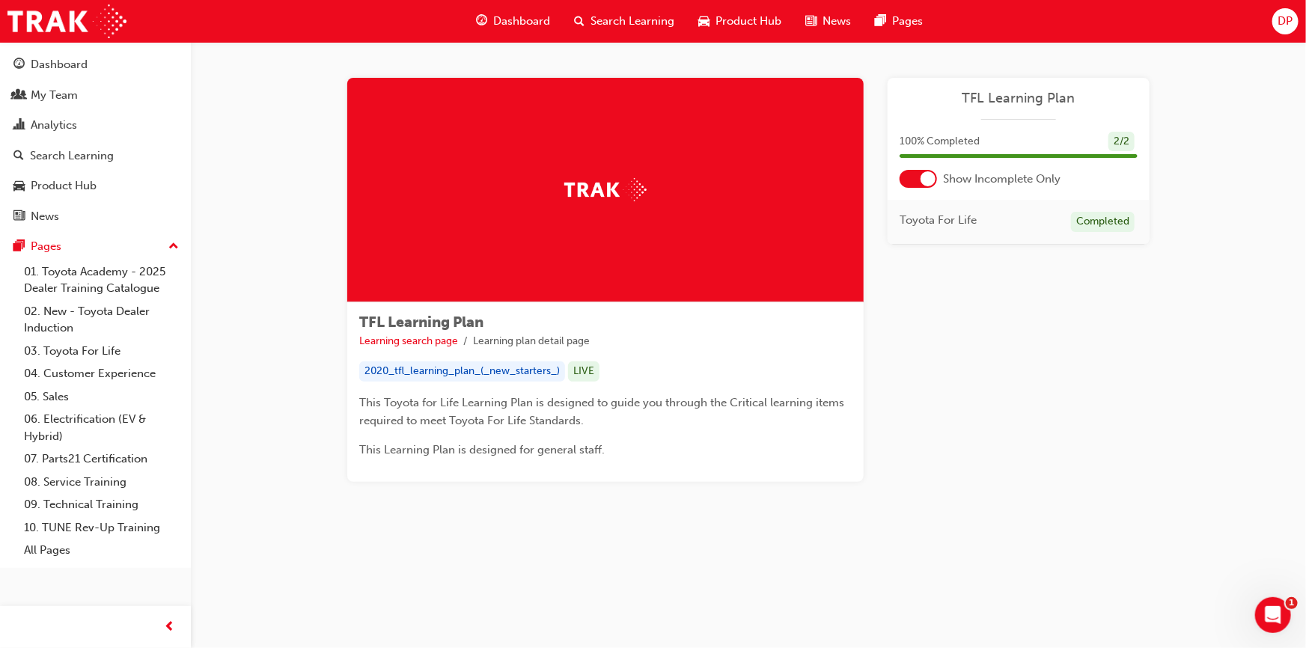
click at [921, 170] on div at bounding box center [918, 179] width 37 height 18
click at [984, 263] on link "Toyota Dealer Induction" at bounding box center [988, 264] width 124 height 13
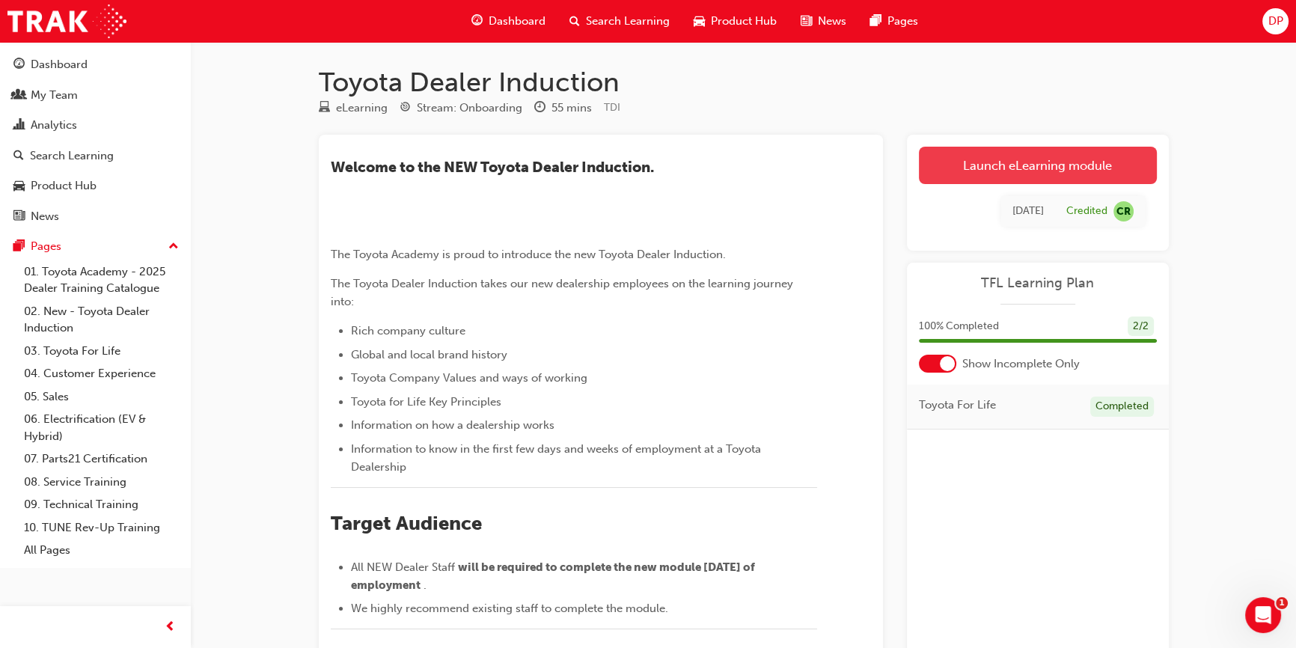
click at [992, 162] on link "Launch eLearning module" at bounding box center [1038, 165] width 238 height 37
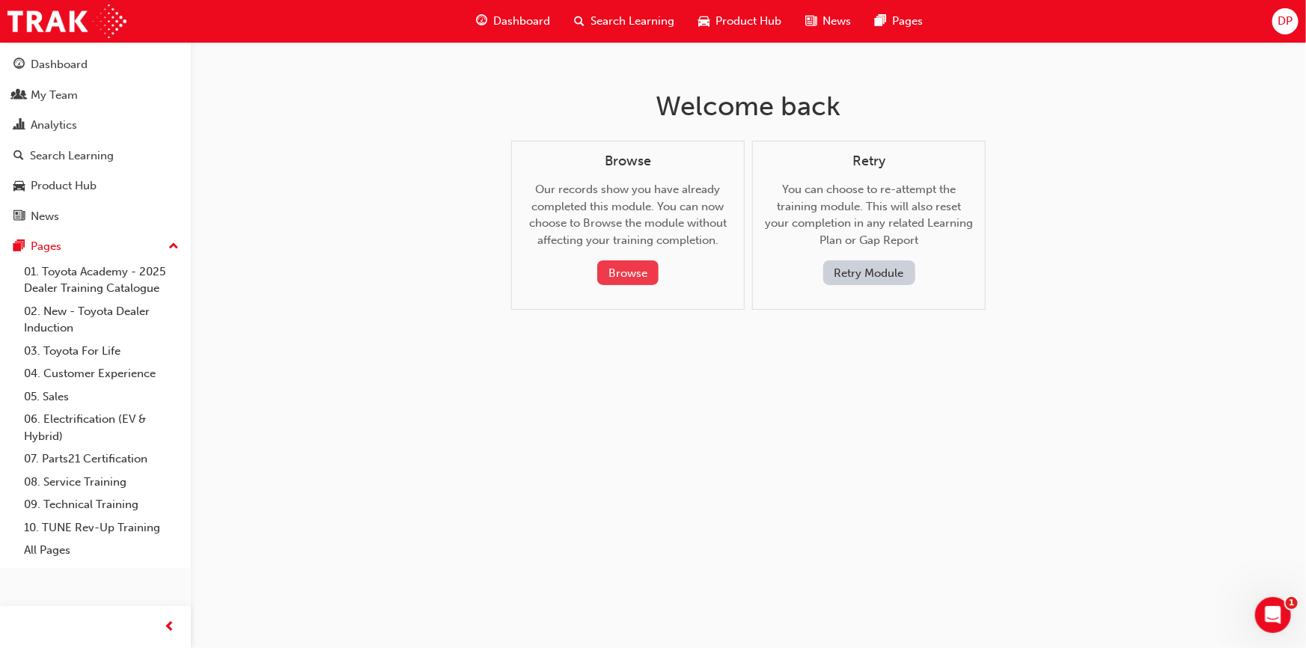
click at [650, 263] on button "Browse" at bounding box center [627, 272] width 61 height 25
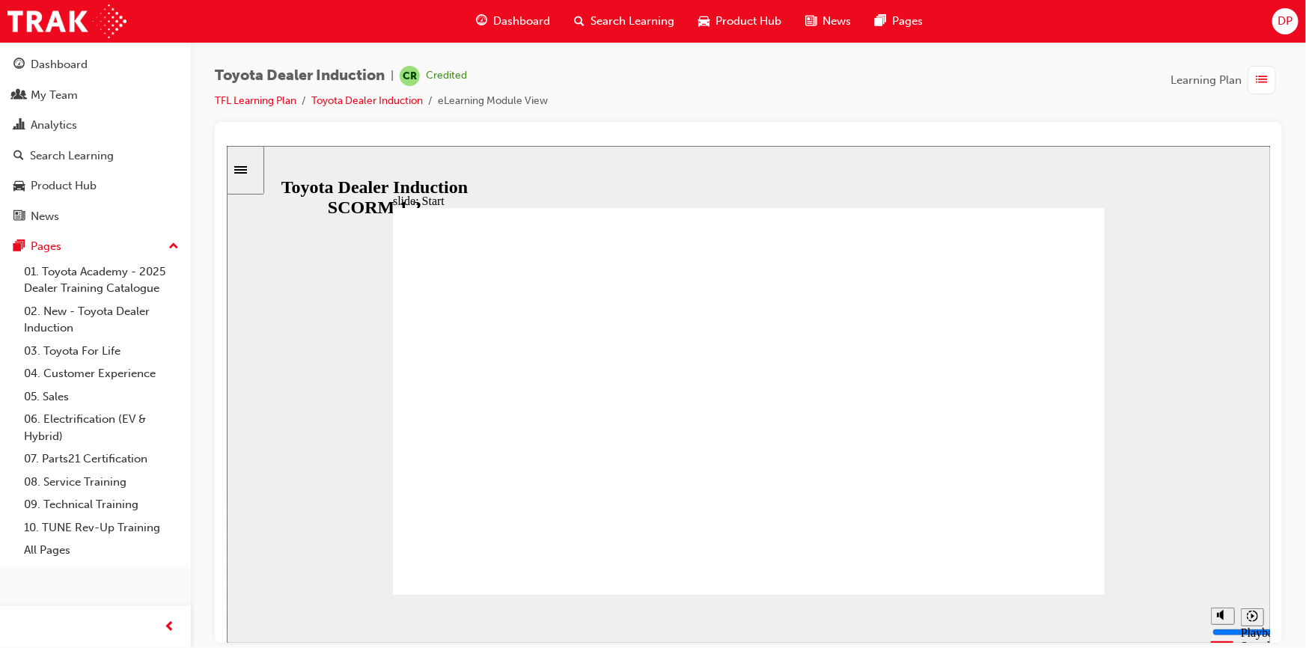
drag, startPoint x: 632, startPoint y: 618, endPoint x: 800, endPoint y: 623, distance: 168.5
click at [773, 620] on div "playback controls" at bounding box center [719, 616] width 906 height 16
click at [1158, 620] on div "playback controls" at bounding box center [719, 616] width 906 height 16
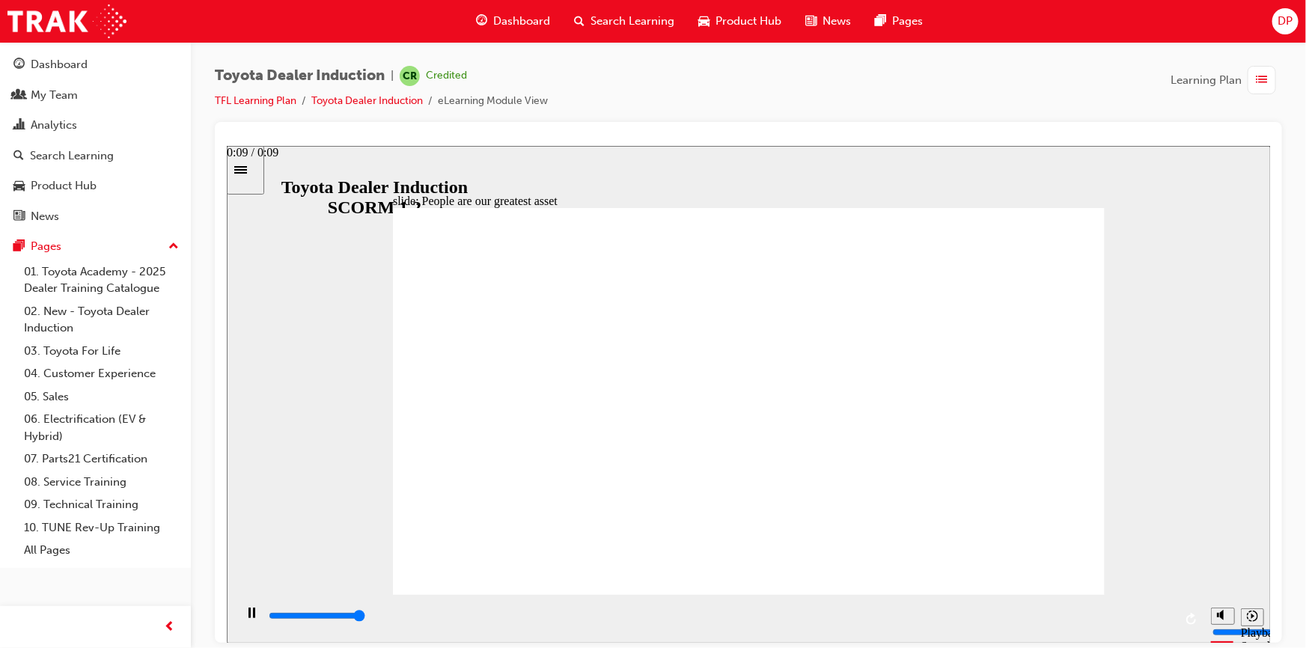
click at [1167, 622] on div "playback controls" at bounding box center [719, 616] width 906 height 16
click at [1189, 394] on div "slide: People are our greatest asset Rectangle 1 People are our greatest asset …" at bounding box center [748, 394] width 1044 height 498
click at [1161, 624] on div "playback controls" at bounding box center [719, 616] width 906 height 16
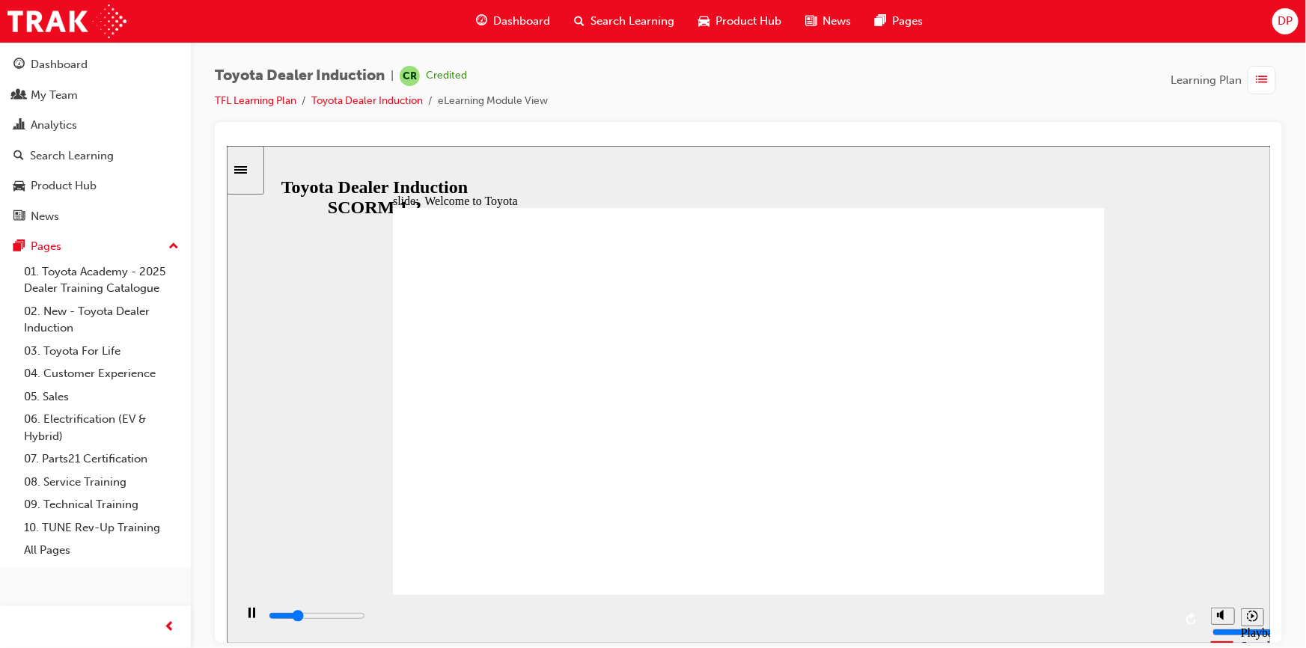
click at [1165, 623] on div "playback controls" at bounding box center [719, 616] width 906 height 16
type input "7500"
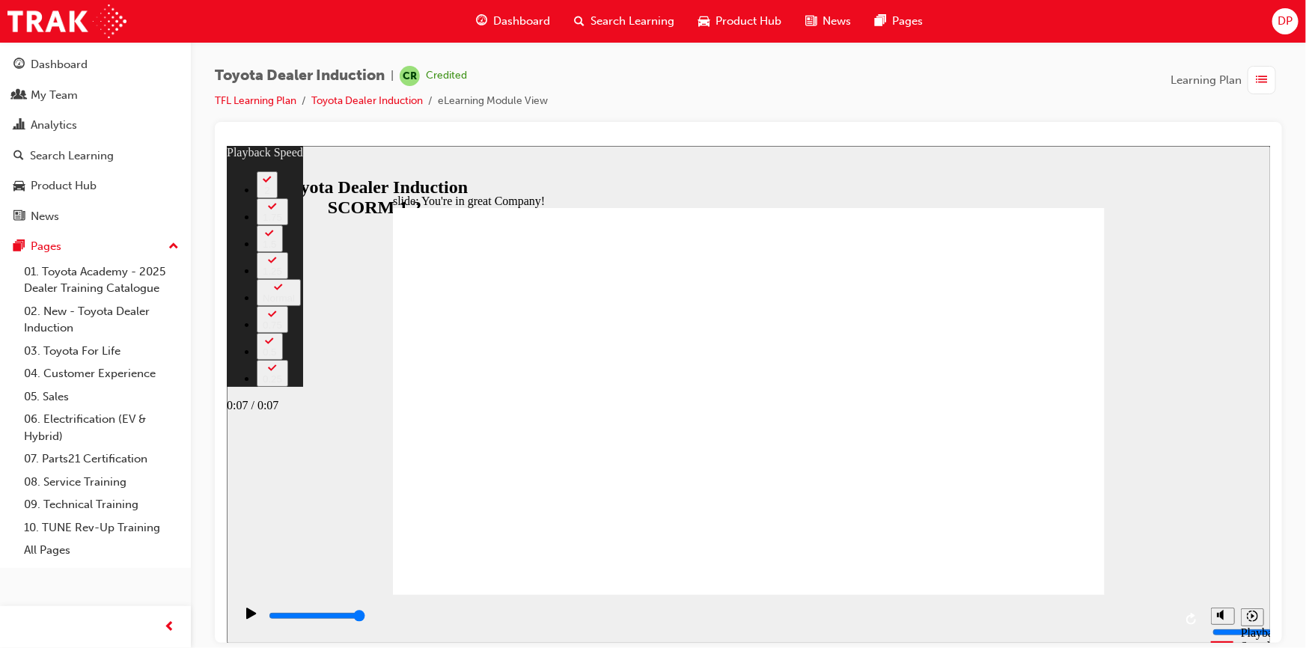
type input "2"
click at [1160, 624] on div "playback controls" at bounding box center [719, 616] width 906 height 16
type input "7400"
type input "5"
click at [246, 618] on icon "Play (Ctrl+Alt+P)" at bounding box center [251, 612] width 10 height 11
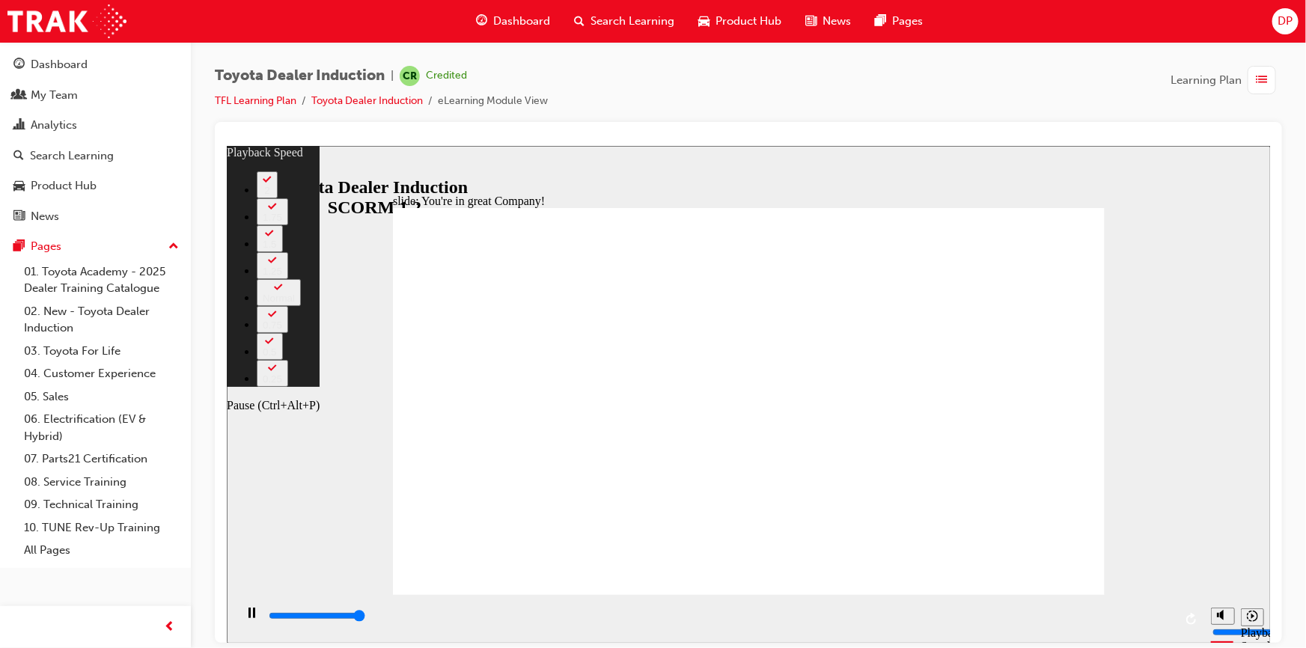
type input "7500"
type input "6"
click at [246, 618] on icon "Play (Ctrl+Alt+P)" at bounding box center [251, 612] width 10 height 11
type input "7500"
type input "6"
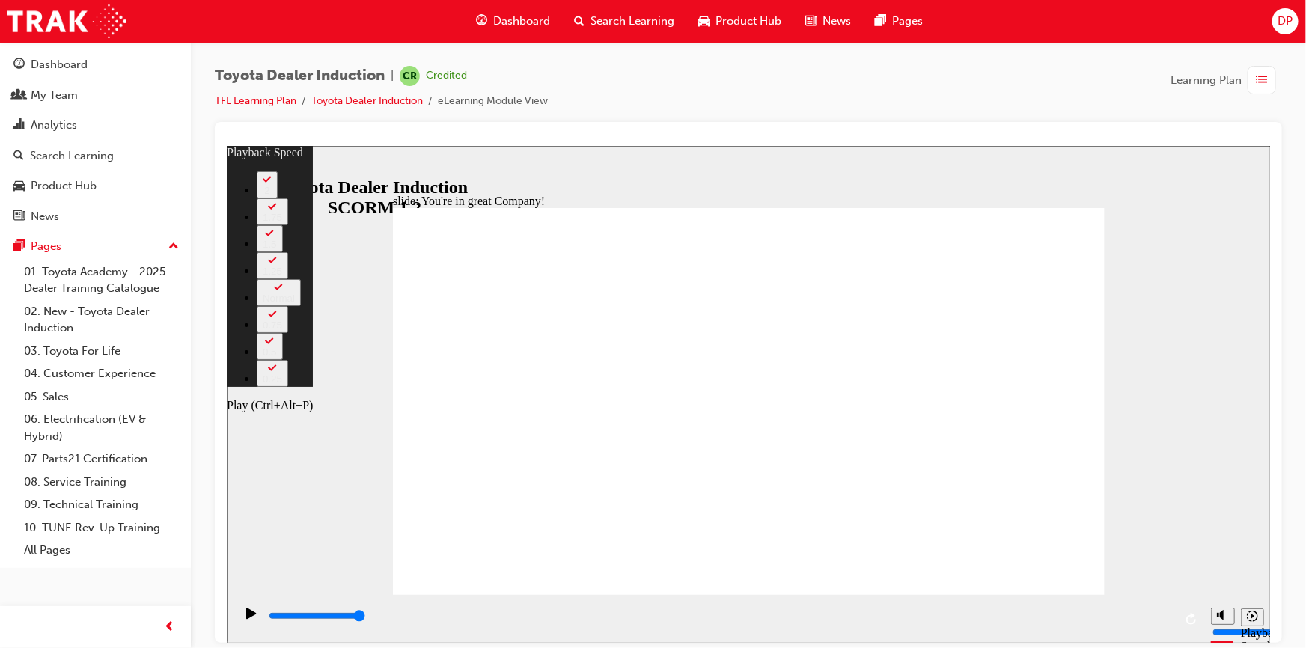
click at [246, 618] on icon "Play (Ctrl+Alt+P)" at bounding box center [251, 612] width 10 height 11
type input "7500"
type input "7"
click at [246, 618] on icon "Play (Ctrl+Alt+P)" at bounding box center [251, 612] width 10 height 11
type input "7500"
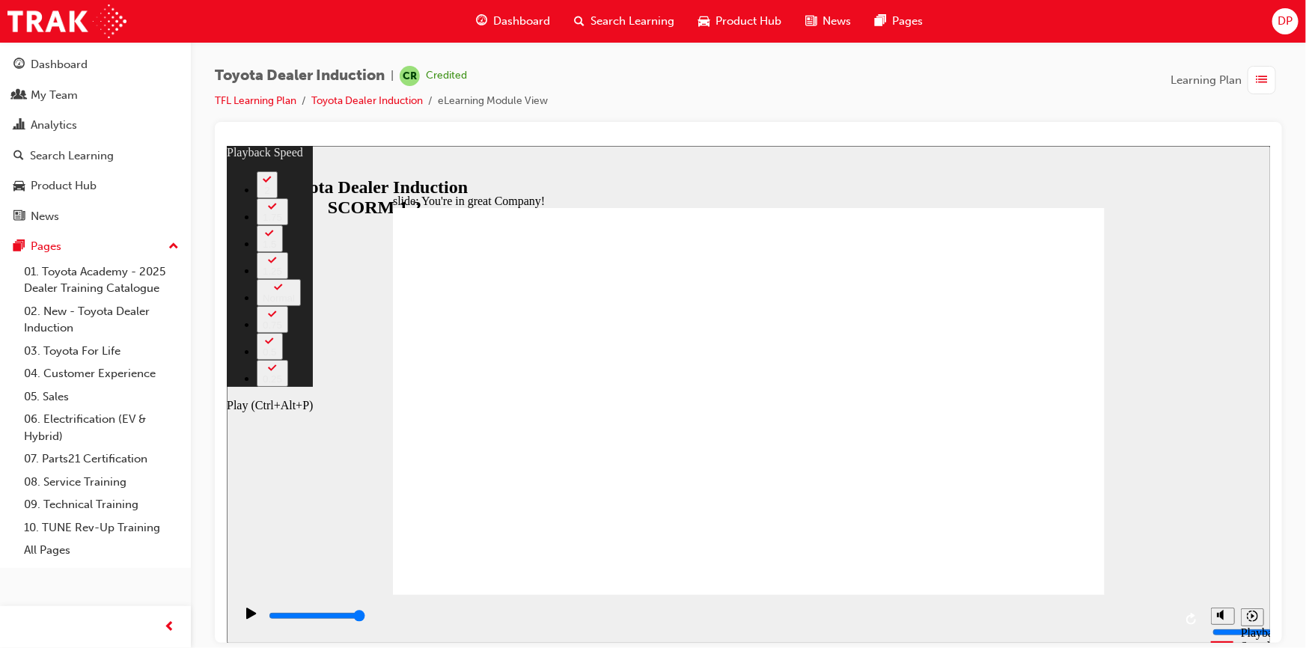
type input "8"
click at [246, 618] on icon "Play (Ctrl+Alt+P)" at bounding box center [251, 612] width 10 height 11
type input "7500"
type input "8"
click at [246, 618] on icon "Play (Ctrl+Alt+P)" at bounding box center [251, 612] width 10 height 11
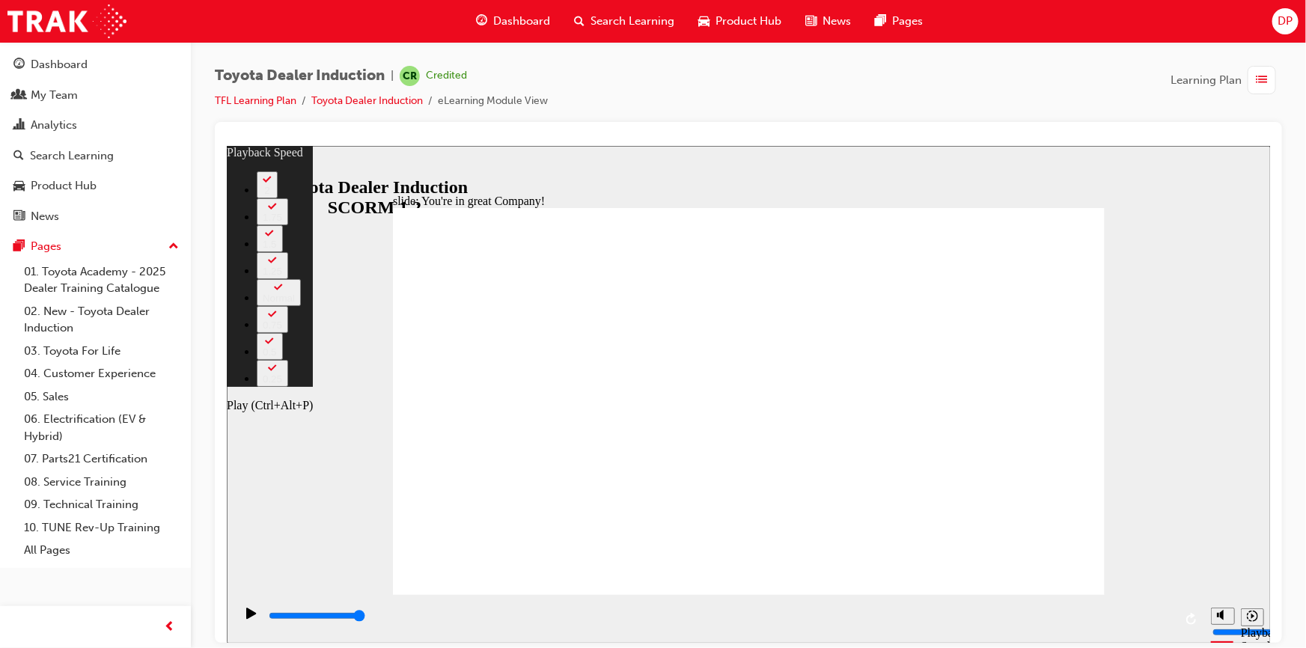
type input "7500"
type input "9"
click at [246, 618] on icon "Play (Ctrl+Alt+P)" at bounding box center [251, 612] width 10 height 11
type input "7500"
type input "10"
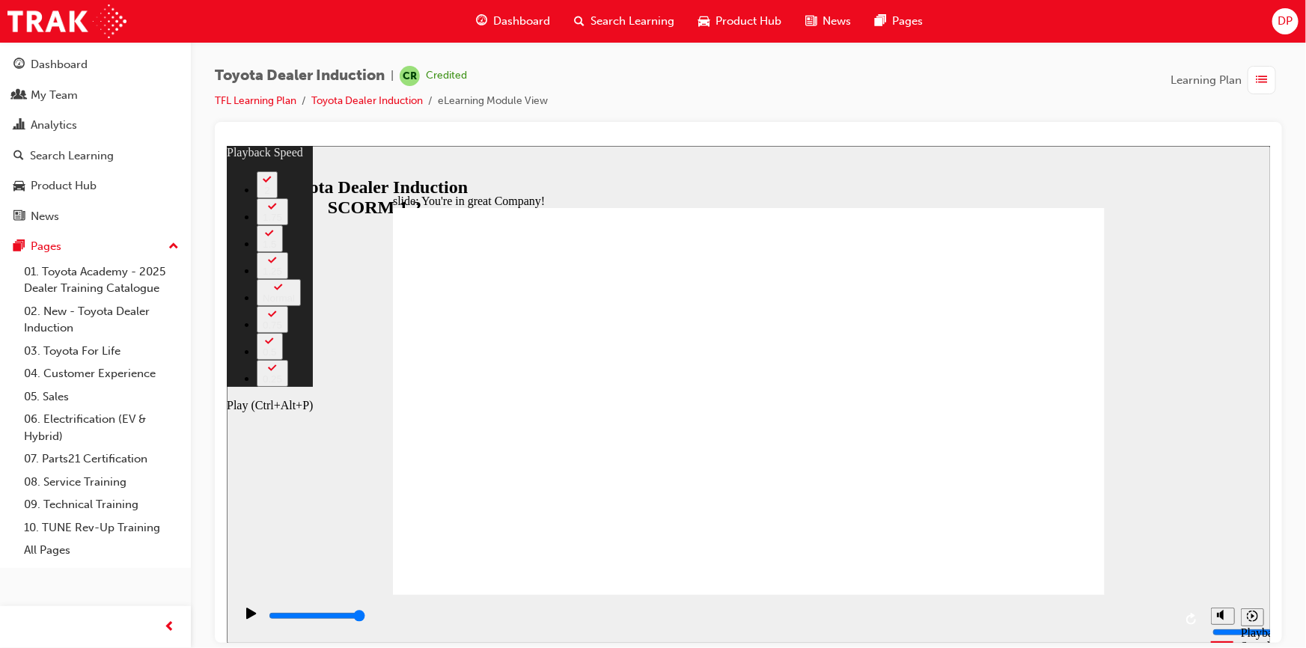
click at [246, 618] on icon "Play (Ctrl+Alt+P)" at bounding box center [251, 612] width 10 height 11
type input "7500"
type input "10"
click at [246, 618] on icon "Play (Ctrl+Alt+P)" at bounding box center [251, 612] width 10 height 11
type input "7500"
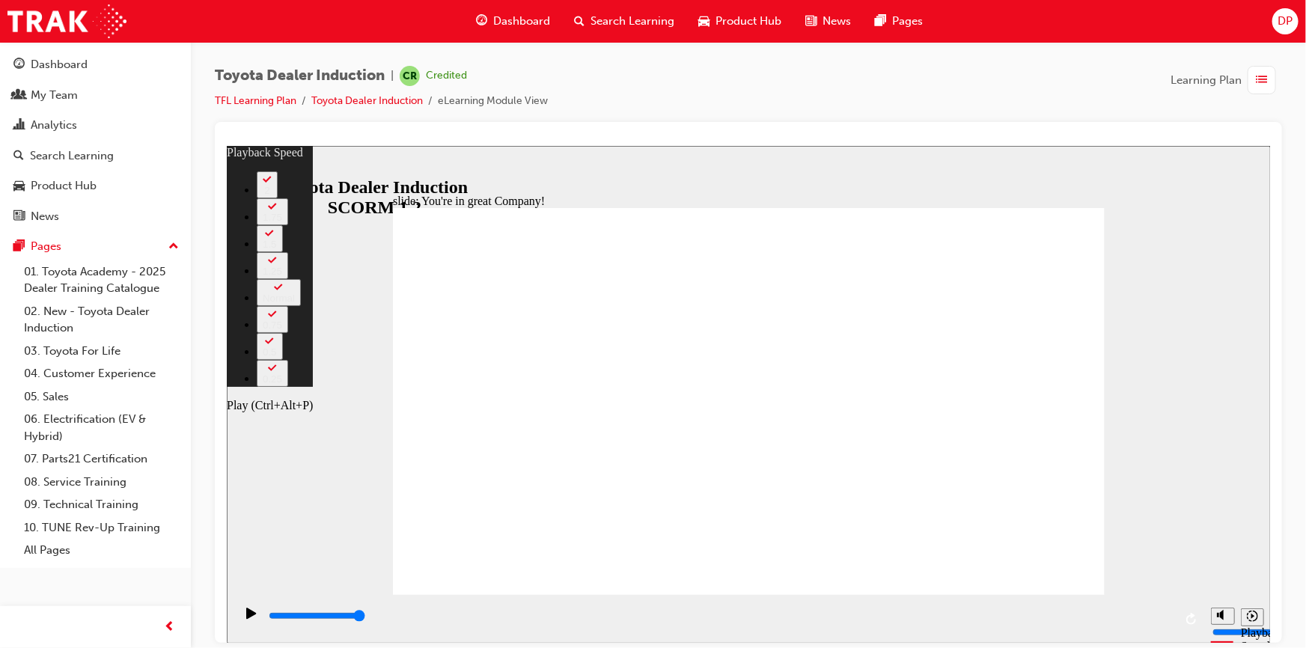
type input "11"
click at [246, 618] on icon "Play (Ctrl+Alt+P)" at bounding box center [251, 612] width 10 height 11
type input "7500"
type input "11"
click at [246, 618] on icon "Play (Ctrl+Alt+P)" at bounding box center [251, 612] width 10 height 11
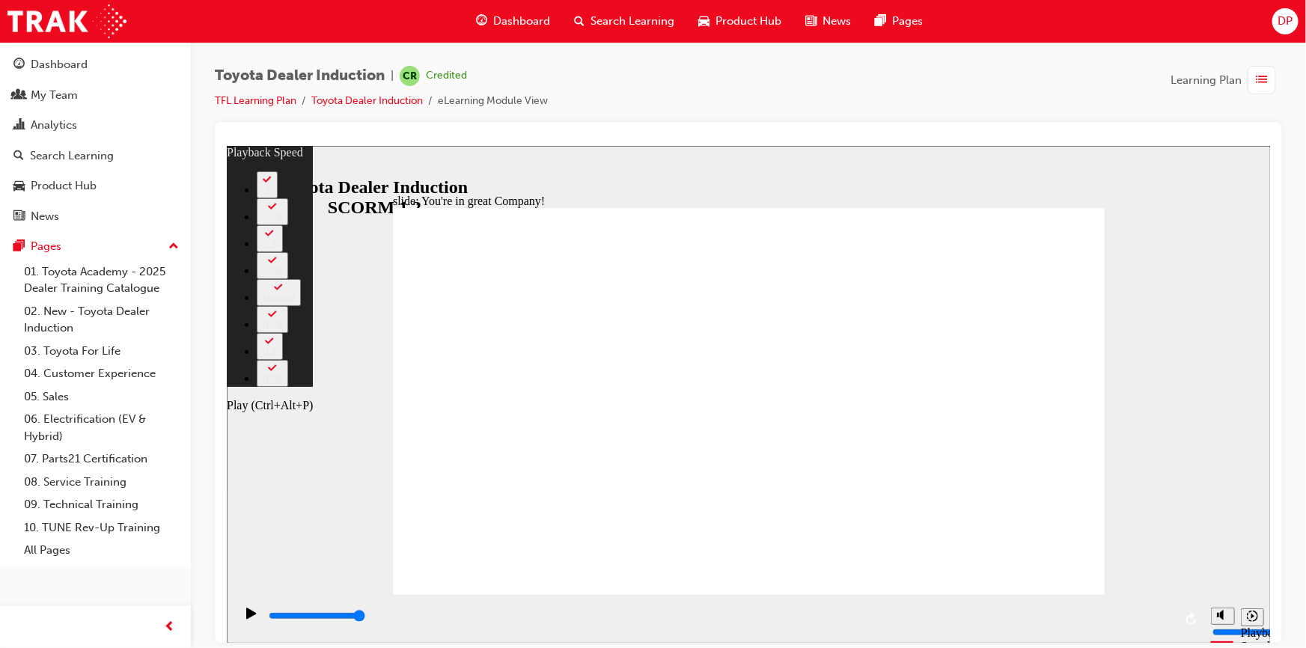
type input "7500"
type input "11"
click at [246, 618] on icon "Play (Ctrl+Alt+P)" at bounding box center [251, 612] width 10 height 11
type input "7500"
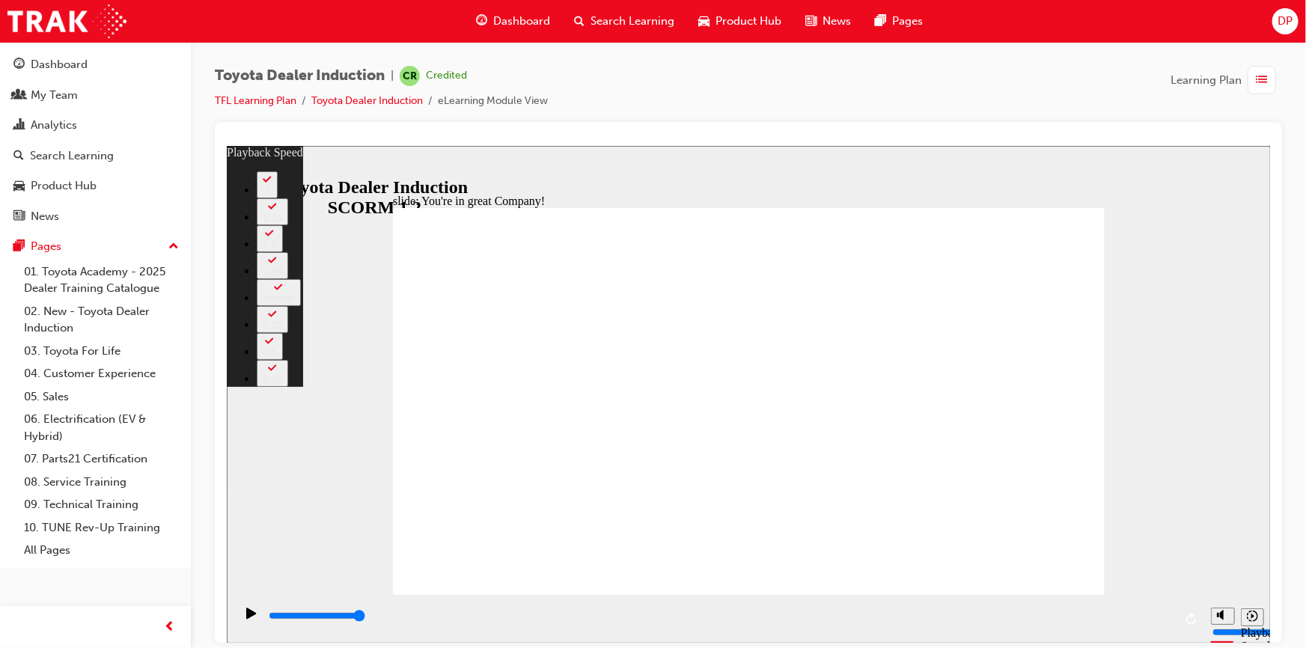
type input "156"
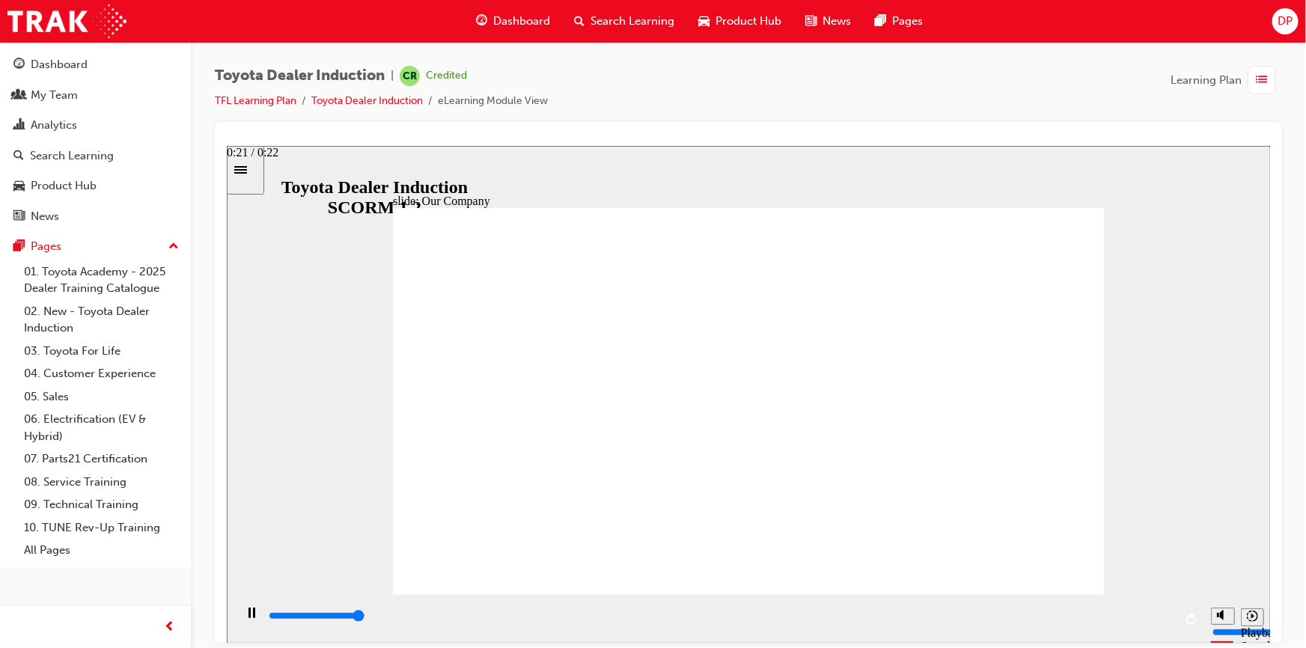
click at [1164, 620] on div "playback controls" at bounding box center [719, 616] width 906 height 16
click at [940, 626] on section "Playback Speed 2 1.75 1.5 1.25 Normal" at bounding box center [748, 618] width 1044 height 49
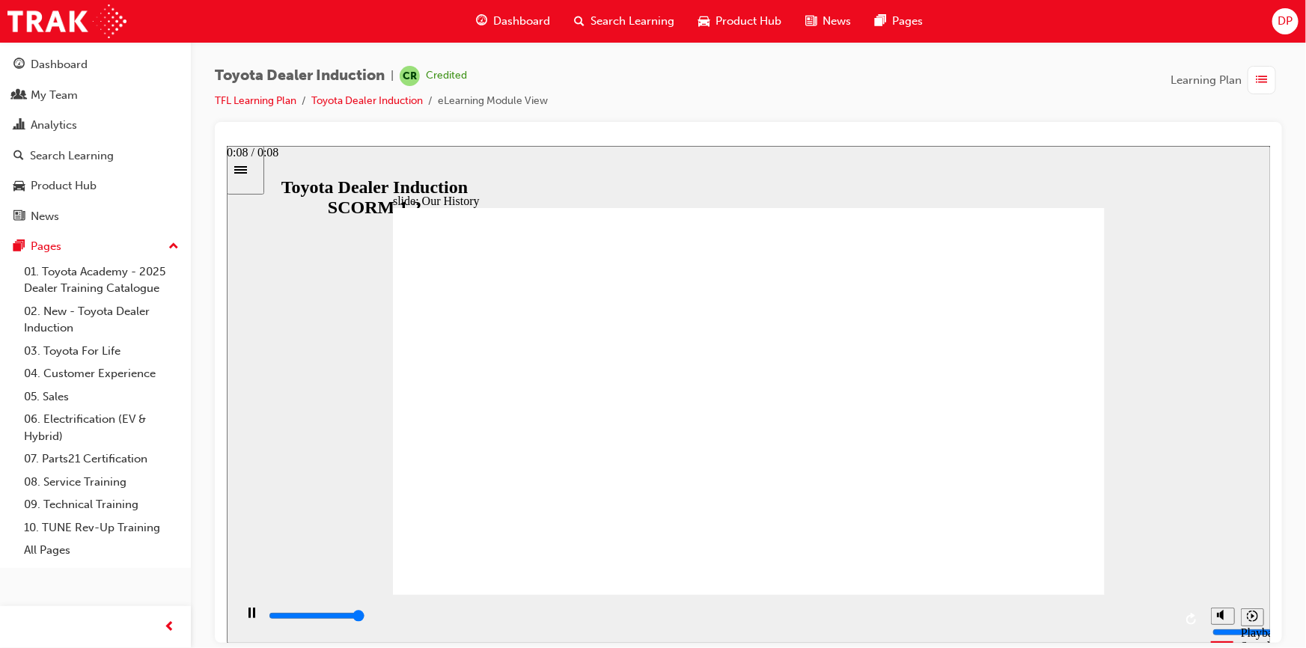
drag, startPoint x: 1162, startPoint y: 617, endPoint x: 1167, endPoint y: 624, distance: 8.7
click at [1165, 620] on div "playback controls" at bounding box center [719, 616] width 906 height 16
click at [246, 619] on icon "Play (Ctrl+Alt+P)" at bounding box center [251, 613] width 10 height 12
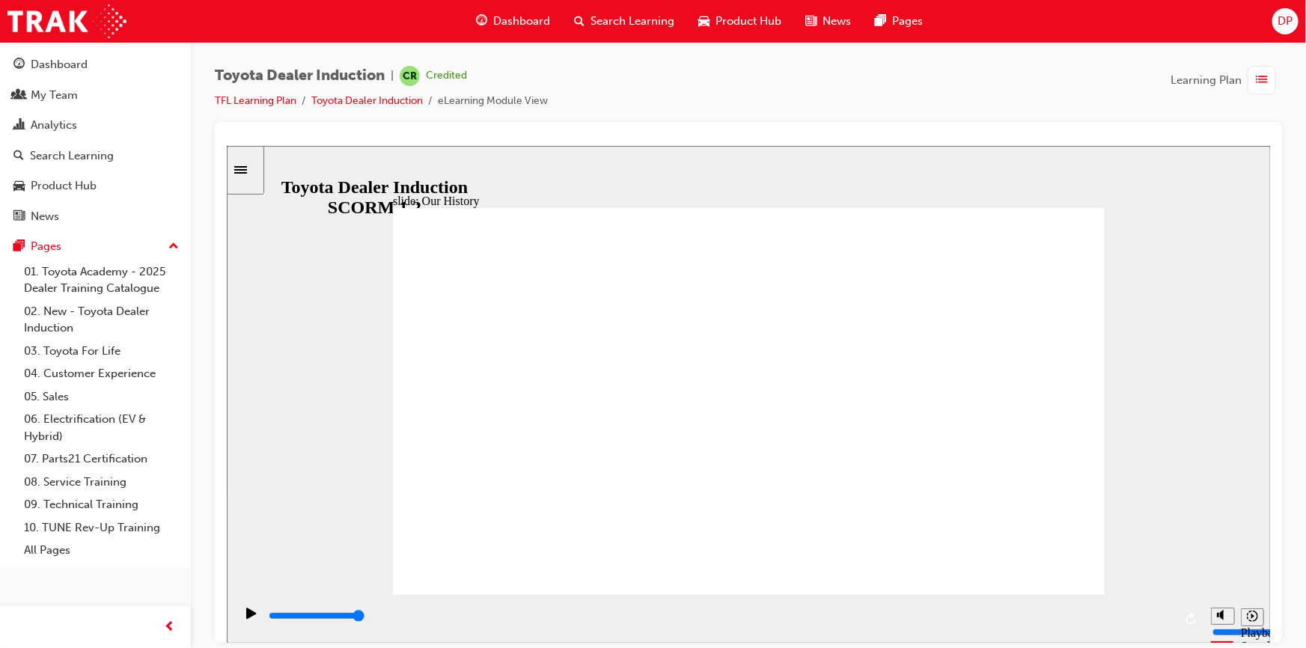
drag, startPoint x: 742, startPoint y: 522, endPoint x: 846, endPoint y: 508, distance: 105.0
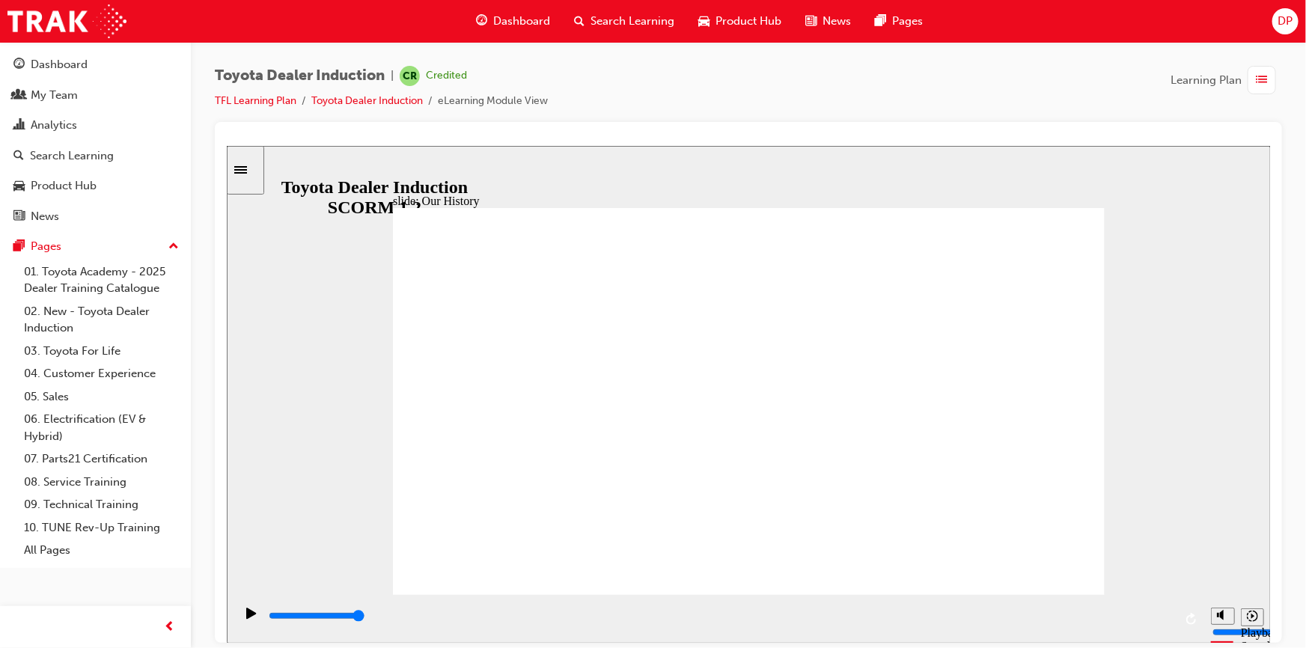
drag, startPoint x: 826, startPoint y: 514, endPoint x: 793, endPoint y: 528, distance: 35.9
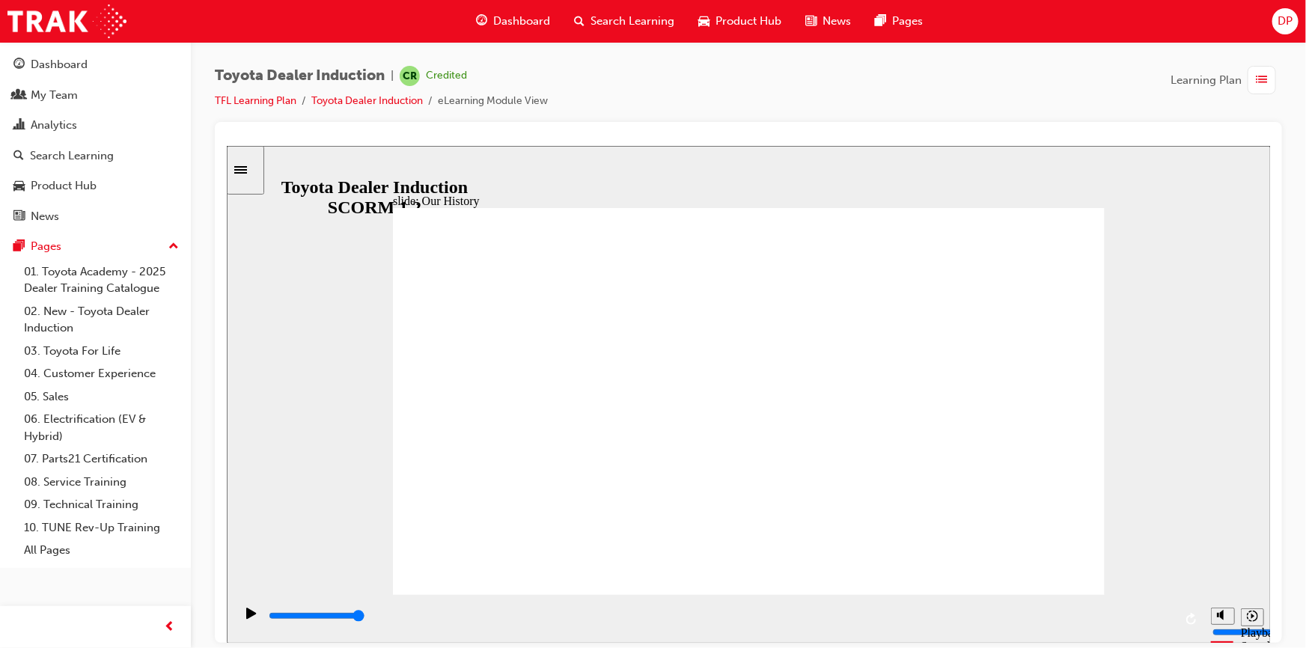
drag, startPoint x: 559, startPoint y: 519, endPoint x: 665, endPoint y: 509, distance: 106.7
drag, startPoint x: 748, startPoint y: 513, endPoint x: 940, endPoint y: 535, distance: 193.6
click at [248, 618] on icon "Play (Ctrl+Alt+P)" at bounding box center [251, 612] width 10 height 11
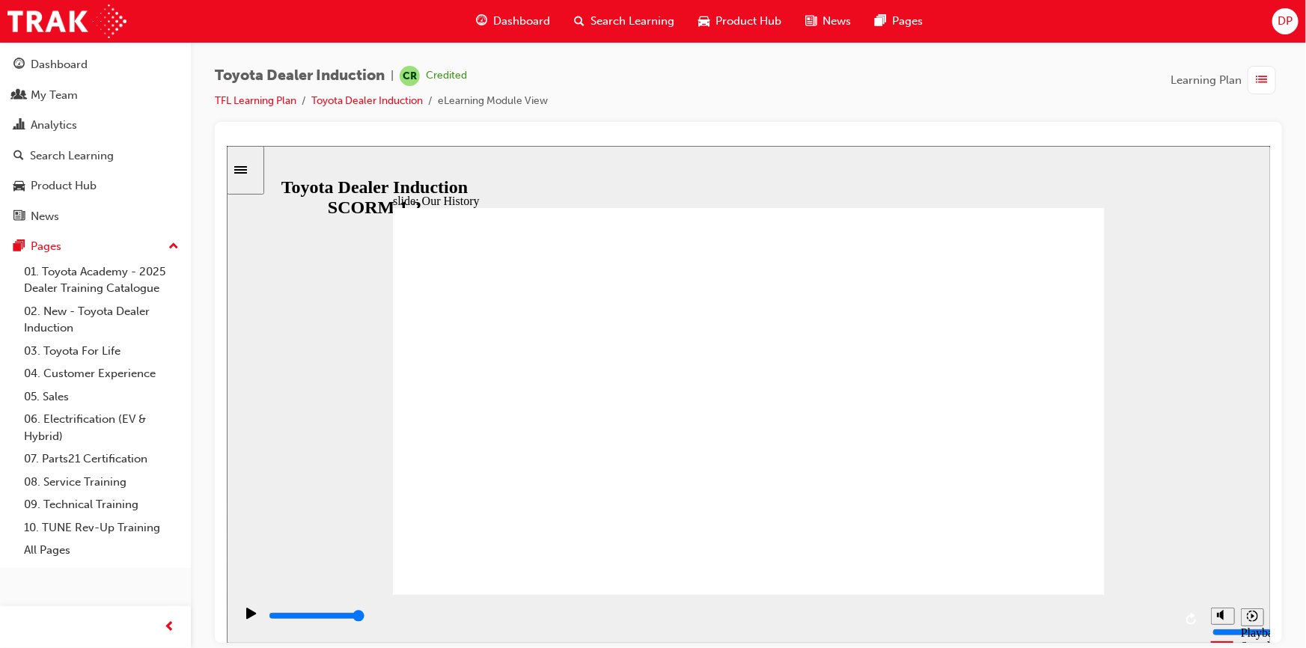
click at [1165, 620] on div "playback controls" at bounding box center [719, 616] width 906 height 16
drag, startPoint x: 901, startPoint y: 546, endPoint x: 803, endPoint y: 506, distance: 106.1
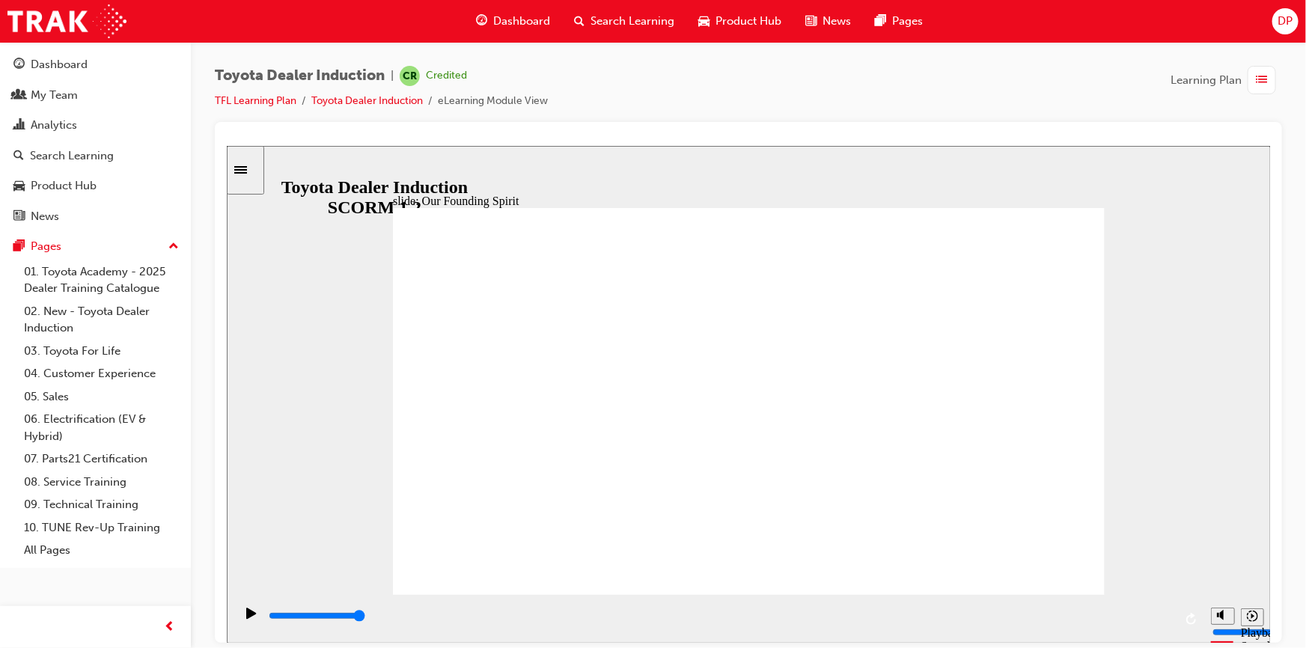
drag, startPoint x: 900, startPoint y: 544, endPoint x: 773, endPoint y: 519, distance: 129.8
click at [1165, 621] on div "playback controls" at bounding box center [719, 616] width 906 height 16
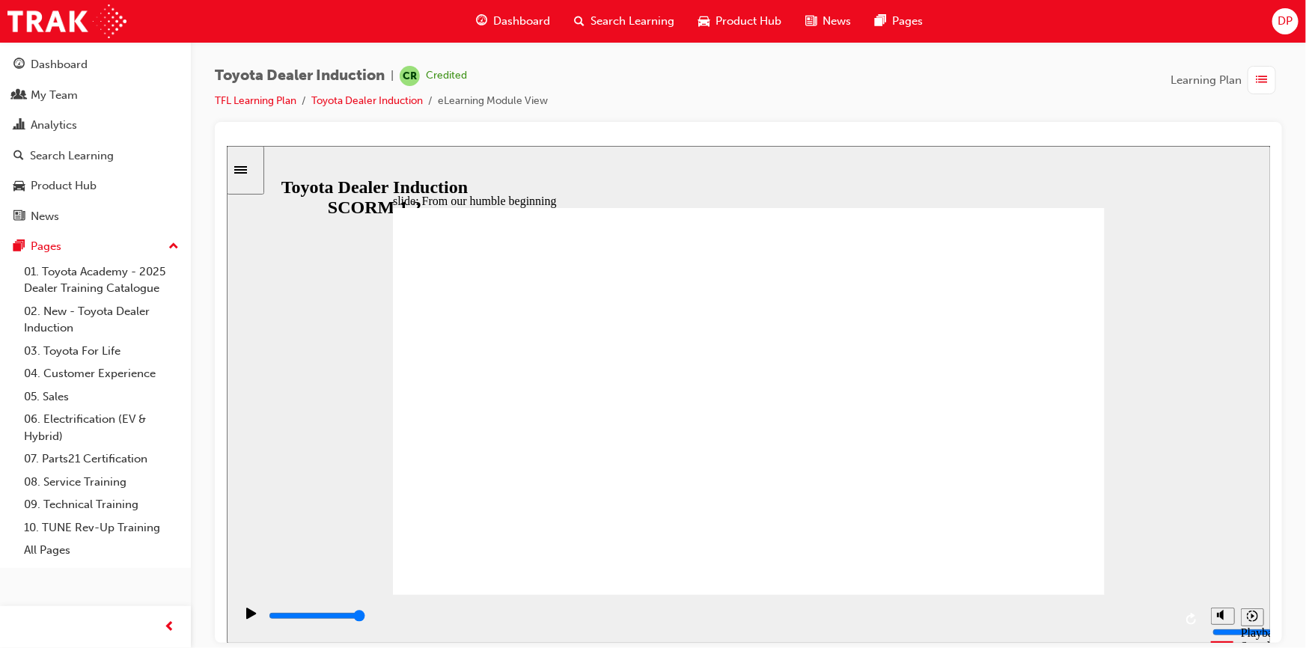
click at [1167, 621] on div "playback controls" at bounding box center [719, 616] width 906 height 16
click at [1168, 620] on div "playback controls" at bounding box center [719, 616] width 906 height 16
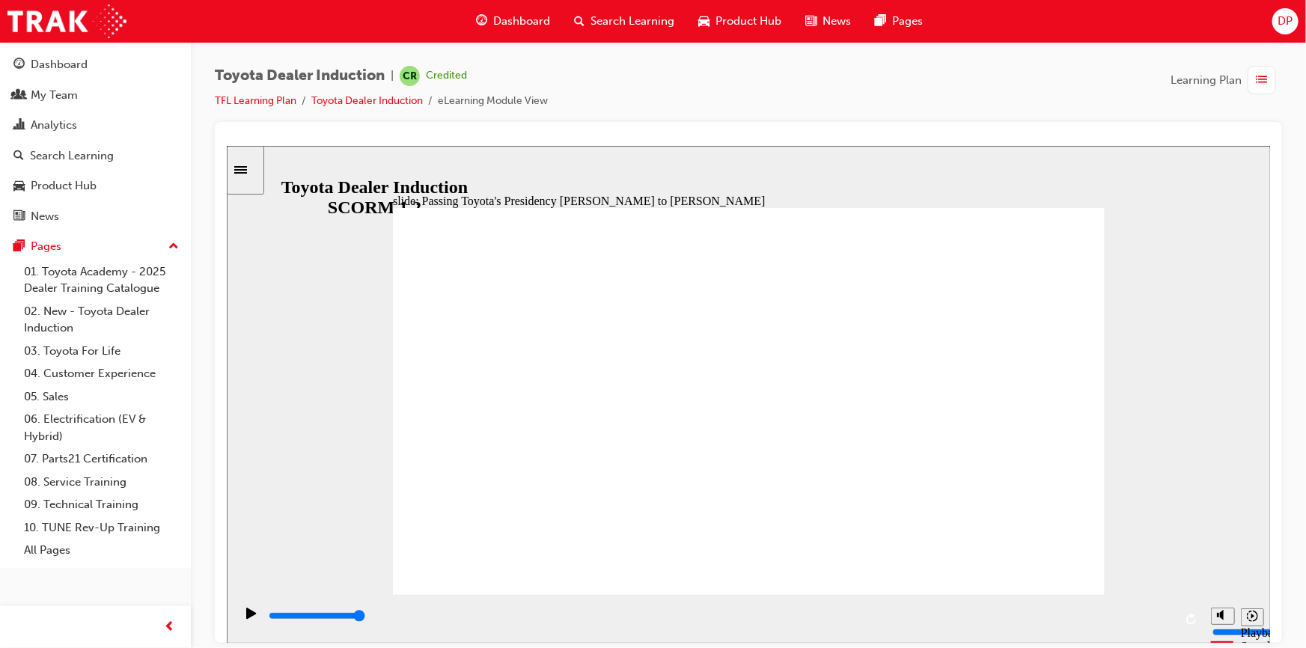
type input "5000"
click at [75, 278] on link "01. Toyota Academy - 2025 Dealer Training Catalogue" at bounding box center [101, 280] width 167 height 40
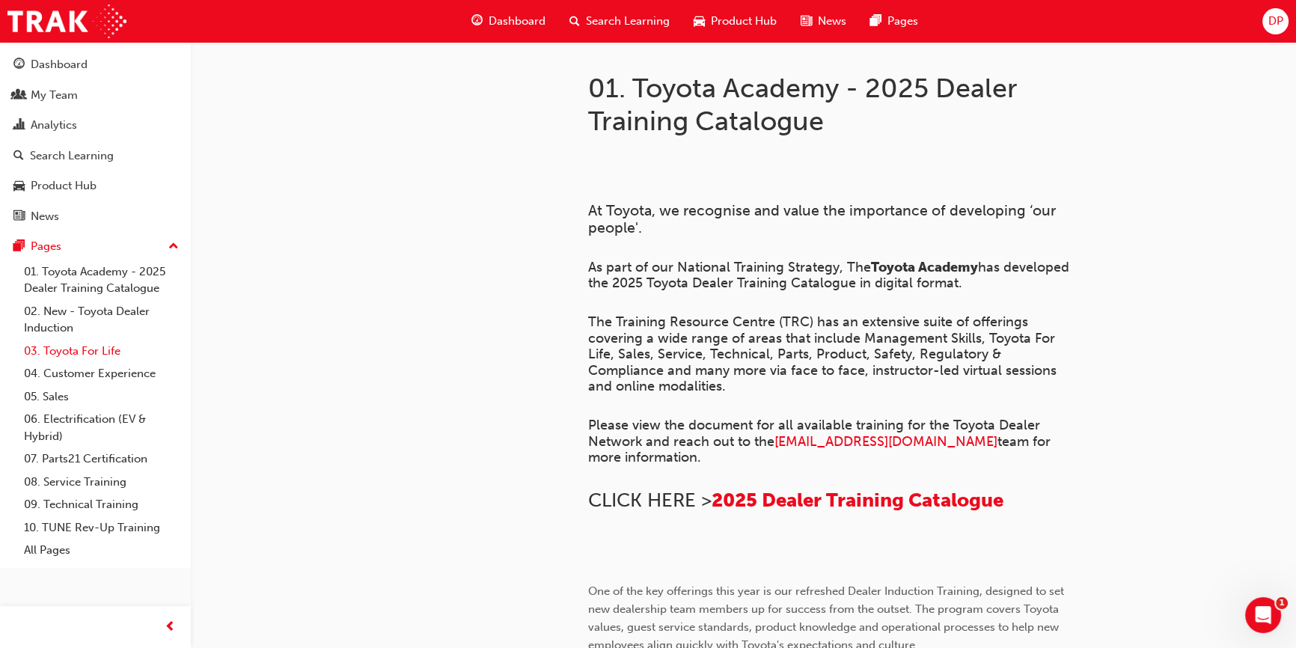
click at [110, 353] on link "03. Toyota For Life" at bounding box center [101, 351] width 167 height 23
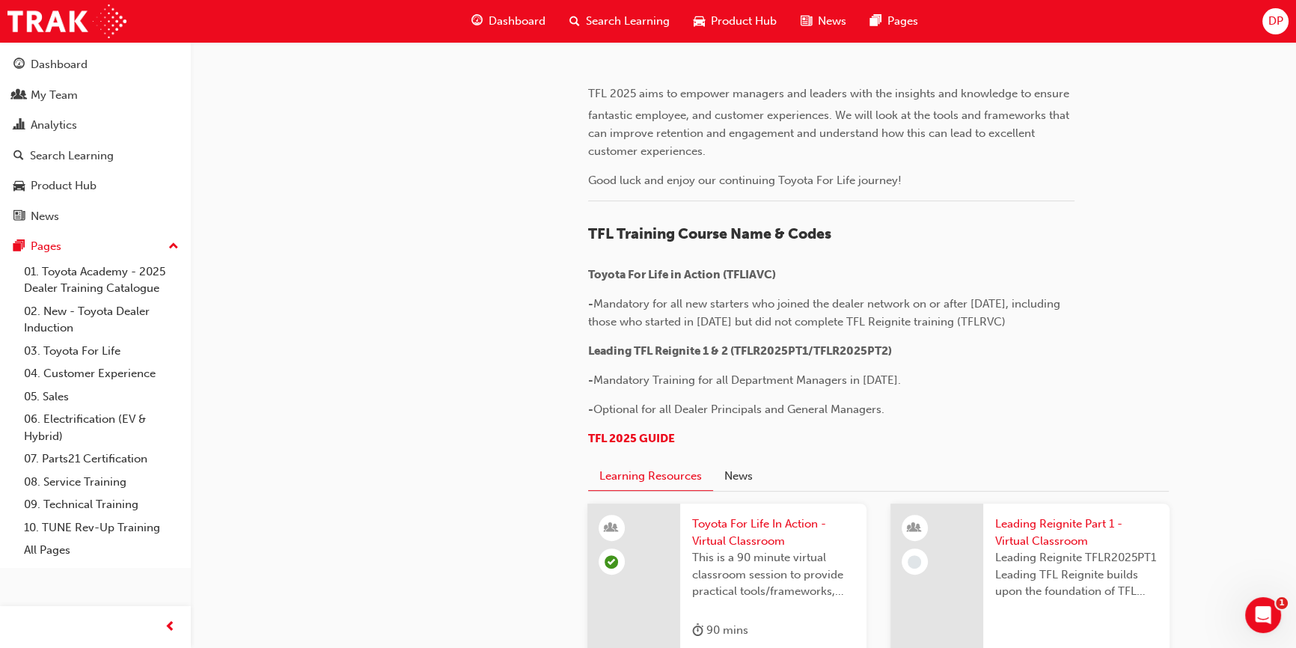
scroll to position [874, 0]
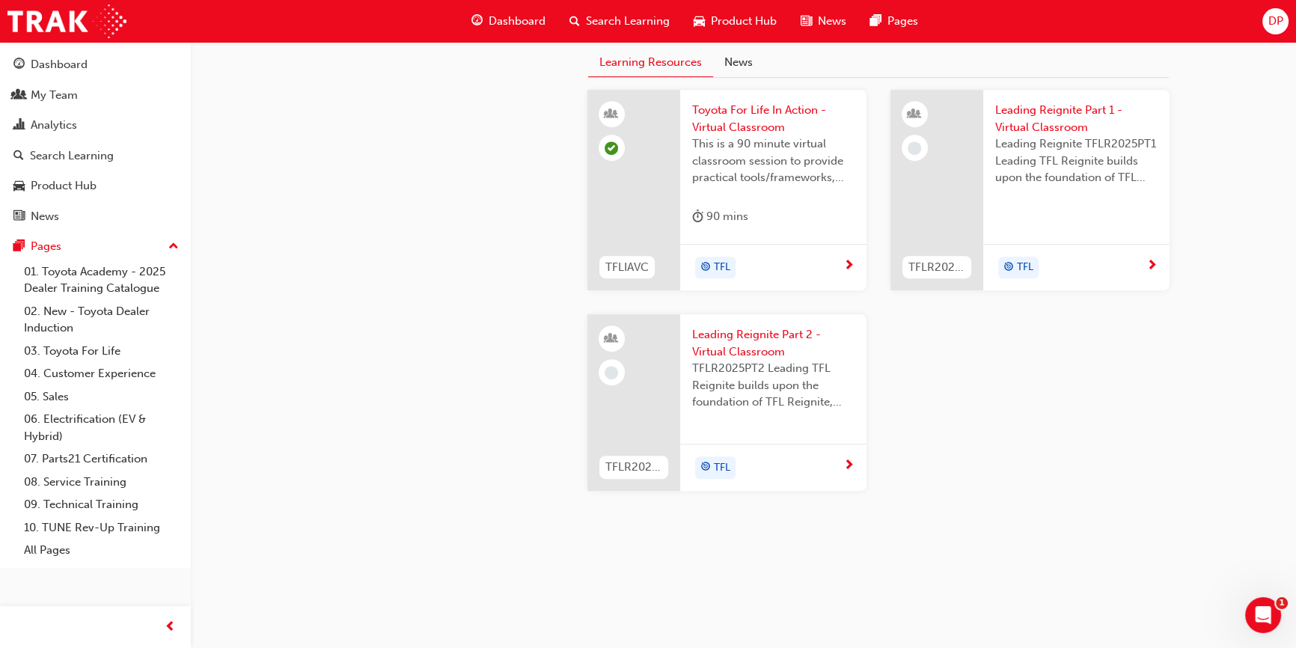
scroll to position [1146, 0]
click at [628, 31] on span "TFL 2025 GUIDE" at bounding box center [631, 24] width 87 height 13
